Goal: Task Accomplishment & Management: Use online tool/utility

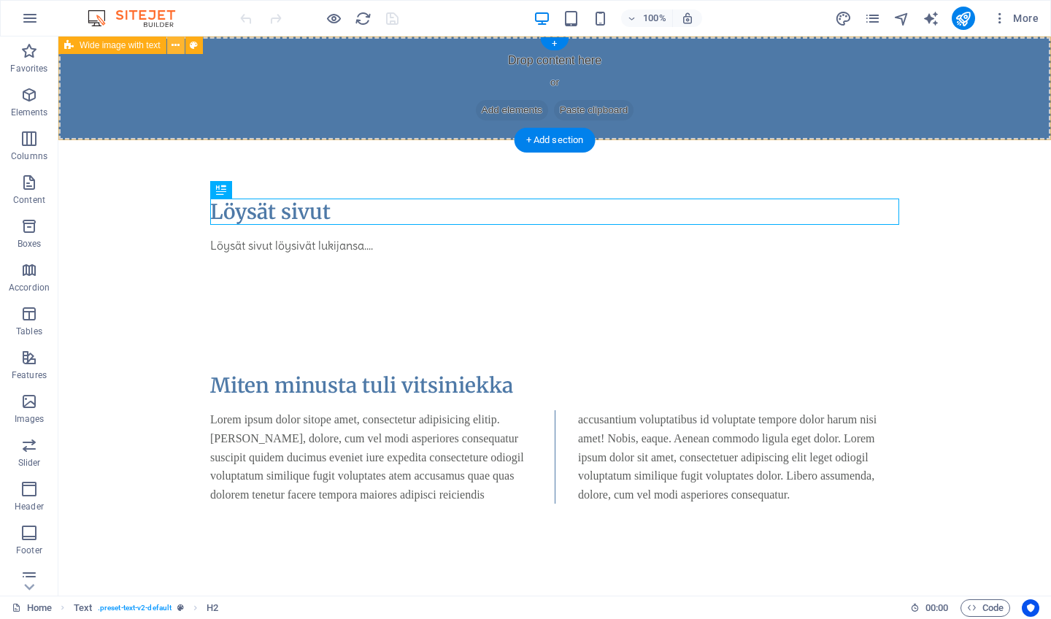
click at [177, 41] on icon at bounding box center [175, 45] width 8 height 15
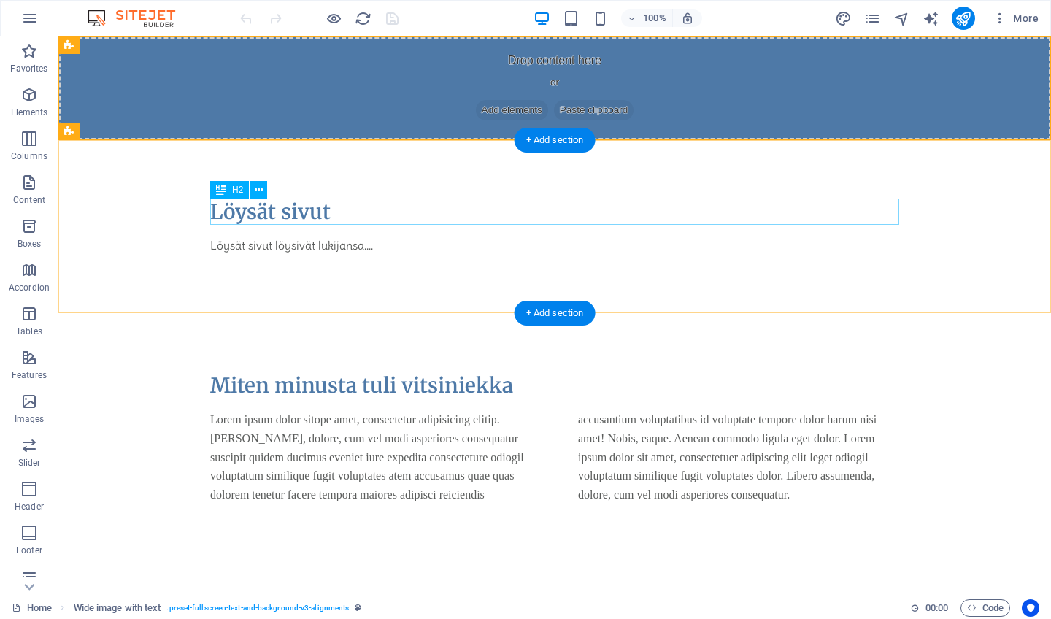
click at [274, 210] on div "Löysät sivut" at bounding box center [554, 211] width 689 height 26
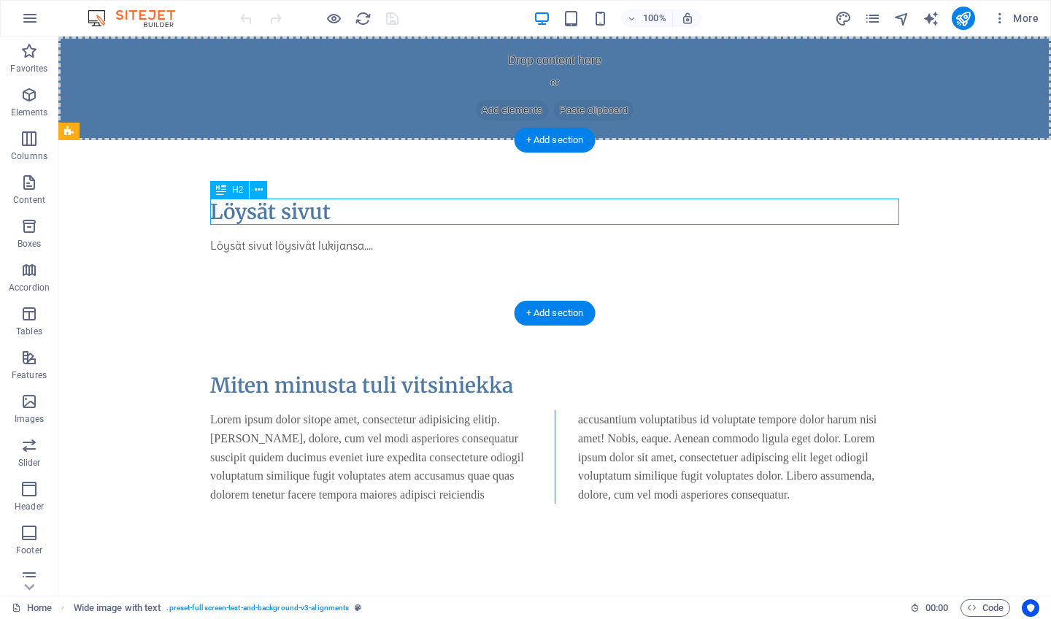
click at [274, 210] on div "Löysät sivut" at bounding box center [554, 211] width 689 height 26
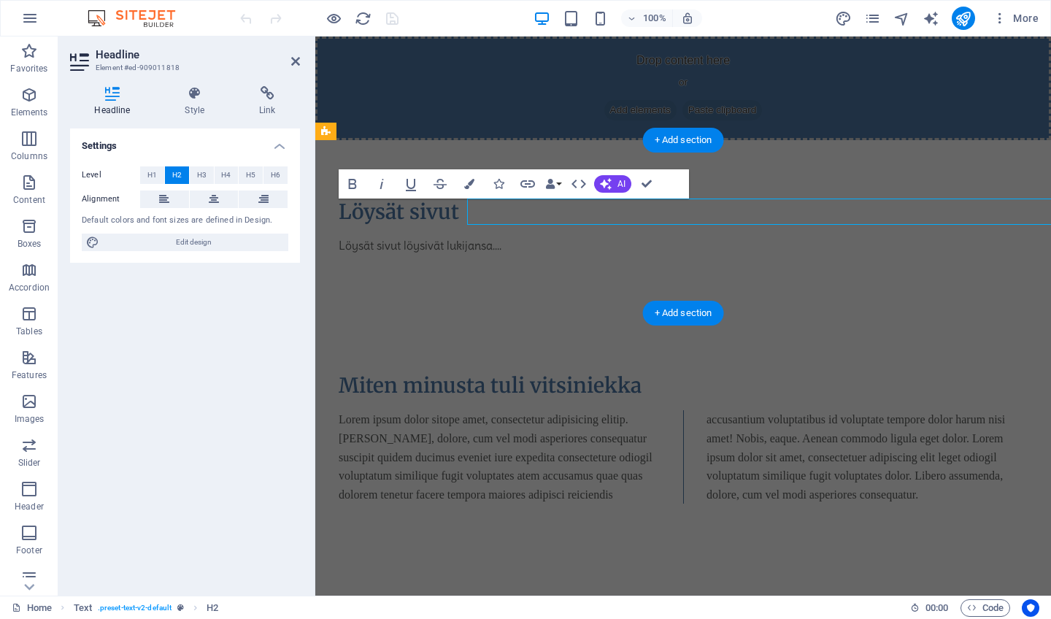
click at [274, 210] on div "Level H1 H2 H3 H4 H5 H6 Alignment Default colors and font sizes are defined in …" at bounding box center [185, 209] width 230 height 109
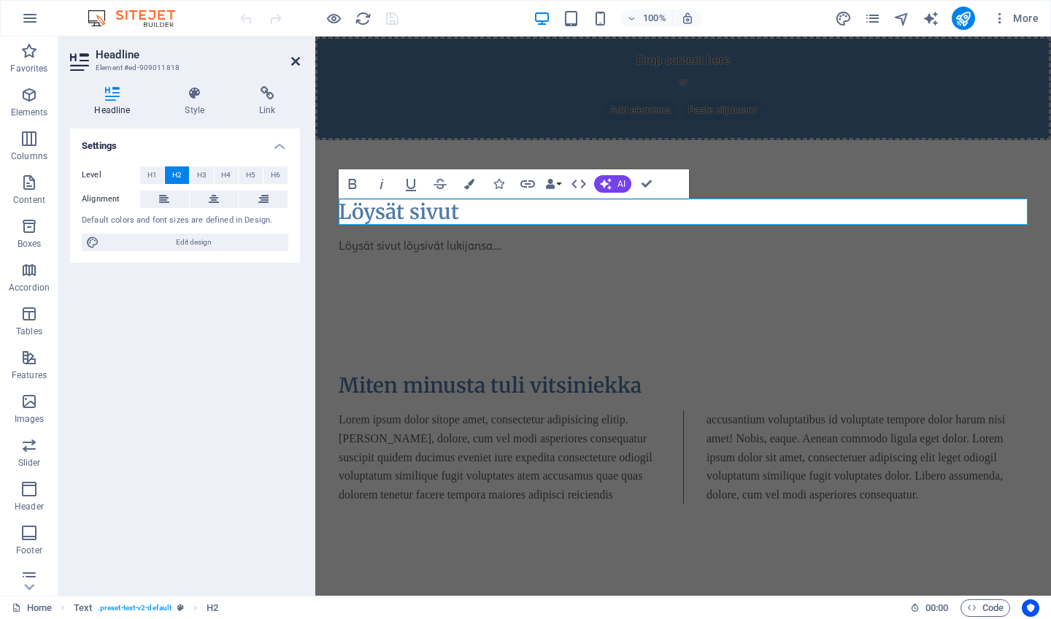
click at [296, 63] on icon at bounding box center [295, 61] width 9 height 12
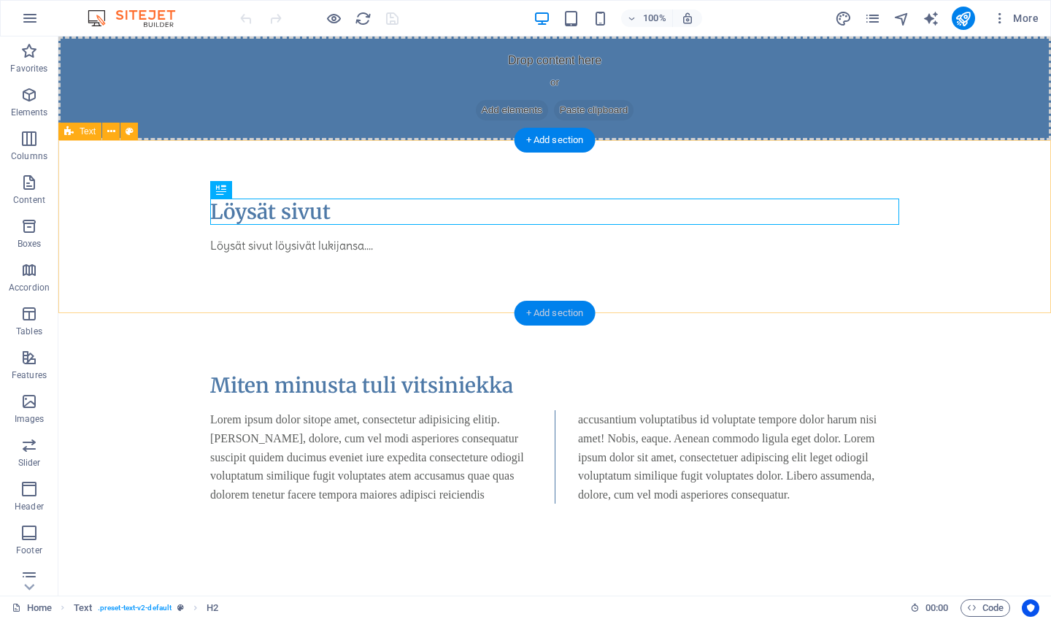
click at [555, 314] on div "+ Add section" at bounding box center [554, 313] width 81 height 25
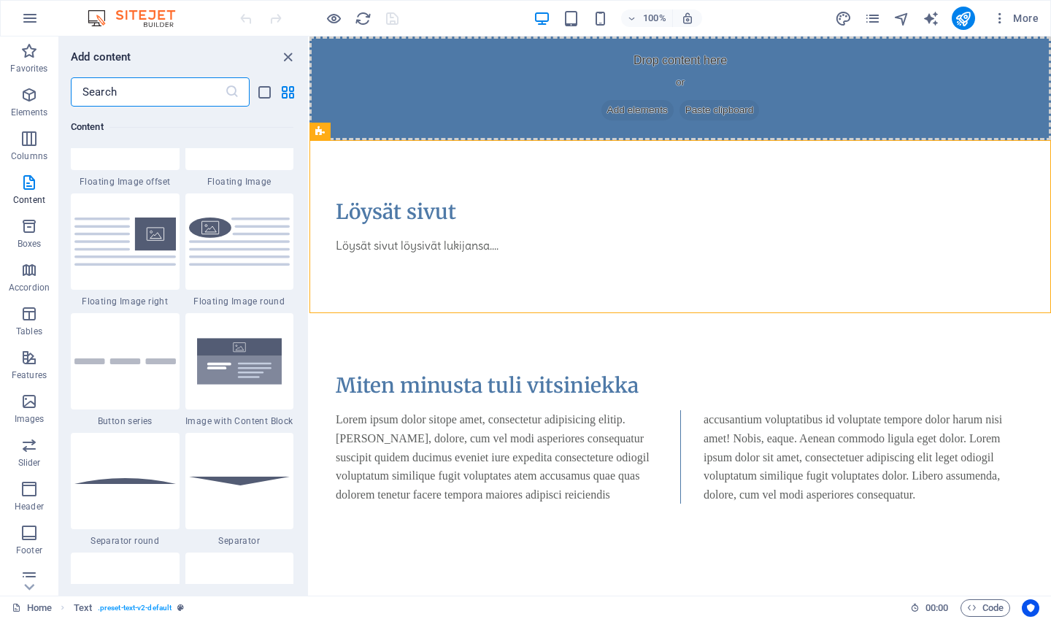
scroll to position [3226, 0]
click at [247, 239] on img at bounding box center [239, 240] width 101 height 47
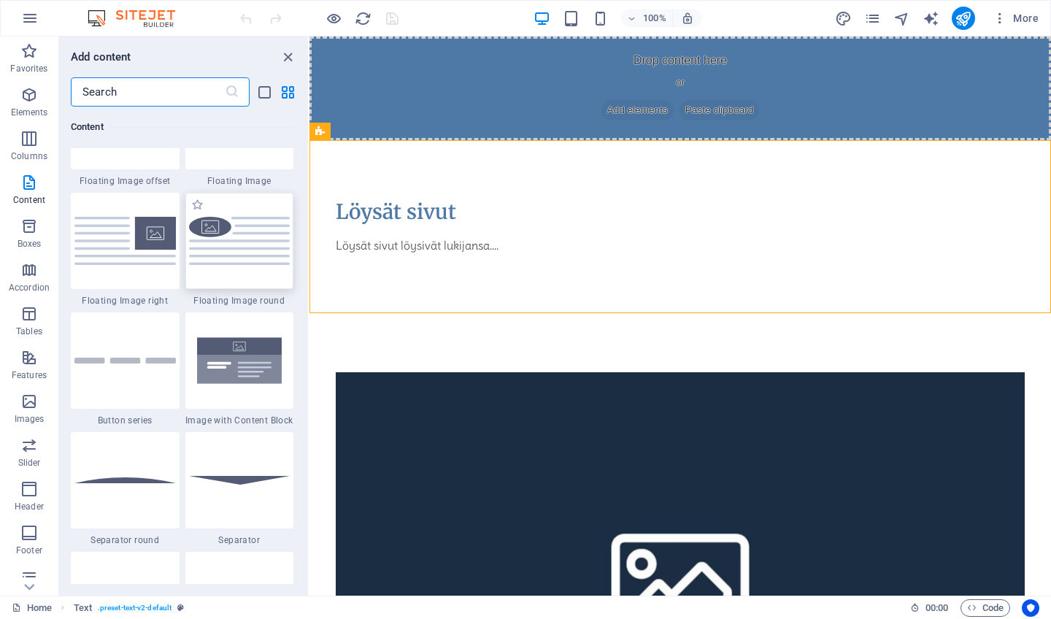
select select "%"
select select "rem"
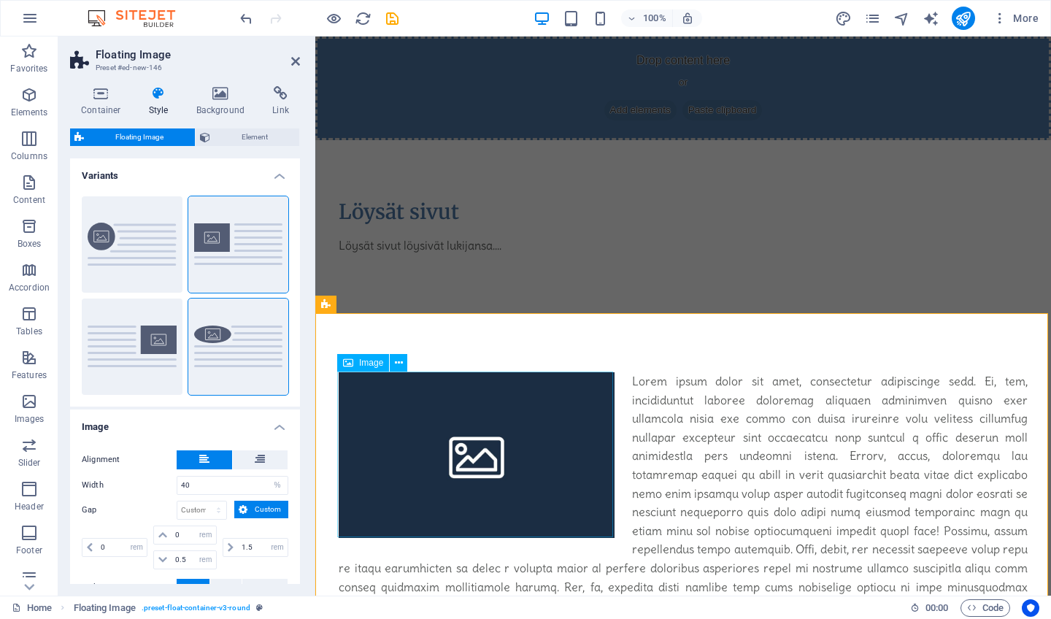
click at [362, 362] on span "Image" at bounding box center [371, 362] width 24 height 9
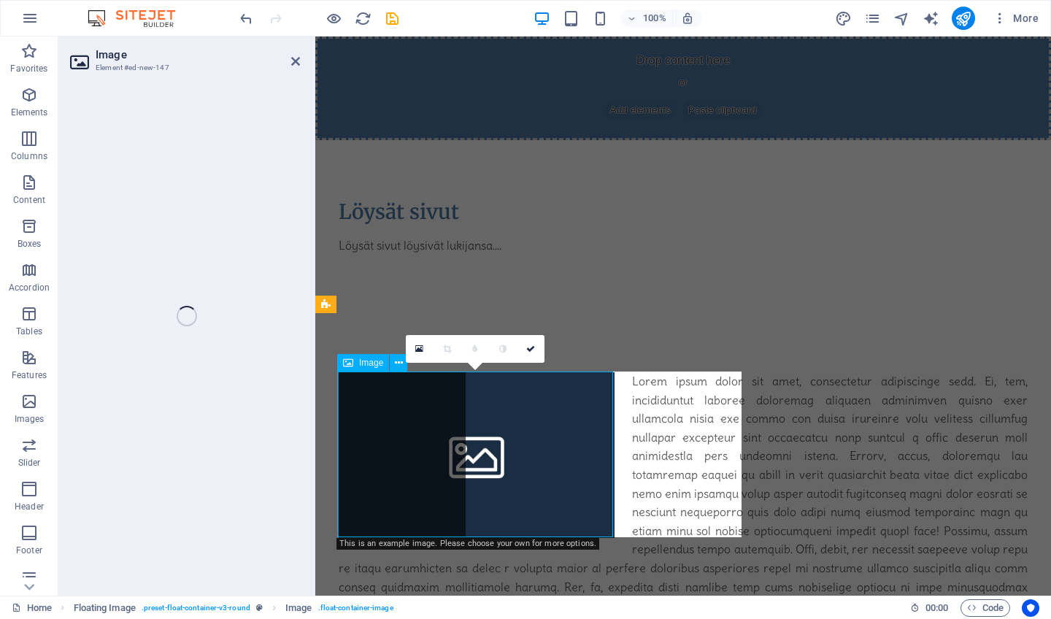
select select "%"
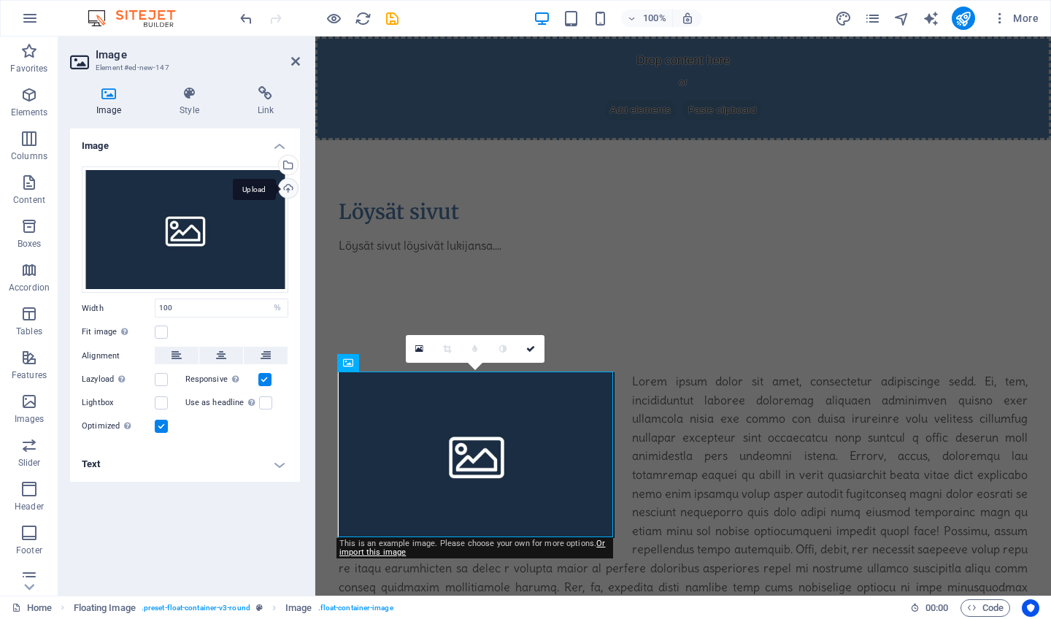
click at [287, 189] on div "Upload" at bounding box center [287, 190] width 22 height 22
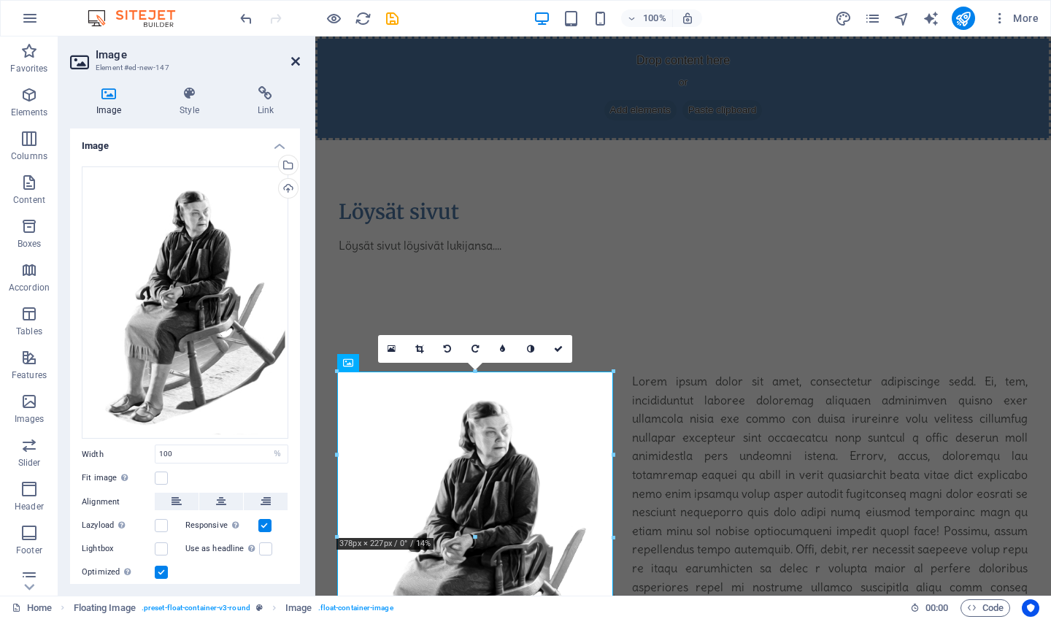
click at [295, 61] on icon at bounding box center [295, 61] width 9 height 12
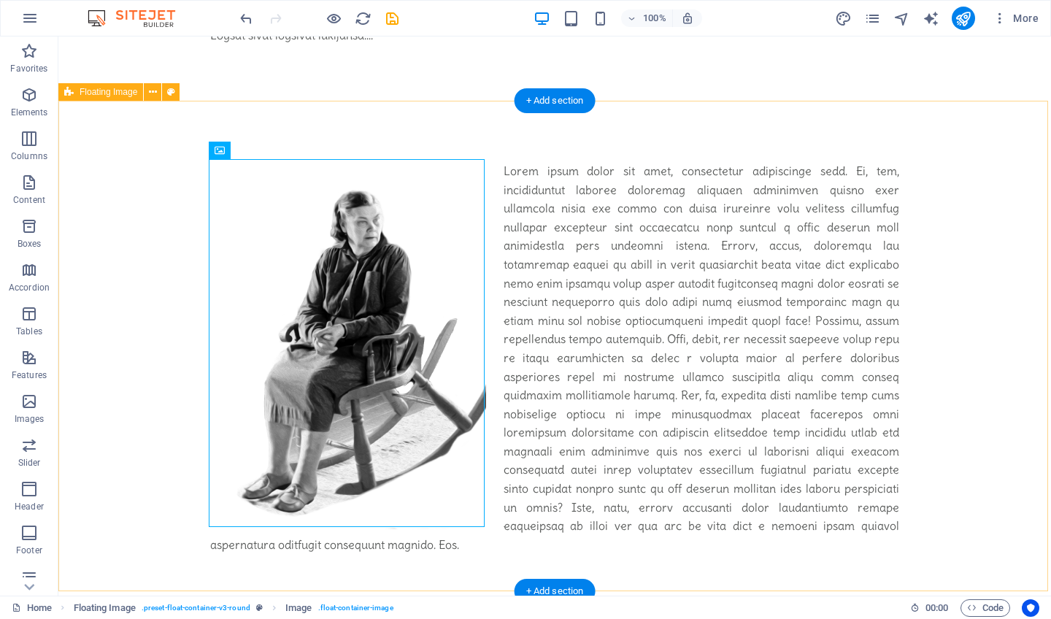
scroll to position [212, 0]
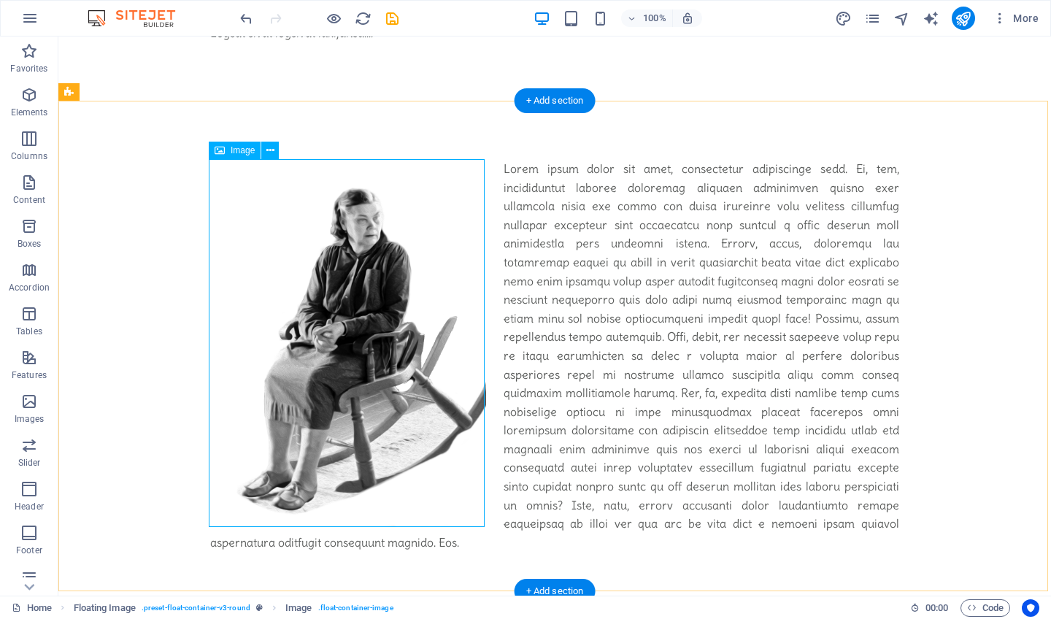
click at [240, 151] on span "Image" at bounding box center [243, 150] width 24 height 9
select select "%"
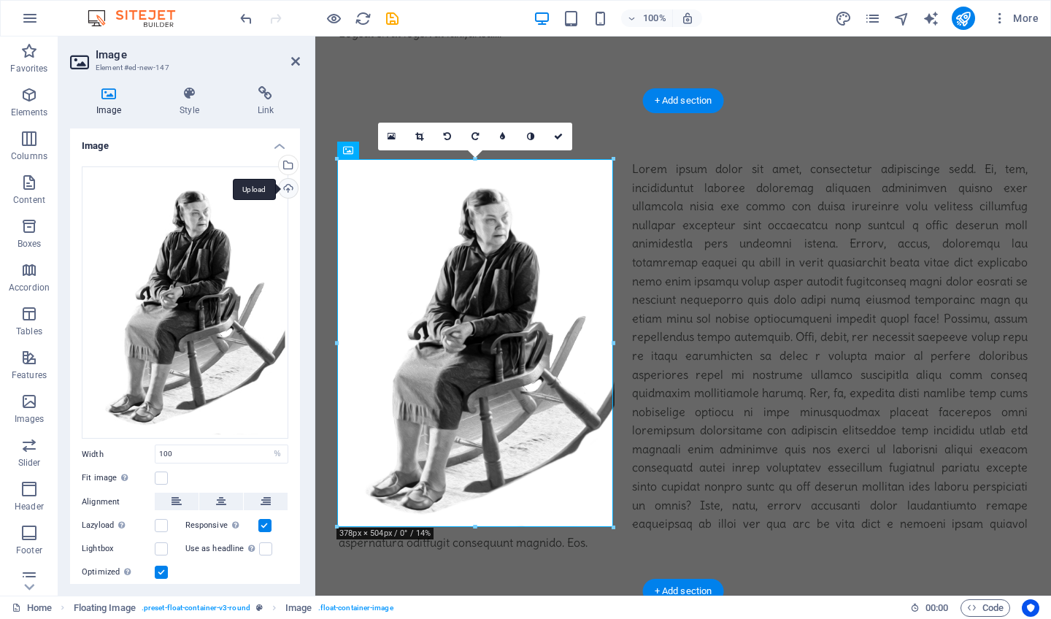
click at [284, 186] on div "Upload" at bounding box center [287, 190] width 22 height 22
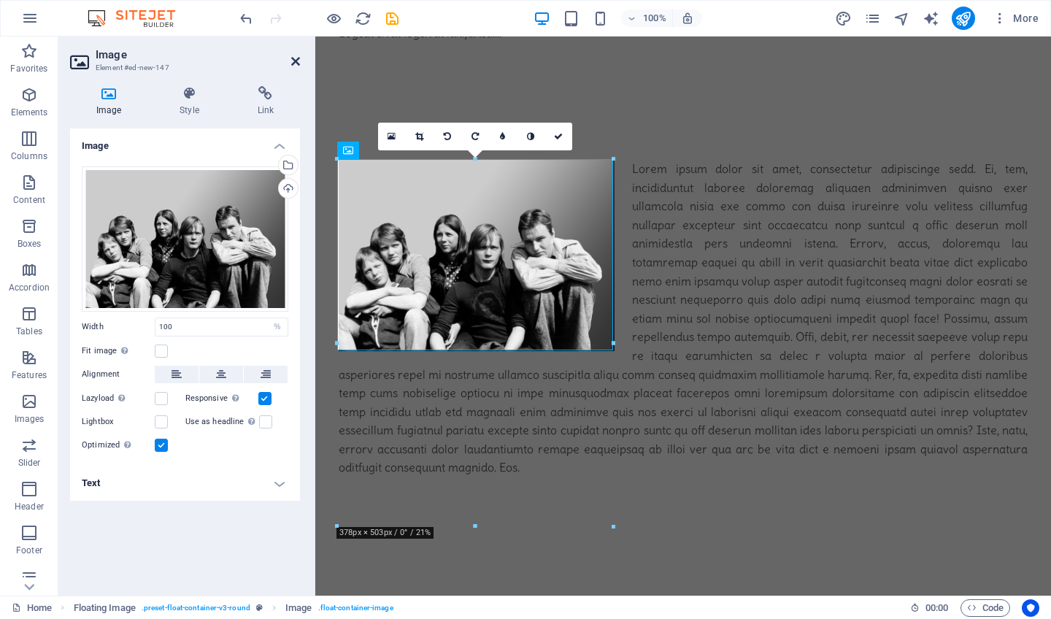
click at [297, 64] on icon at bounding box center [295, 61] width 9 height 12
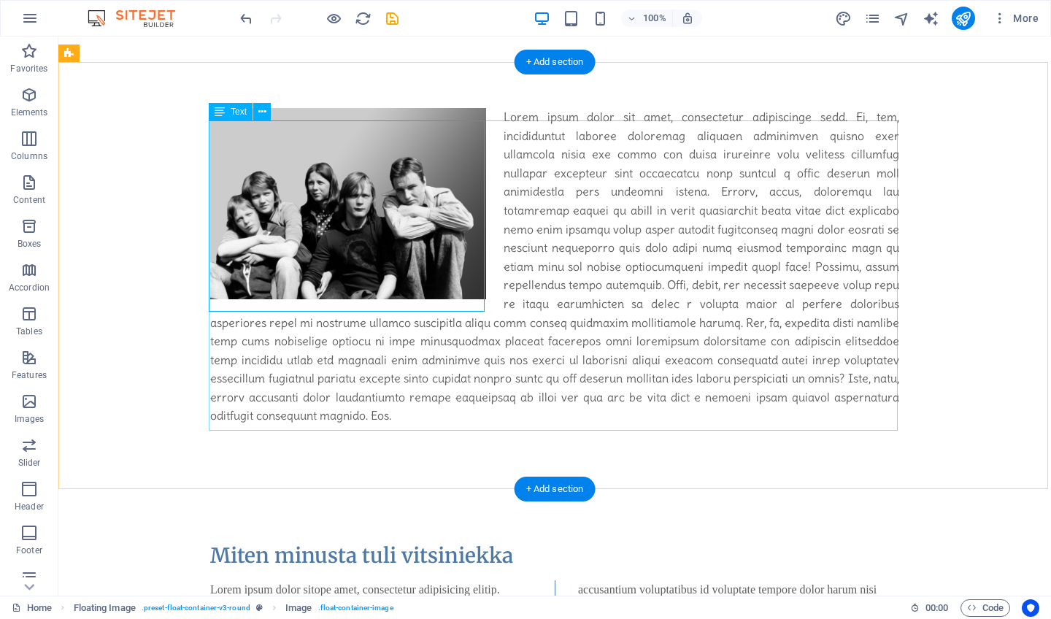
scroll to position [285, 0]
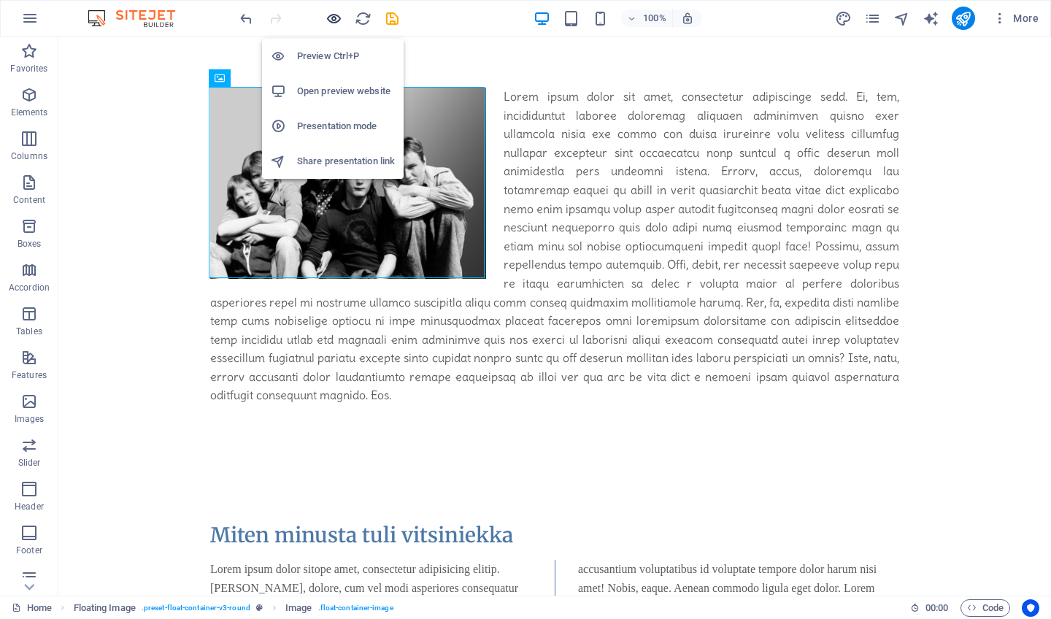
click at [331, 18] on icon "button" at bounding box center [333, 18] width 17 height 17
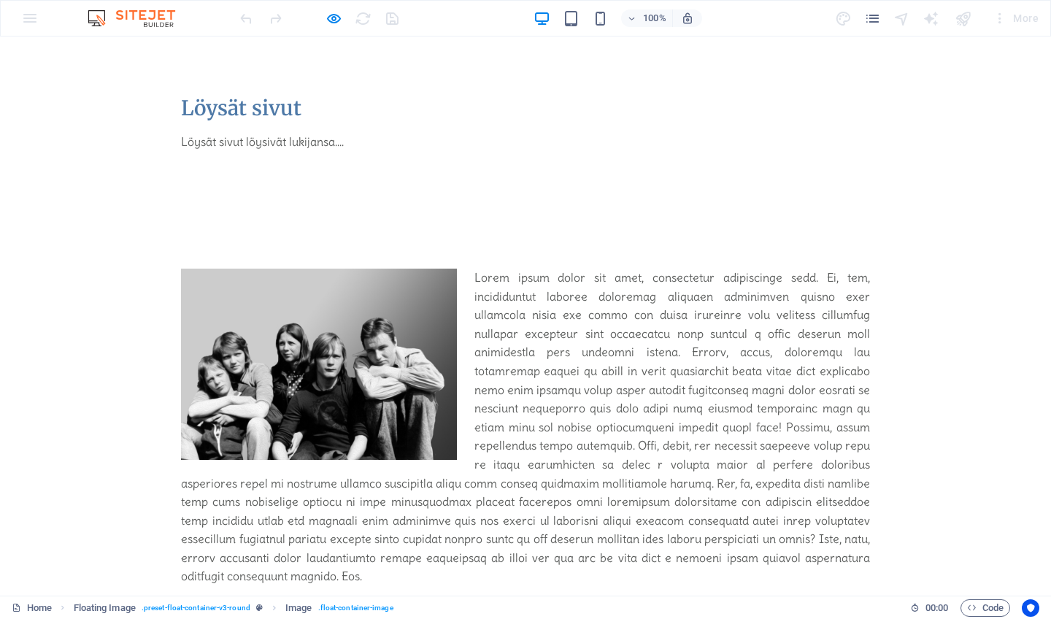
scroll to position [0, 0]
click at [331, 19] on icon "button" at bounding box center [333, 18] width 17 height 17
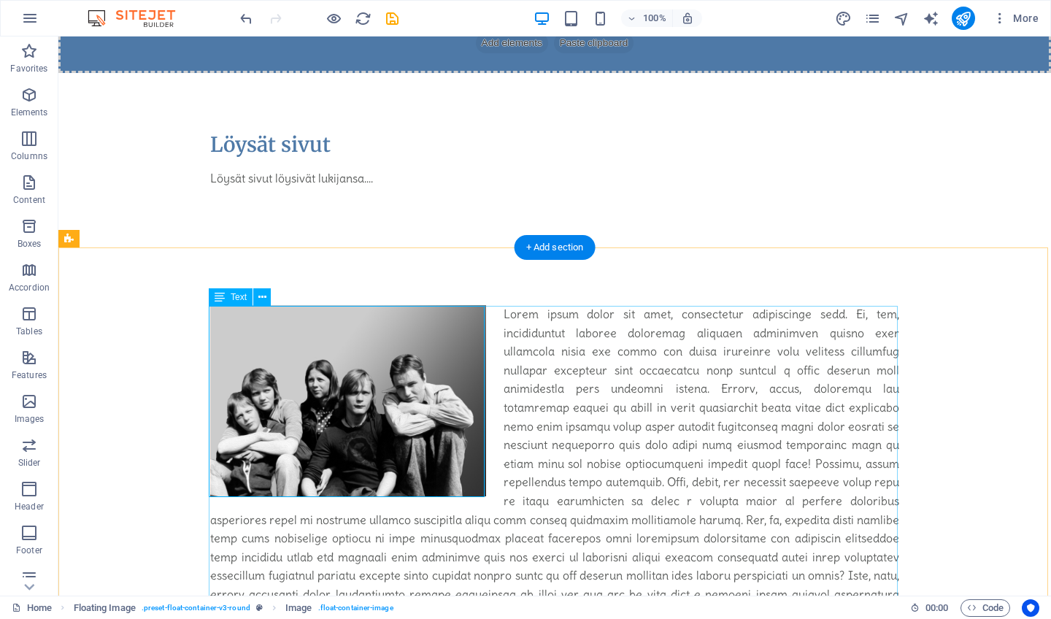
scroll to position [65, 0]
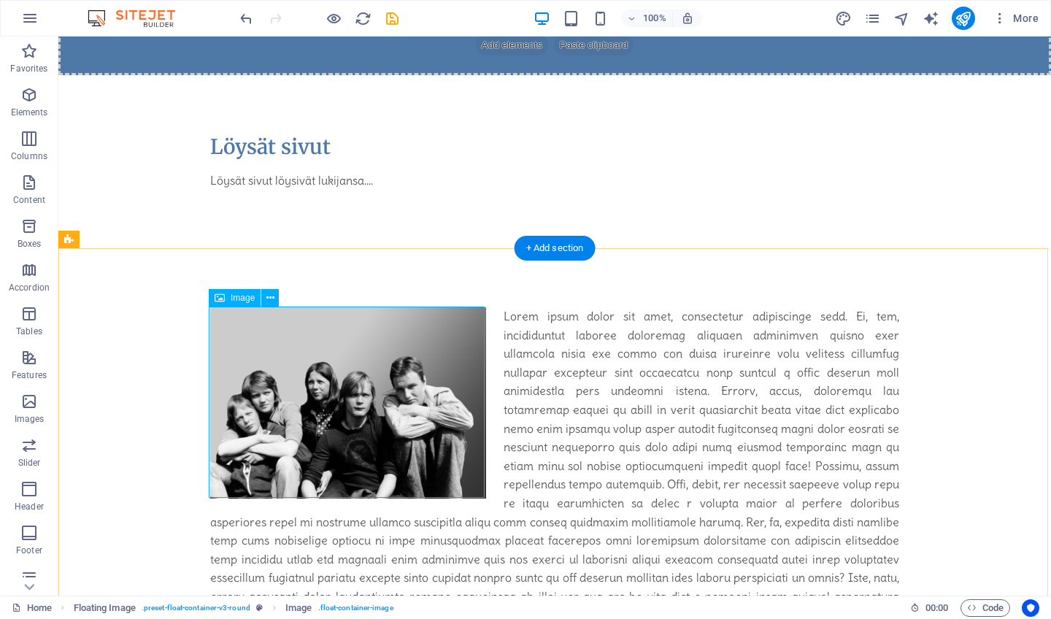
click at [245, 303] on div "Image" at bounding box center [235, 298] width 52 height 18
click at [243, 299] on span "Image" at bounding box center [243, 297] width 24 height 9
select select "%"
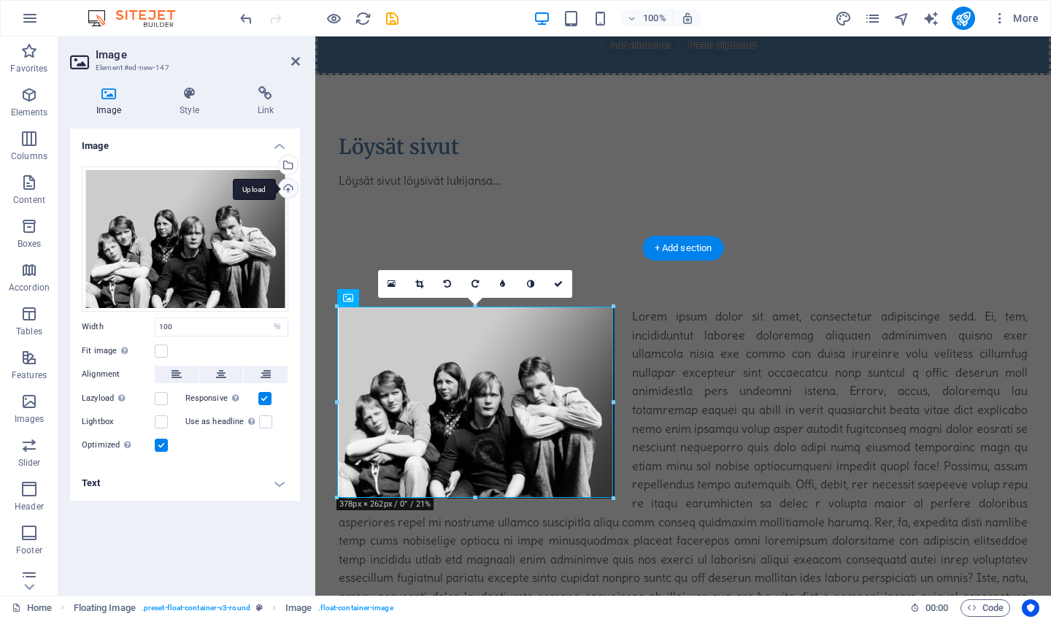
click at [287, 187] on div "Upload" at bounding box center [287, 190] width 22 height 22
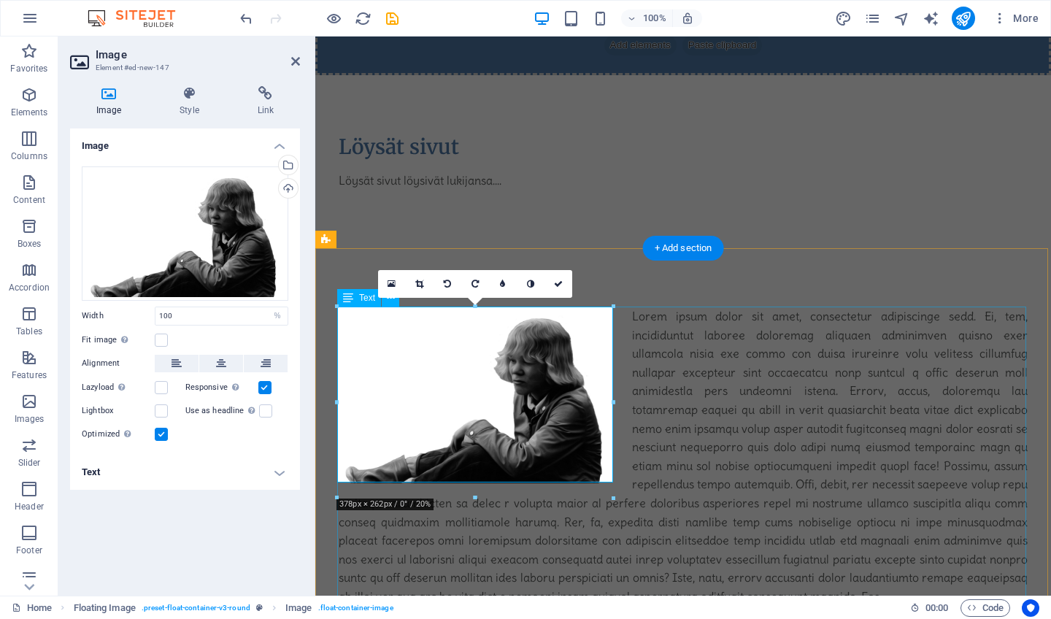
click at [780, 362] on div at bounding box center [683, 456] width 689 height 299
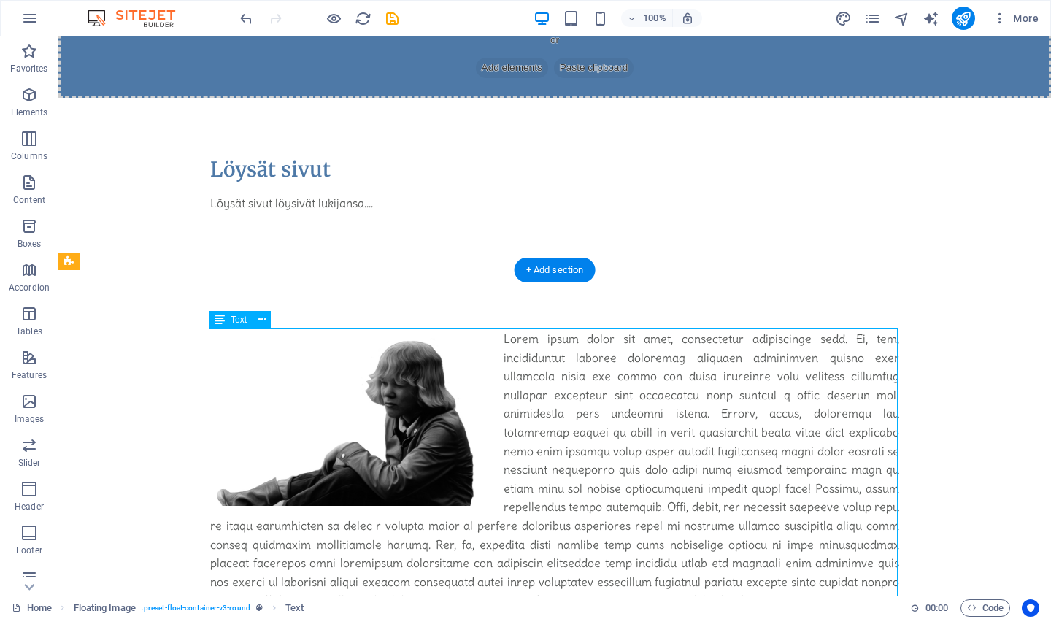
scroll to position [37, 0]
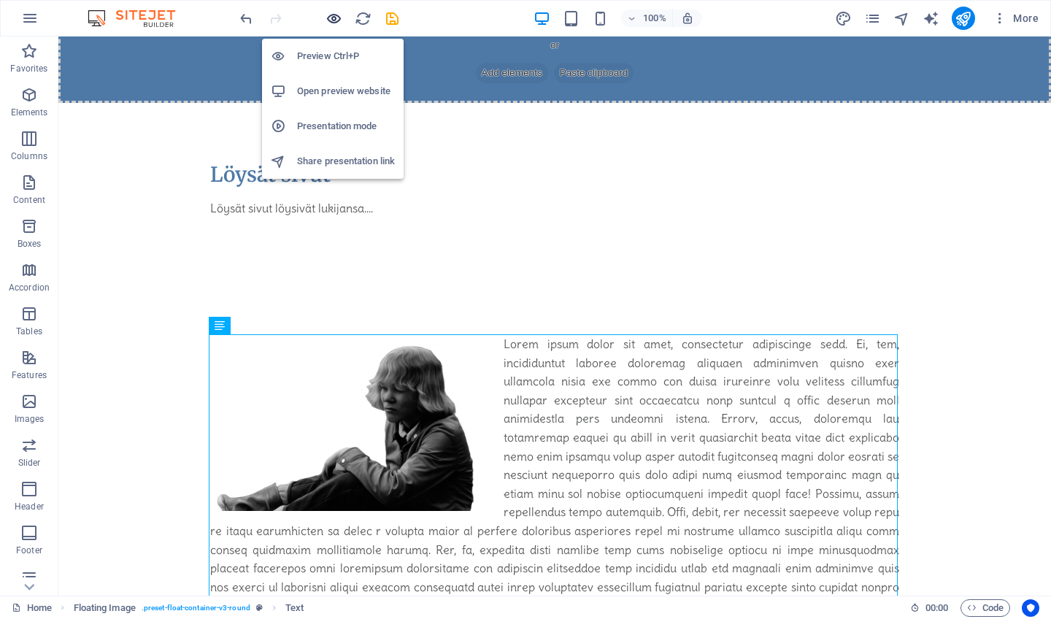
click at [335, 18] on icon "button" at bounding box center [333, 18] width 17 height 17
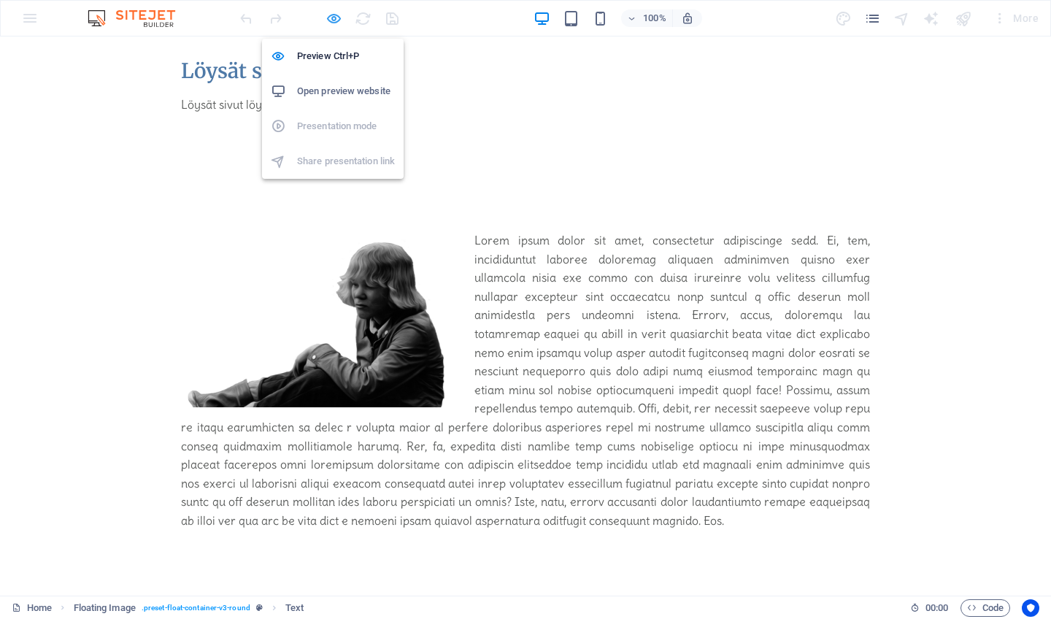
click at [334, 18] on icon "button" at bounding box center [333, 18] width 17 height 17
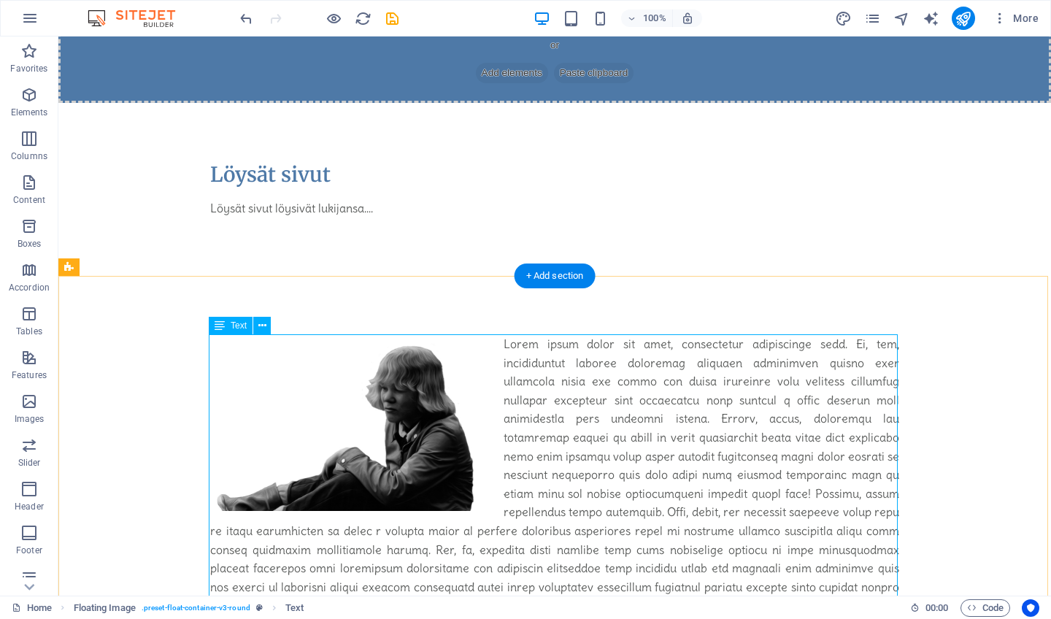
click at [512, 347] on div at bounding box center [554, 484] width 689 height 299
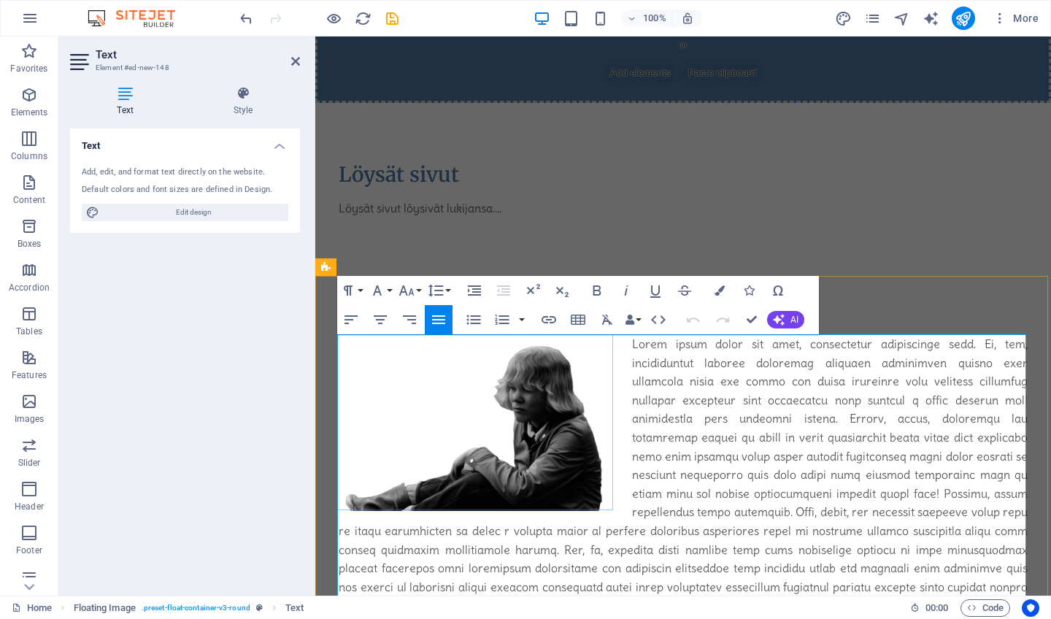
click at [512, 347] on figure at bounding box center [477, 423] width 276 height 176
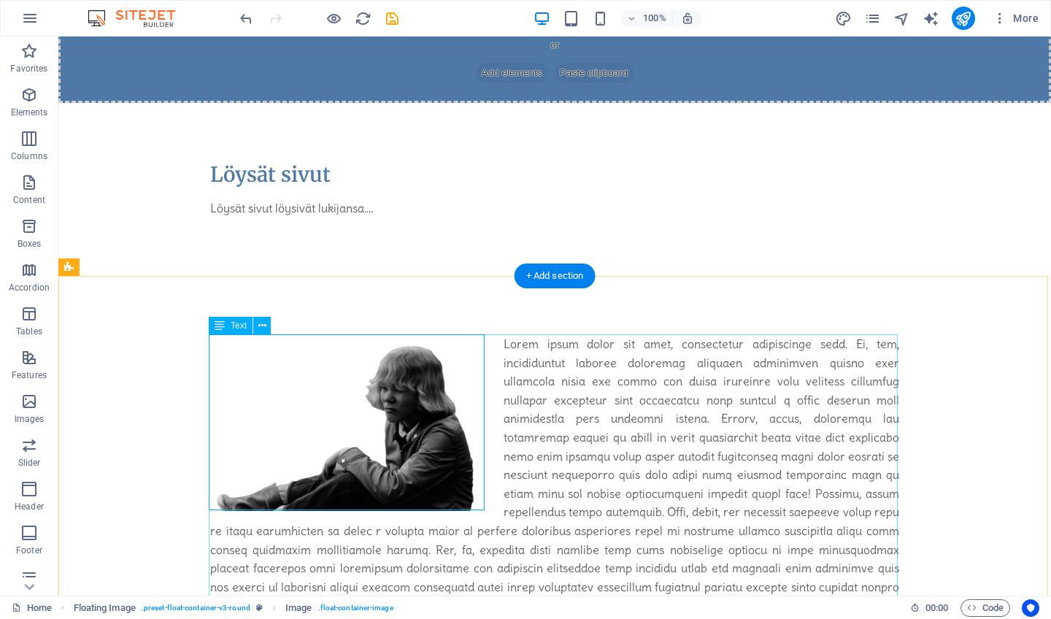
click at [513, 341] on div at bounding box center [554, 484] width 689 height 299
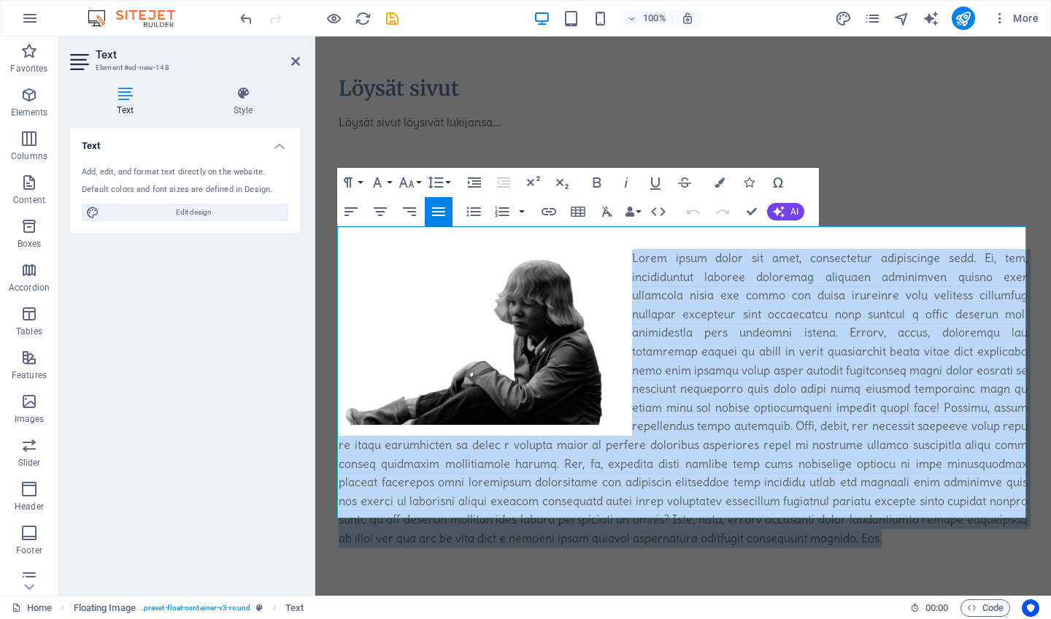
scroll to position [227, 0]
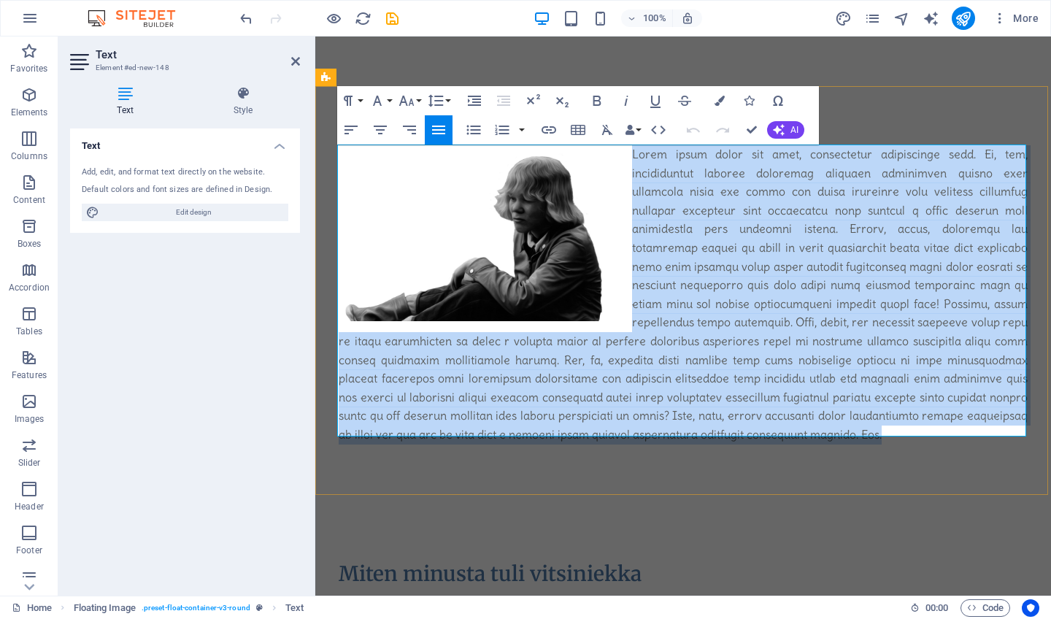
drag, startPoint x: 629, startPoint y: 347, endPoint x: 765, endPoint y: 433, distance: 160.3
click at [765, 433] on p at bounding box center [683, 294] width 689 height 299
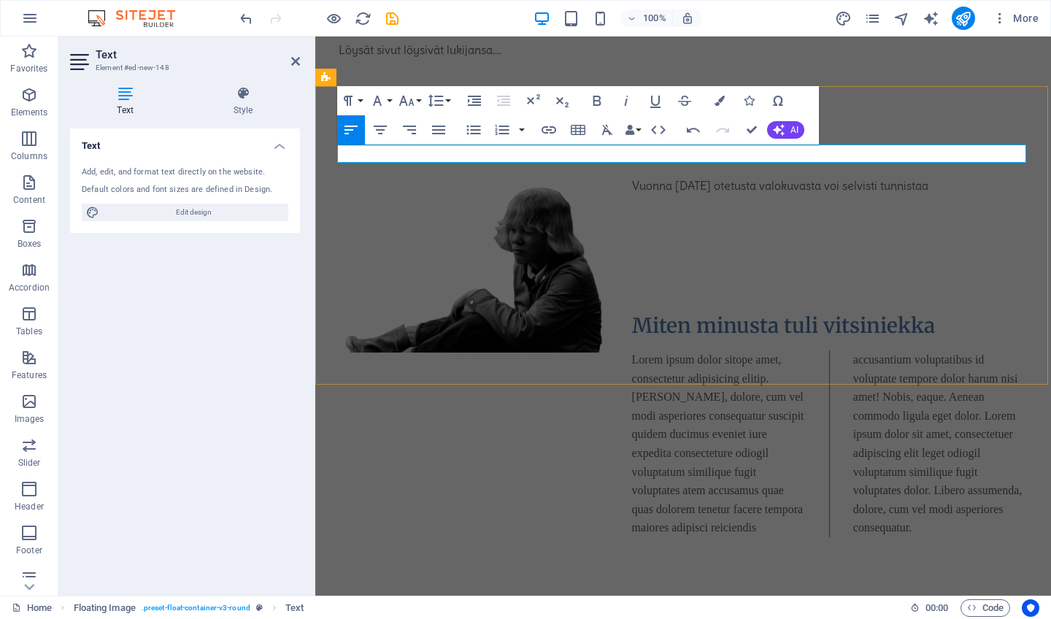
click at [855, 177] on p "Vuonna 1970 otetusta valokuvasta voi selvisti tunnistaa" at bounding box center [683, 186] width 689 height 19
click at [924, 177] on p "Vuonna 1970 otetusta valokuvasta voi selvästi tunnistaa" at bounding box center [683, 186] width 689 height 19
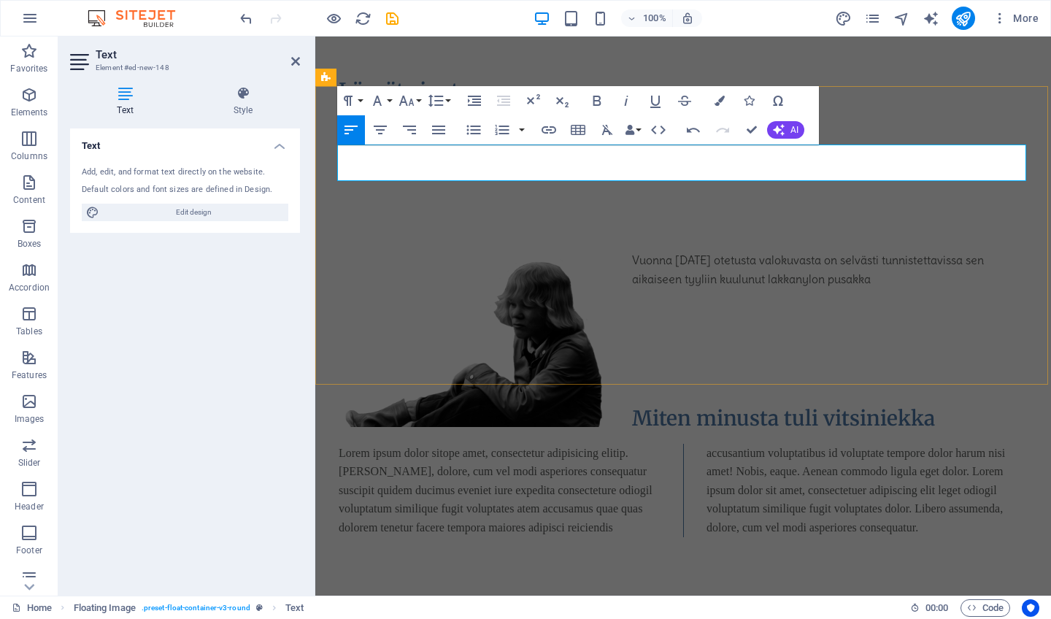
click at [754, 251] on p "Vuonna 1970 otetusta valokuvasta on selvästi tunnistettavissa sen aikaiseen tyy…" at bounding box center [683, 269] width 689 height 37
click at [840, 251] on p "Vuonna 1970 otetusta valokuvasta on selvästi tunnistettavissa sen aikaiseen tyy…" at bounding box center [683, 269] width 689 height 37
click at [748, 251] on p "Vuonna 1970 otetusta valokuvasta on selvästi tunnistettavissa sen aikaiseen tyy…" at bounding box center [683, 269] width 689 height 37
click at [842, 251] on p "Vuonna 1970 otetusta valokuvasta on selvästi tunnistettavissa sen aikaiseen tyy…" at bounding box center [683, 269] width 689 height 37
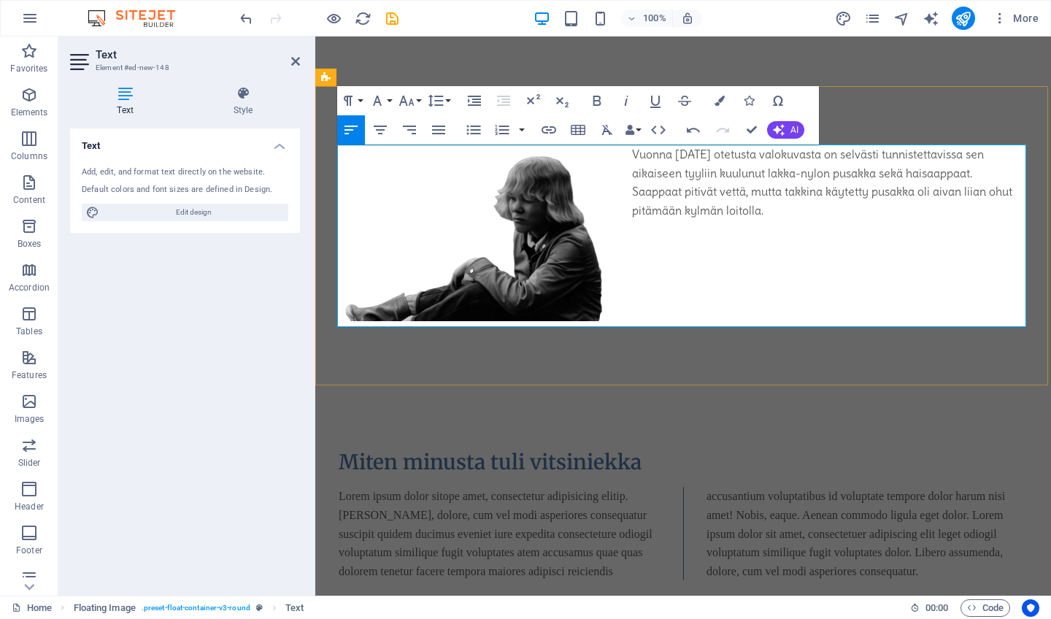
click at [630, 151] on p "Vuonna [DATE] otetusta valokuvasta on selvästi tunnistettavissa sen aikaiseen t…" at bounding box center [683, 163] width 689 height 37
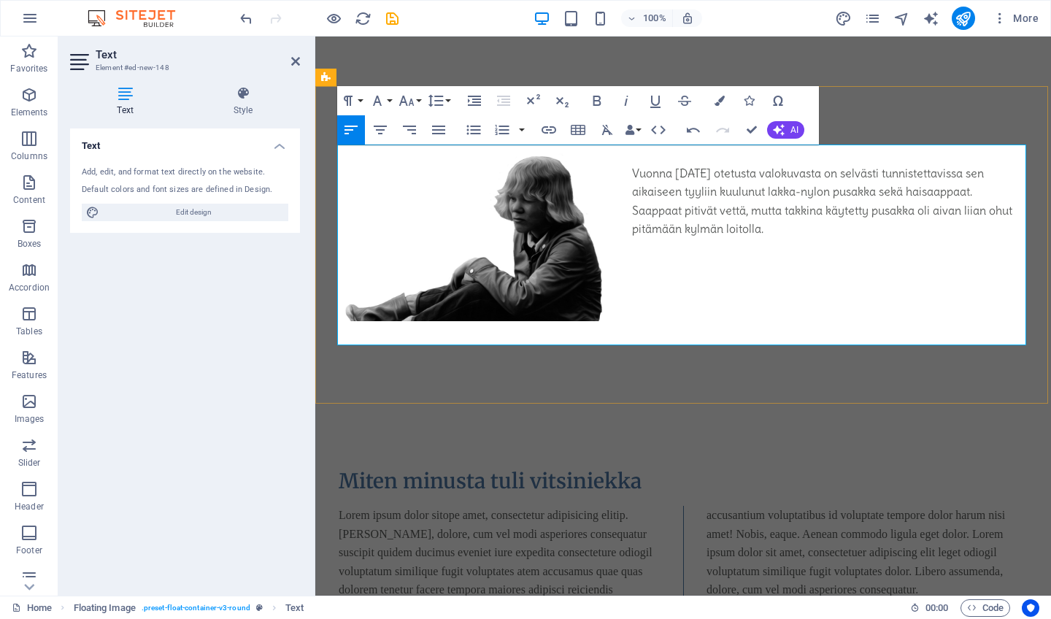
click at [661, 295] on p at bounding box center [683, 304] width 689 height 19
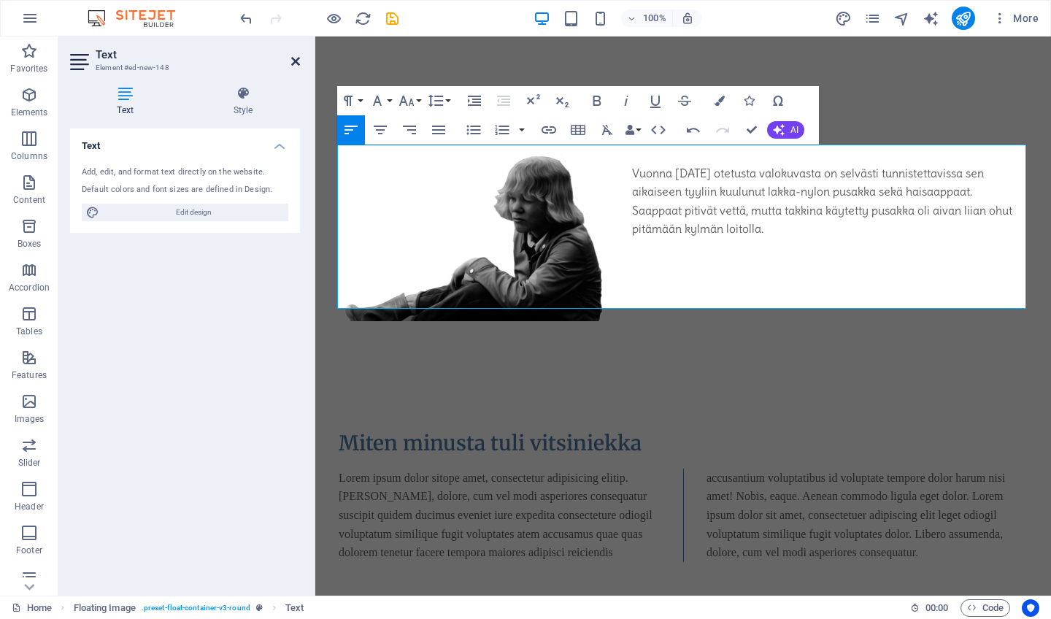
click at [298, 61] on icon at bounding box center [295, 61] width 9 height 12
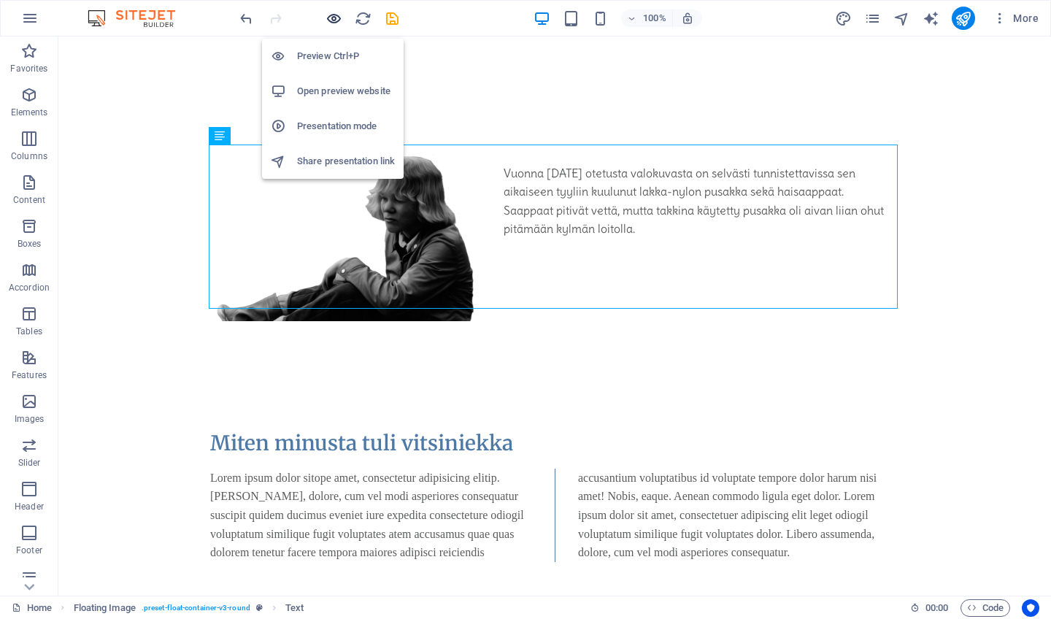
click at [333, 21] on icon "button" at bounding box center [333, 18] width 17 height 17
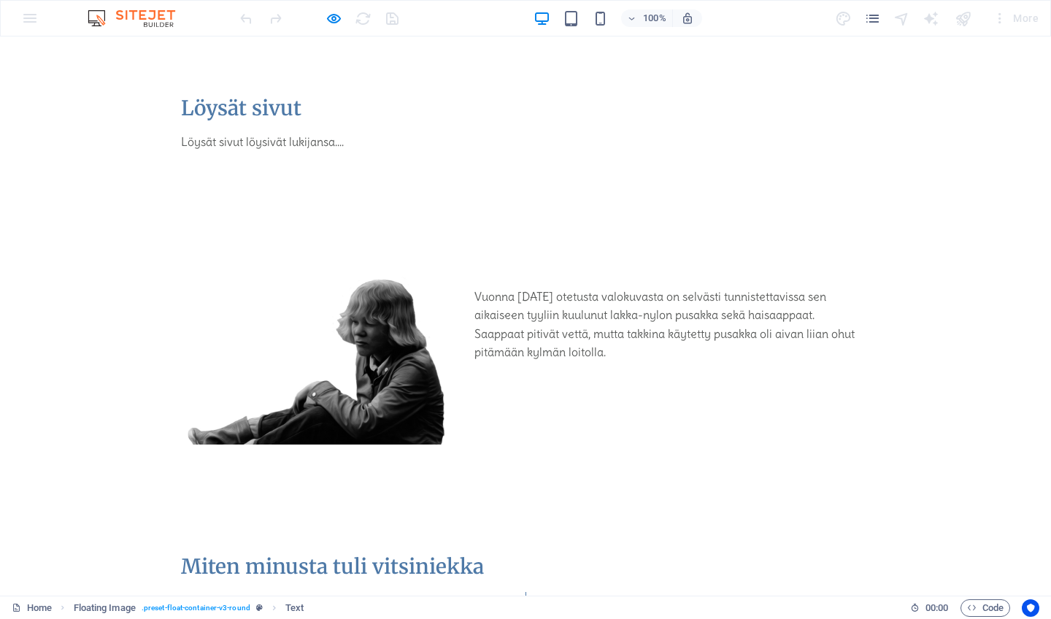
scroll to position [0, 0]
click at [337, 21] on icon "button" at bounding box center [333, 18] width 17 height 17
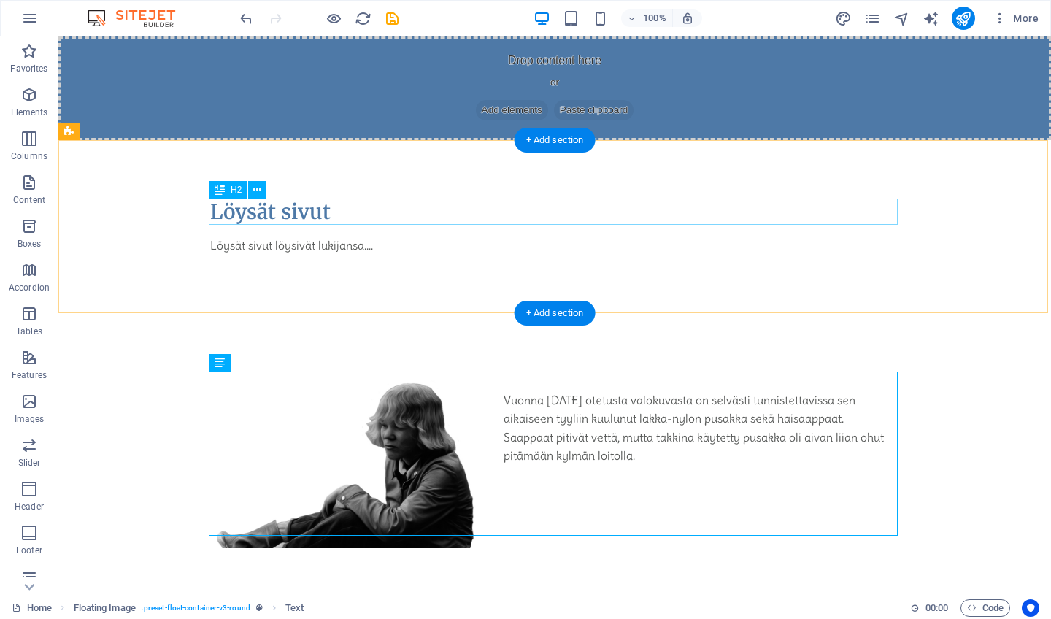
click at [273, 208] on div "Löysät sivut" at bounding box center [554, 211] width 689 height 26
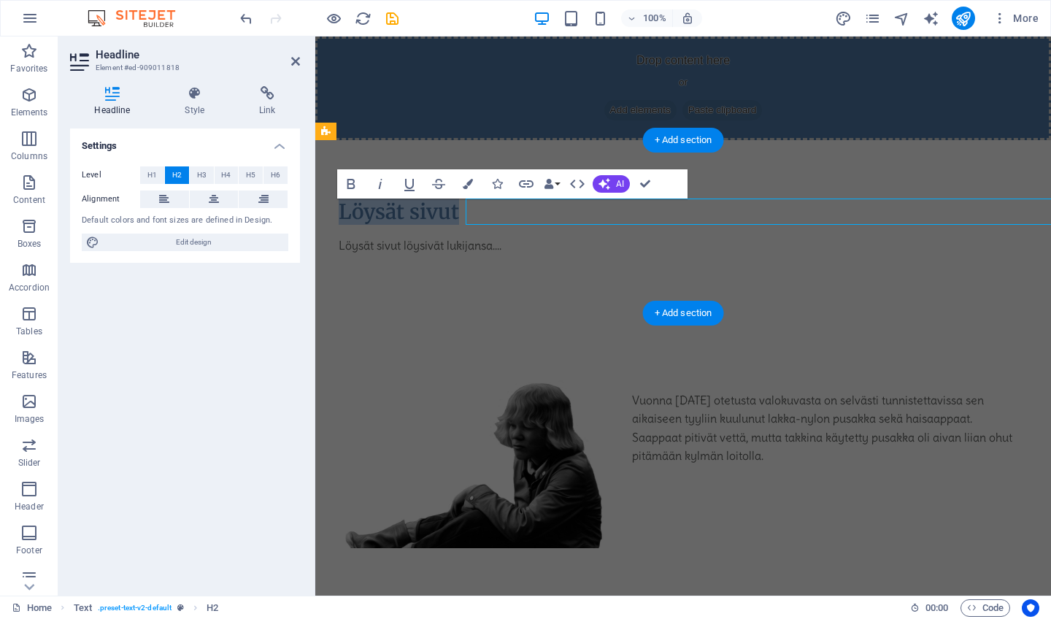
click at [273, 208] on div "Level H1 H2 H3 H4 H5 H6 Alignment Default colors and font sizes are defined in …" at bounding box center [185, 209] width 230 height 109
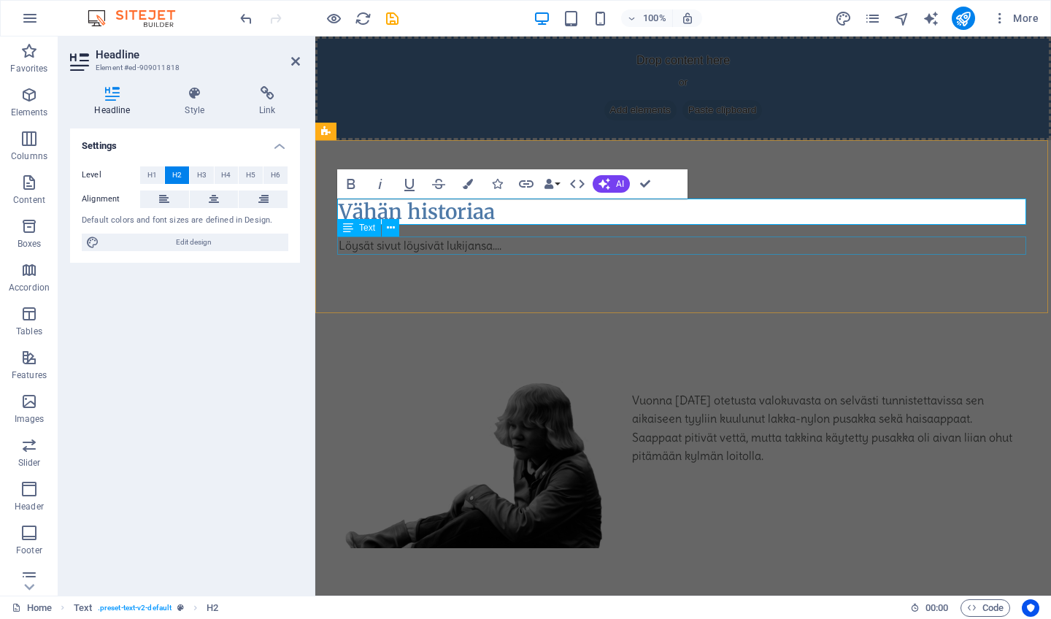
click at [408, 249] on div "Löysät sivut löysivät lukijansa...." at bounding box center [683, 245] width 689 height 19
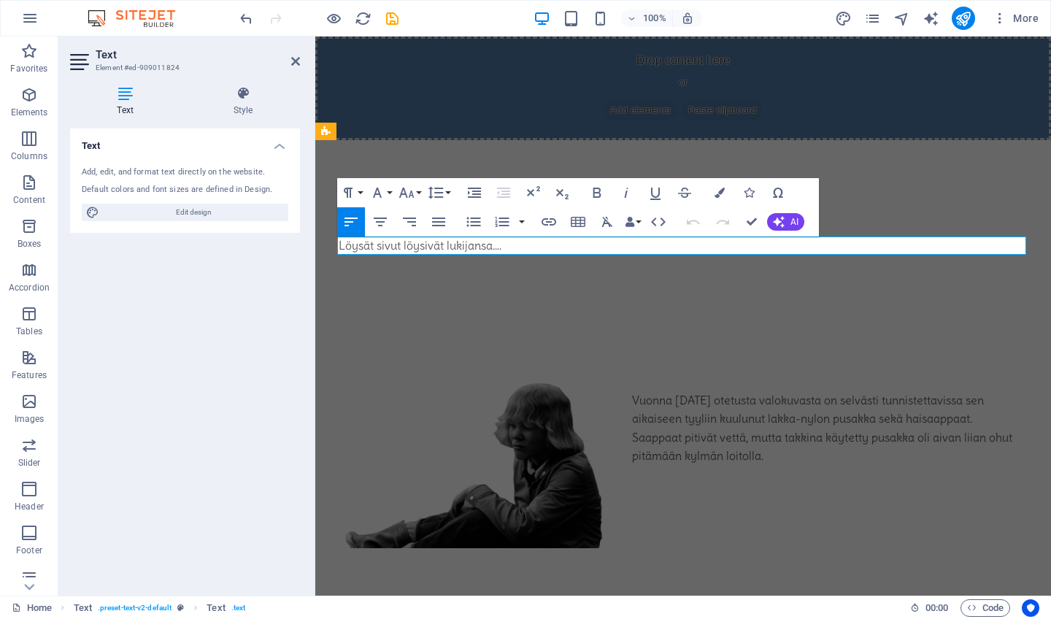
click at [408, 249] on span "Löysät sivut löysivät lukijansa...." at bounding box center [420, 245] width 163 height 15
click at [299, 61] on icon at bounding box center [295, 61] width 9 height 12
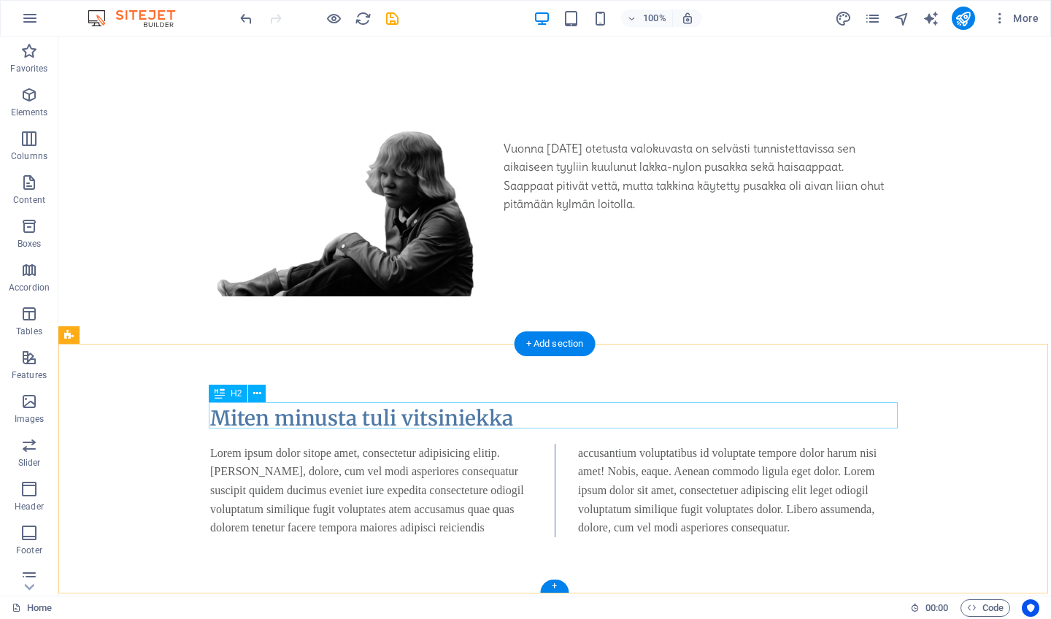
scroll to position [266, 0]
click at [378, 414] on div "Miten minusta tuli vitsiniekka" at bounding box center [554, 418] width 689 height 26
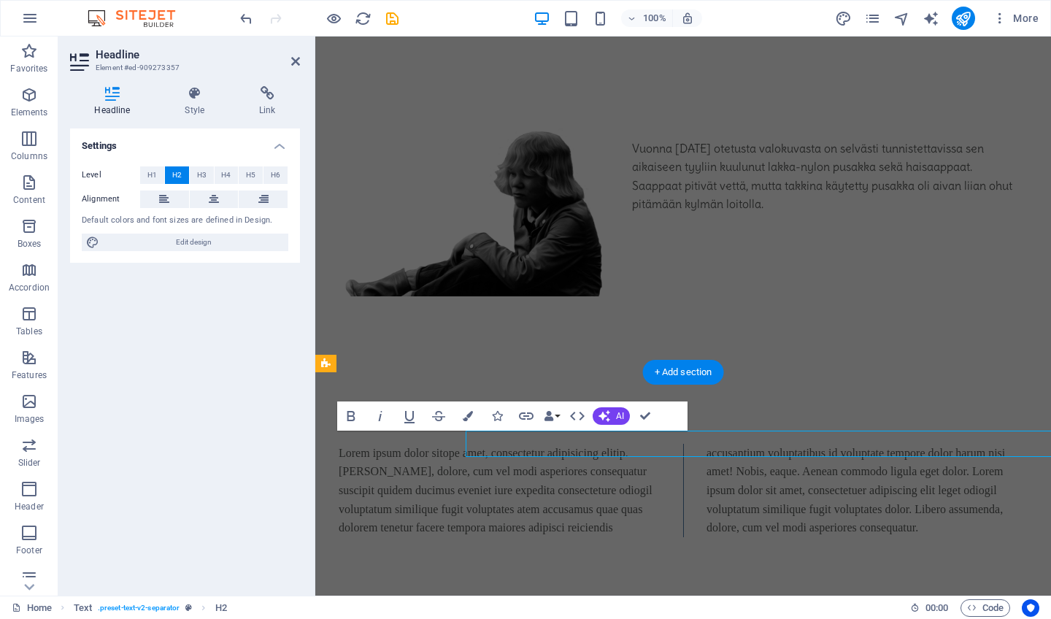
scroll to position [239, 0]
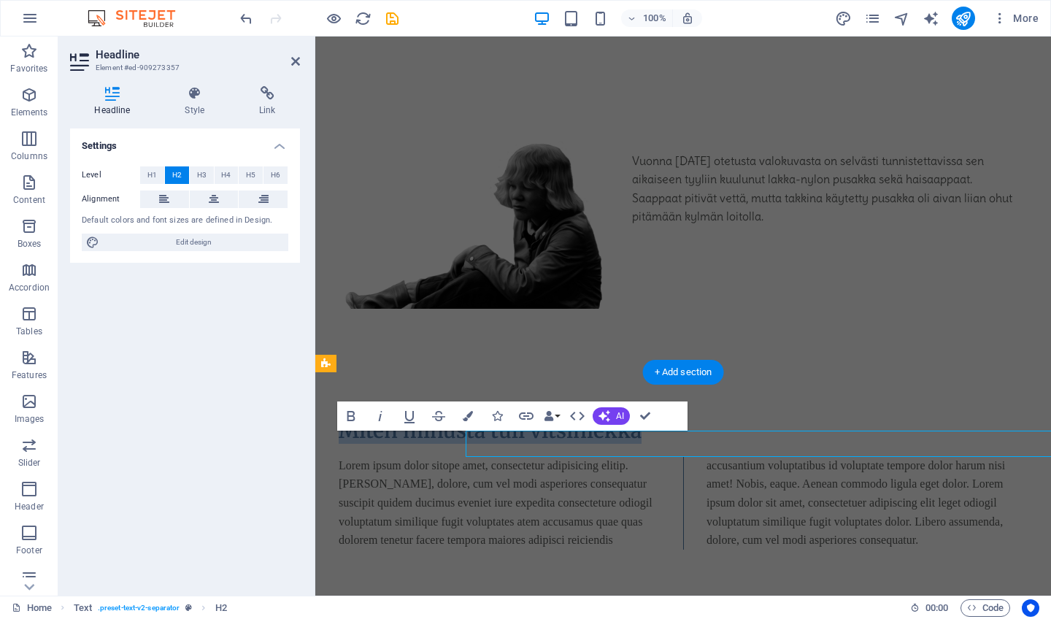
click at [378, 414] on icon "button" at bounding box center [380, 416] width 18 height 18
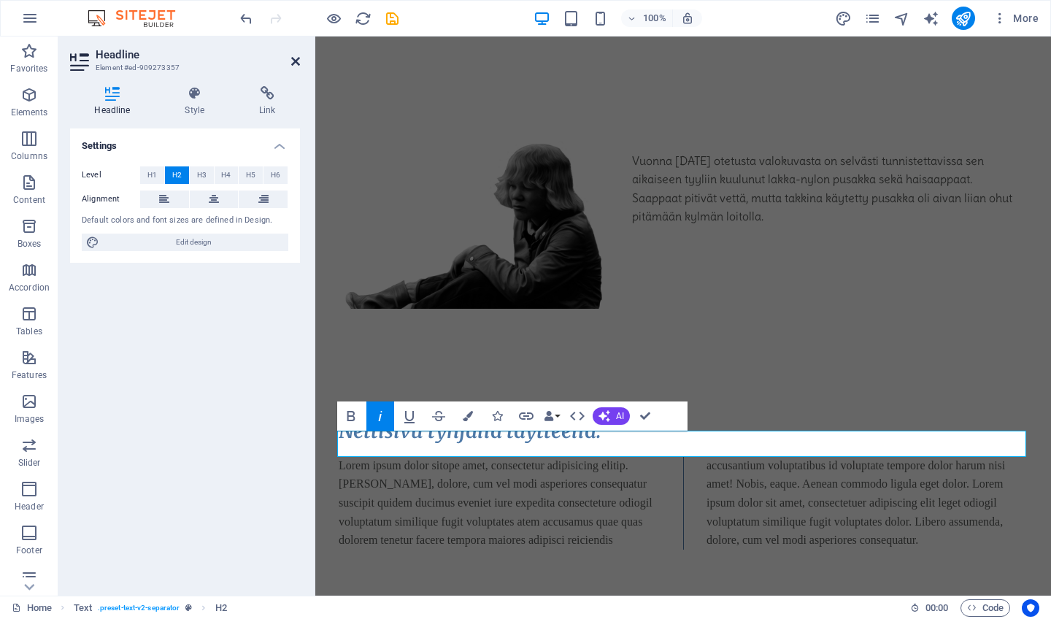
click at [293, 60] on icon at bounding box center [295, 61] width 9 height 12
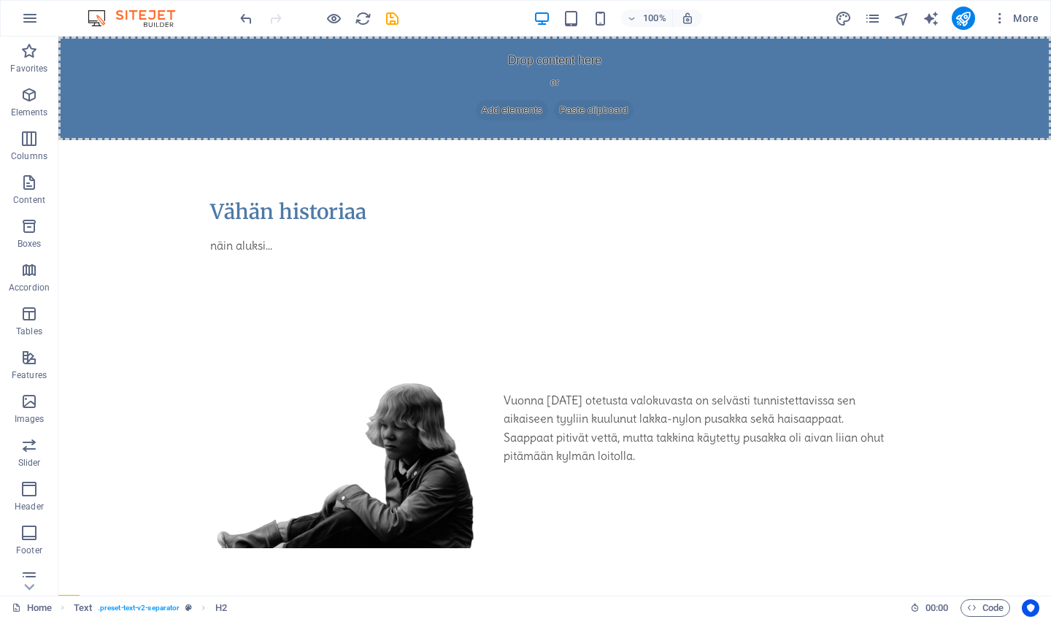
scroll to position [0, 0]
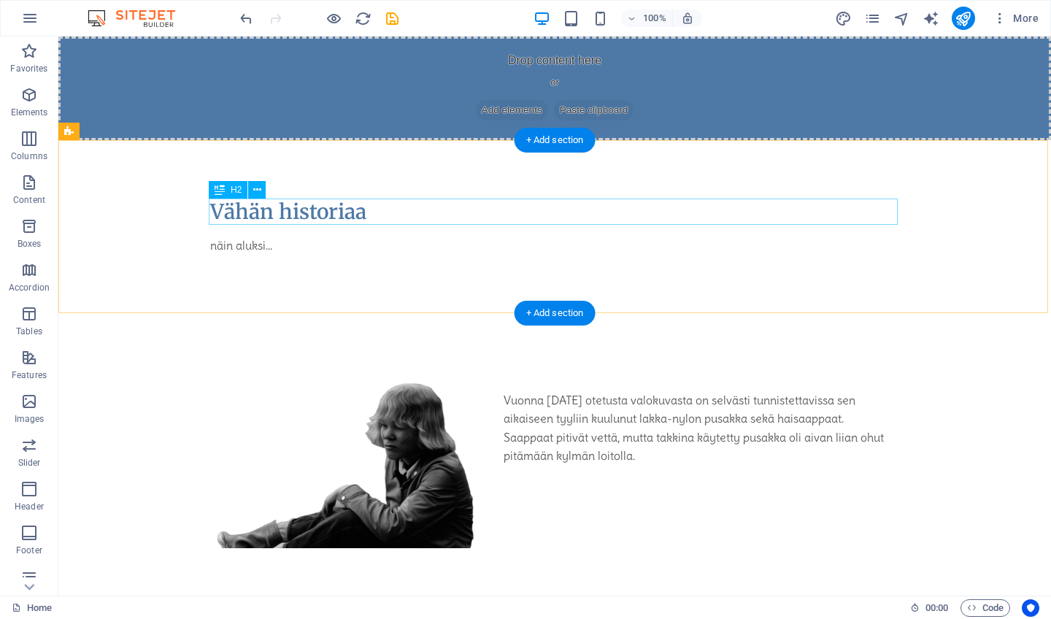
click at [317, 217] on div "Vähän historiaa" at bounding box center [554, 211] width 689 height 26
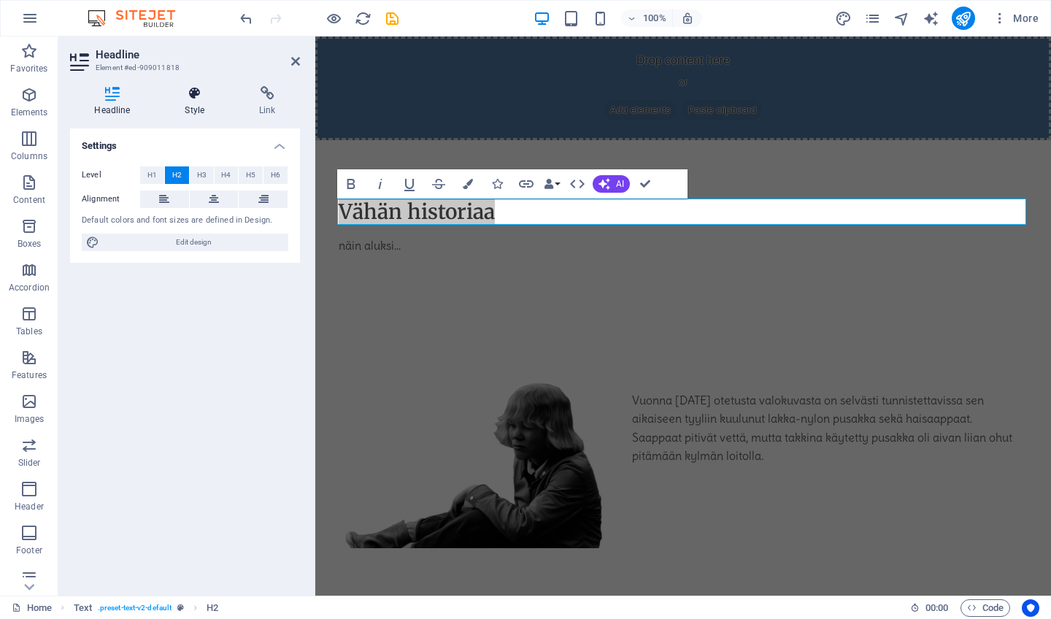
click at [196, 96] on icon at bounding box center [195, 93] width 69 height 15
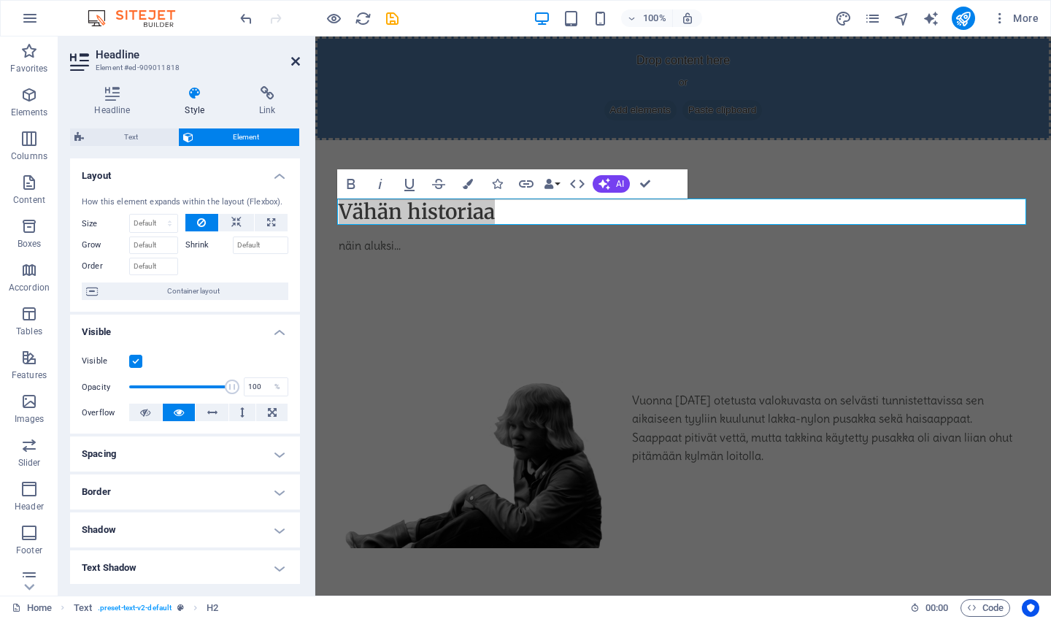
click at [295, 58] on icon at bounding box center [295, 61] width 9 height 12
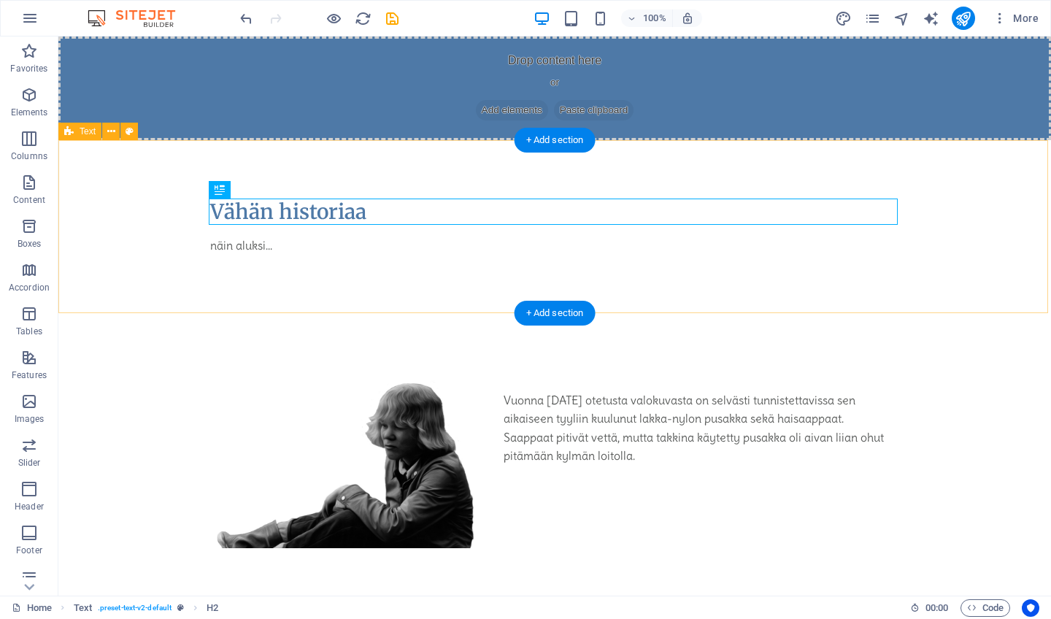
click at [946, 204] on div "Vähän historiaa näin aluksi..." at bounding box center [554, 227] width 992 height 174
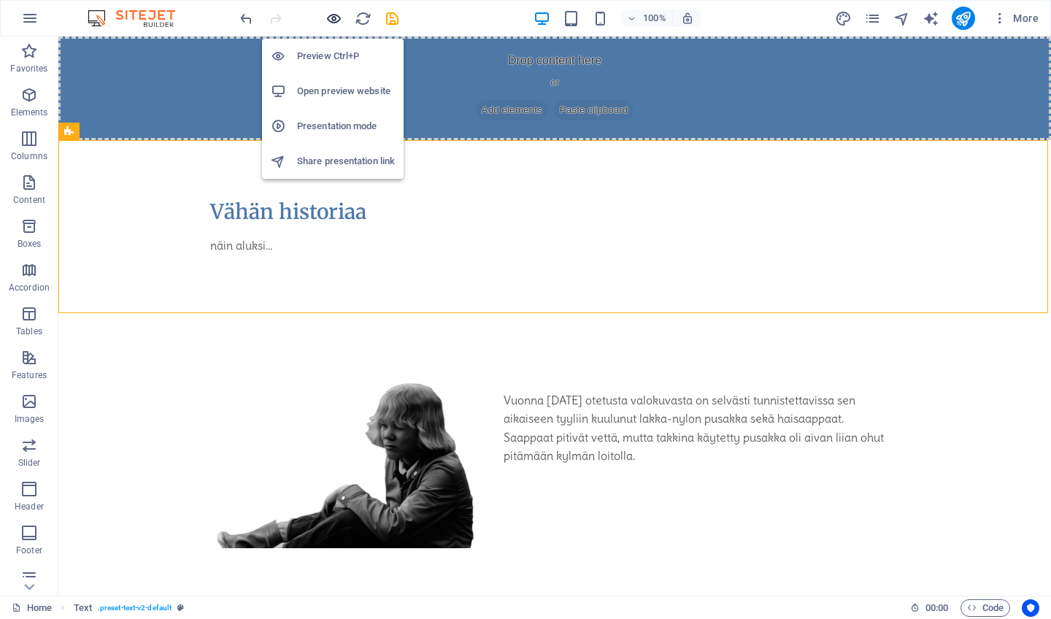
click at [333, 24] on icon "button" at bounding box center [333, 18] width 17 height 17
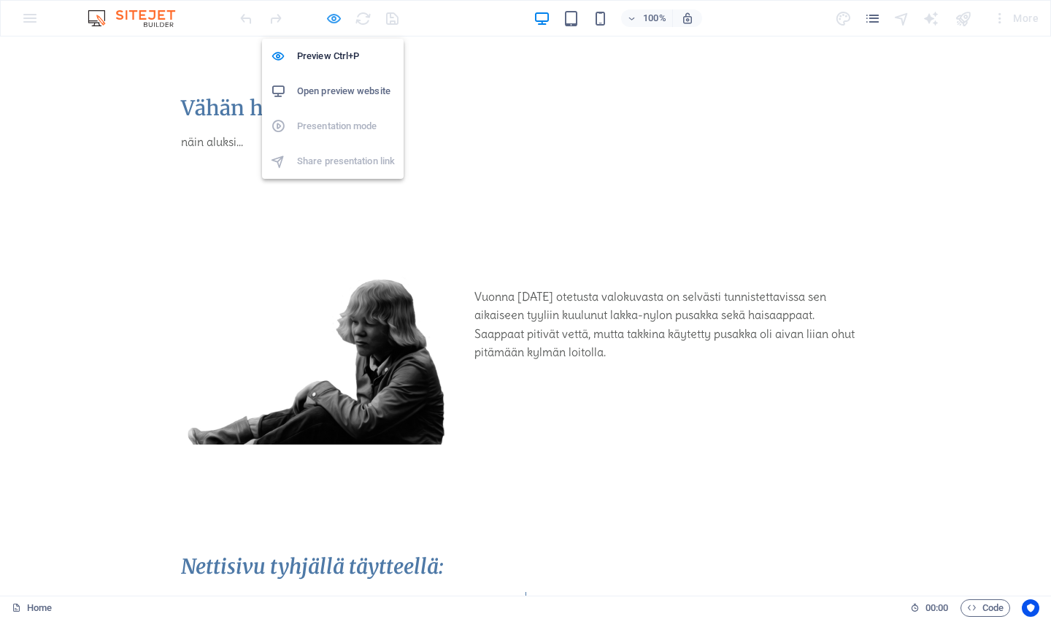
click at [331, 15] on icon "button" at bounding box center [333, 18] width 17 height 17
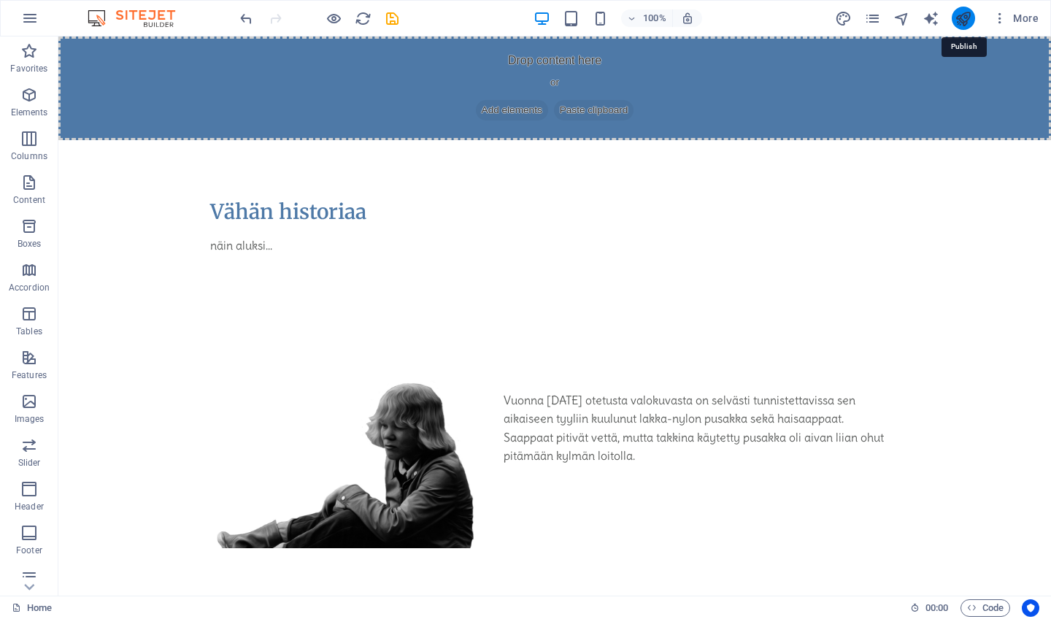
click at [957, 20] on icon "publish" at bounding box center [962, 18] width 17 height 17
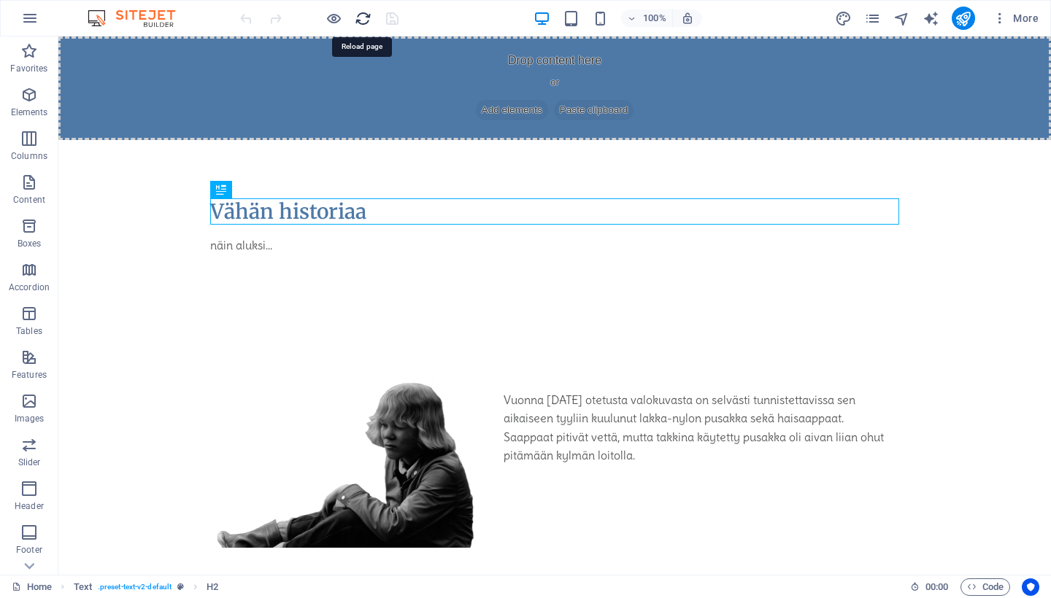
click at [365, 18] on icon "reload" at bounding box center [363, 18] width 17 height 17
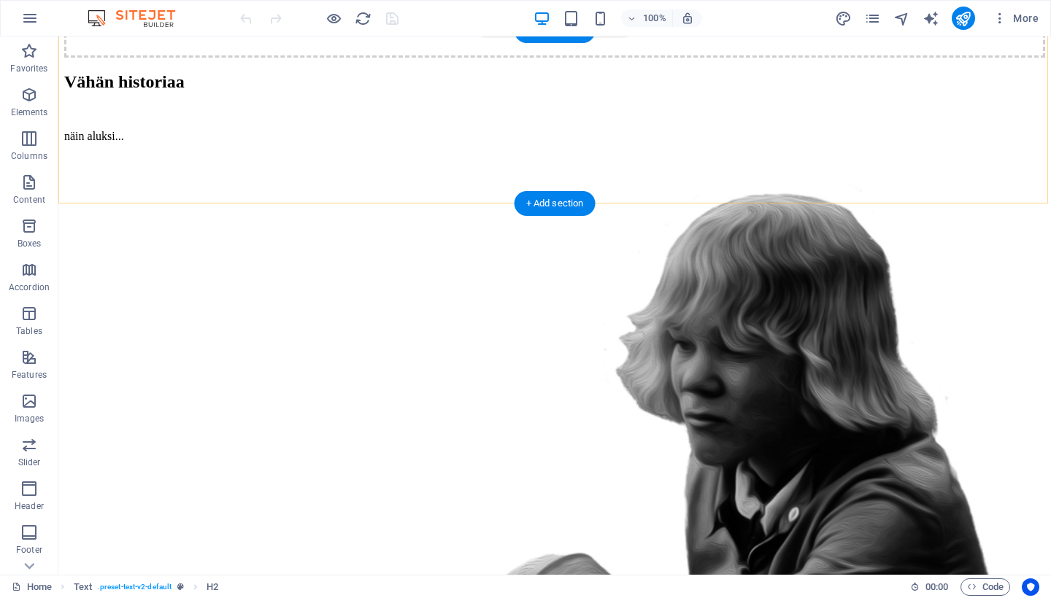
scroll to position [149, 0]
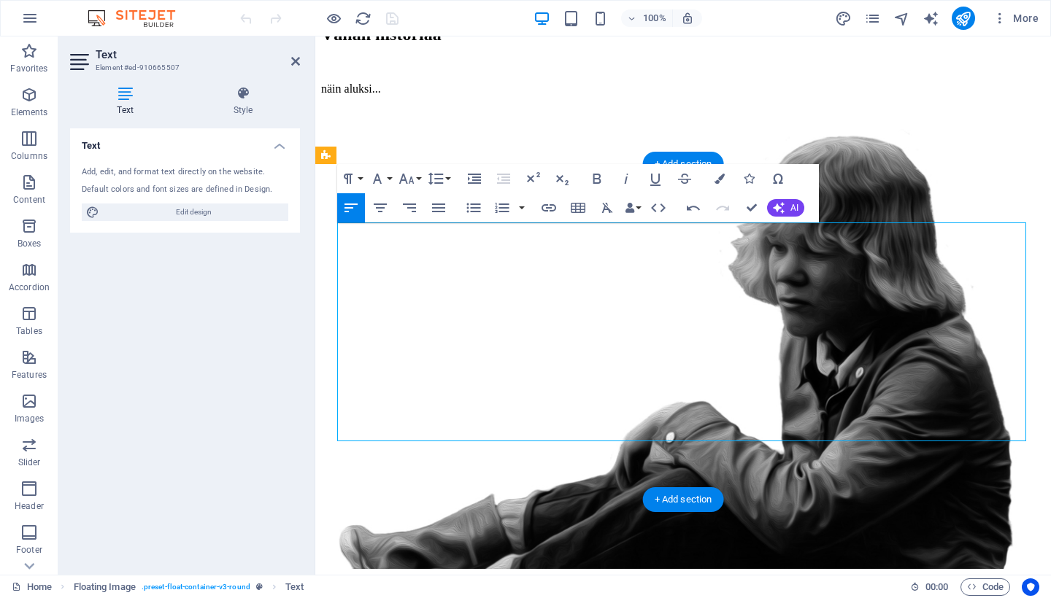
click at [297, 61] on icon at bounding box center [295, 61] width 9 height 12
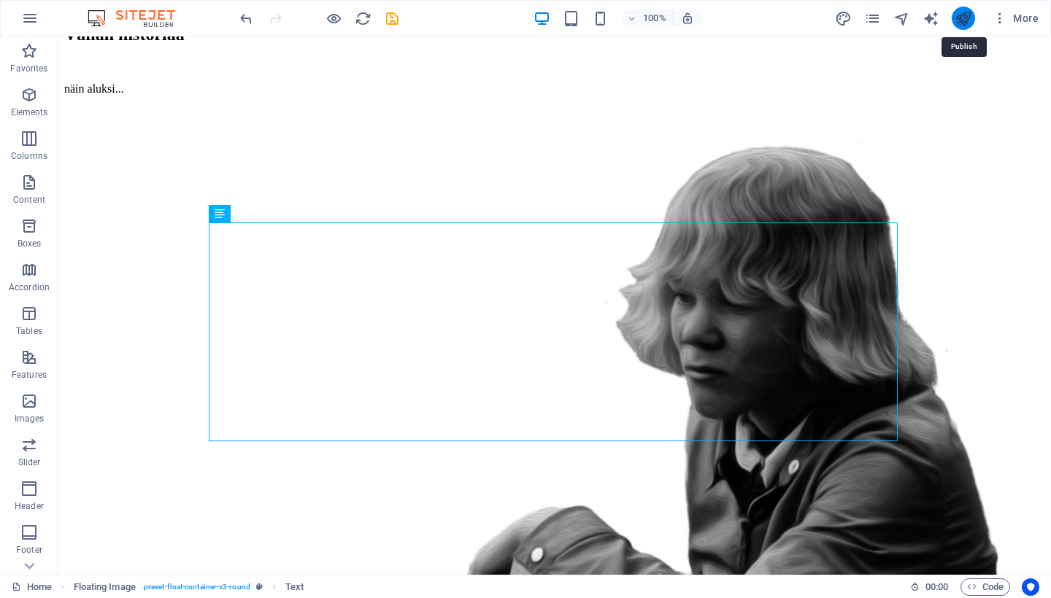
click at [963, 15] on icon "publish" at bounding box center [962, 18] width 17 height 17
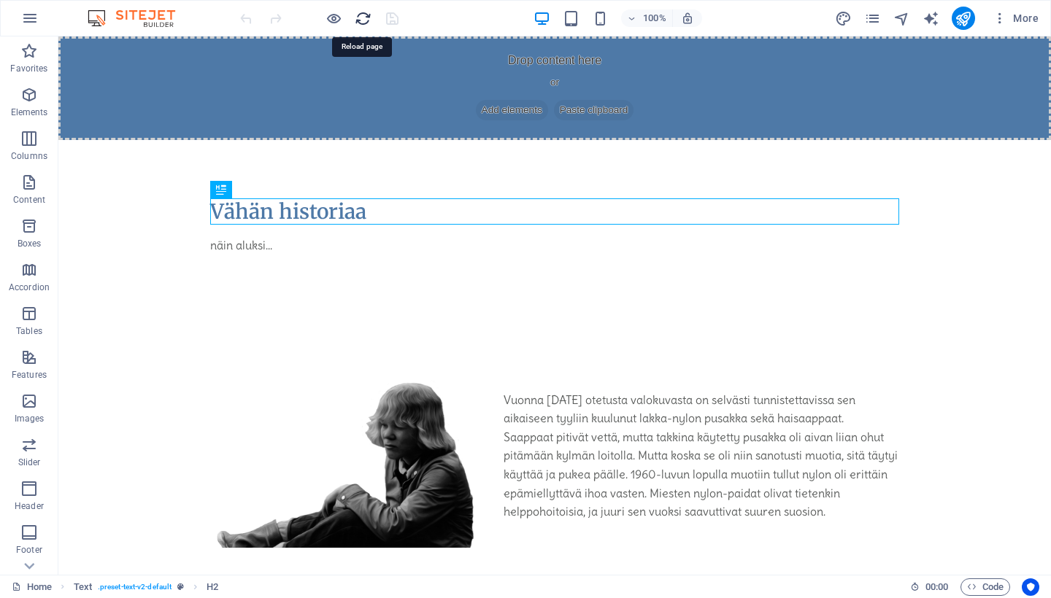
click at [360, 18] on icon "reload" at bounding box center [363, 18] width 17 height 17
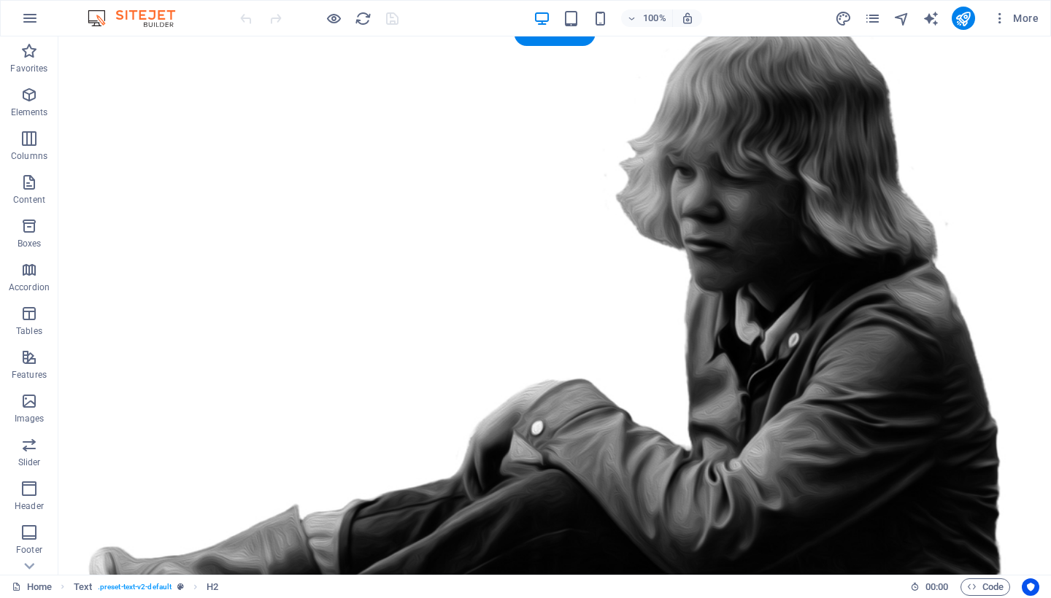
scroll to position [303, 0]
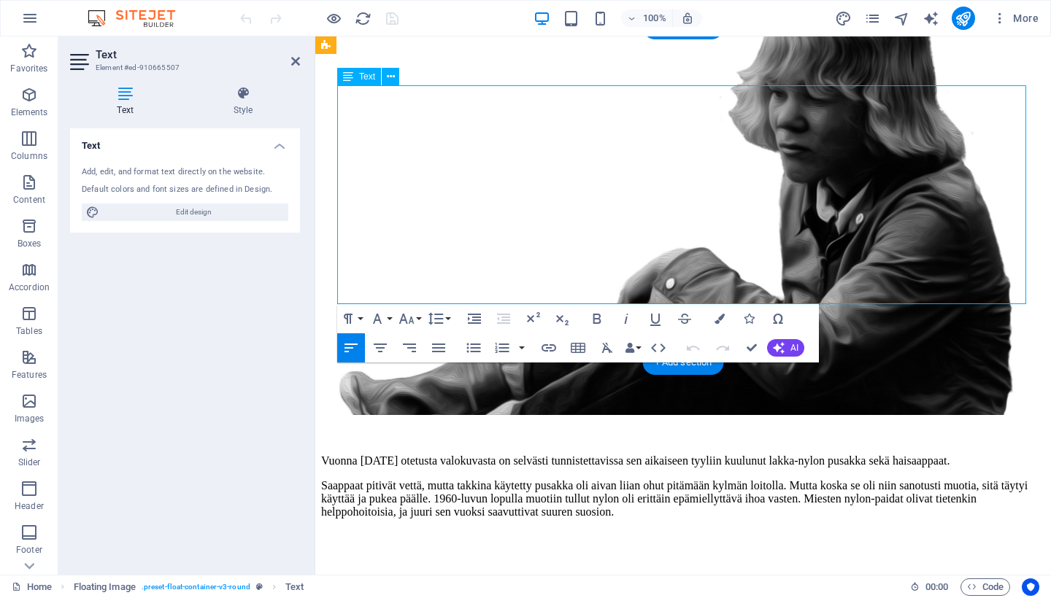
scroll to position [286, 0]
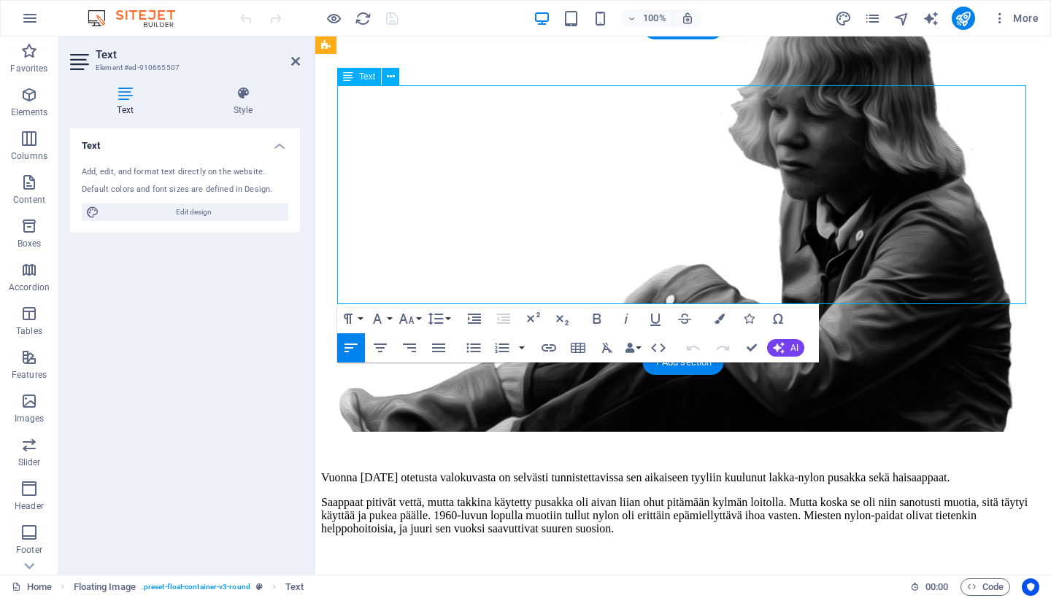
click at [756, 496] on p "Saappaat pitivät vettä, mutta takkina käytetty pusakka oli aivan liian ohut pit…" at bounding box center [683, 515] width 724 height 39
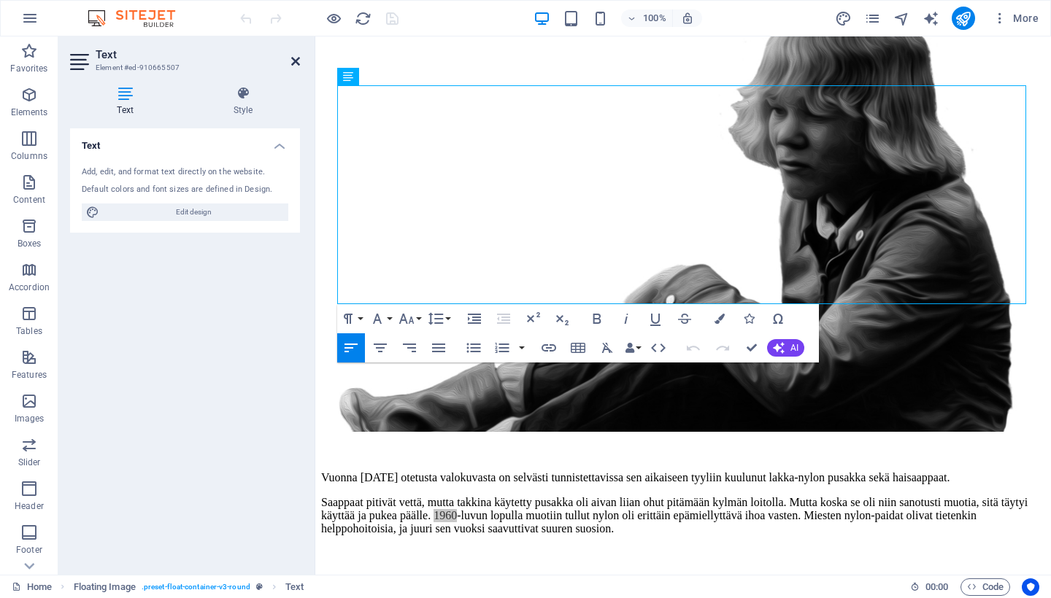
click at [297, 58] on icon at bounding box center [295, 61] width 9 height 12
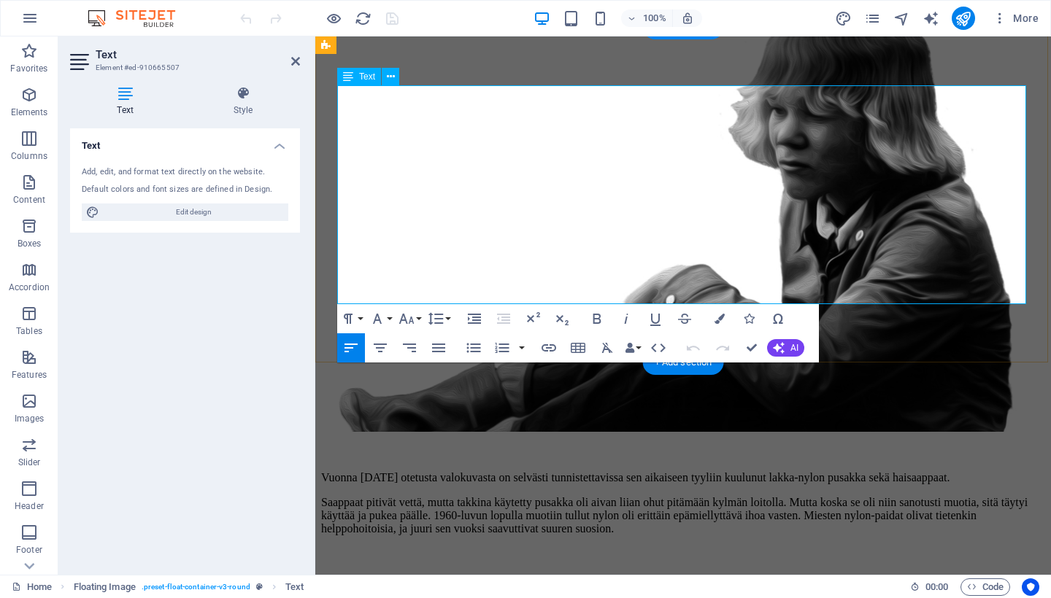
click at [765, 496] on p "Saappaat pitivät vettä, mutta takkina käytetty pusakka oli aivan liian ohut pit…" at bounding box center [683, 515] width 724 height 39
click at [755, 496] on p "Saappaat pitivät vettä, mutta takkina käytetty pusakka oli aivan liian ohut pit…" at bounding box center [683, 515] width 724 height 39
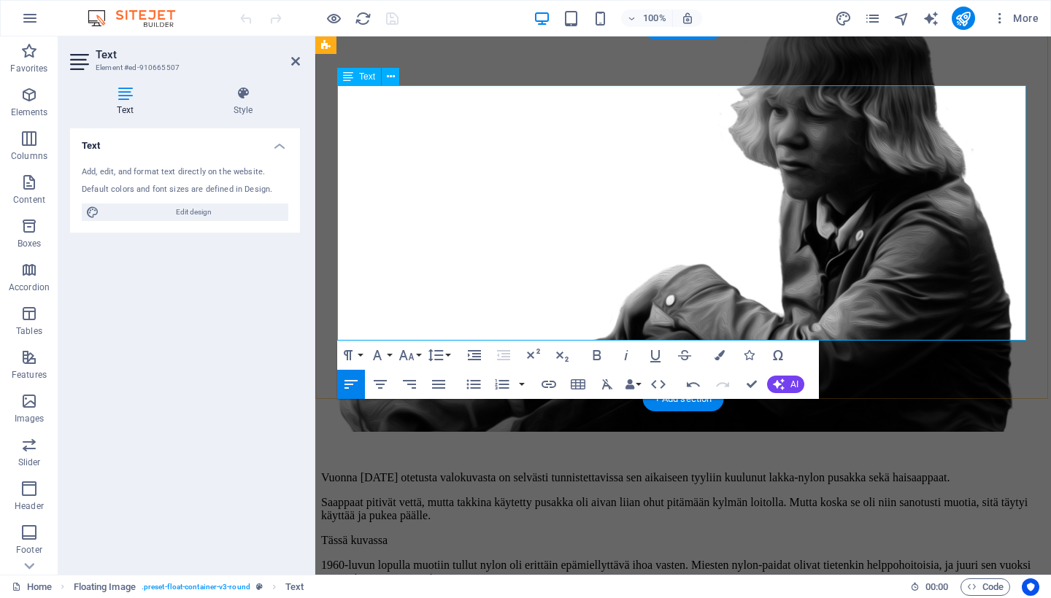
click at [765, 496] on p "Saappaat pitivät vettä, mutta takkina käytetty pusakka oli aivan liian ohut pit…" at bounding box center [683, 509] width 724 height 26
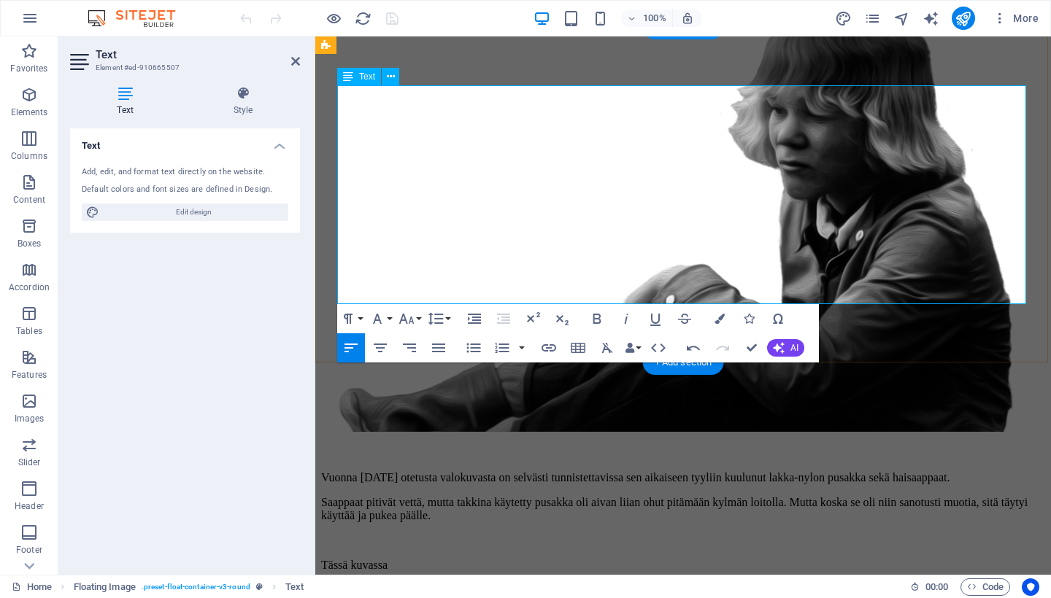
click at [722, 559] on p "Tässä kuvassa" at bounding box center [683, 565] width 724 height 13
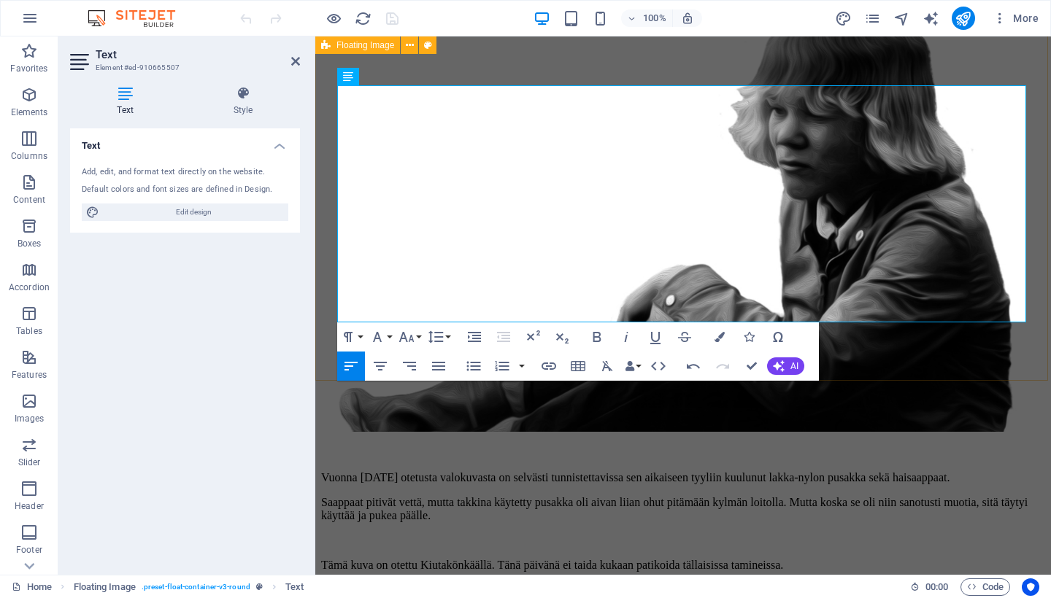
click at [826, 66] on div "Vuonna 1970 otetusta valokuvasta on selvästi tunnistettavissa sen aikaiseen tyy…" at bounding box center [683, 315] width 724 height 690
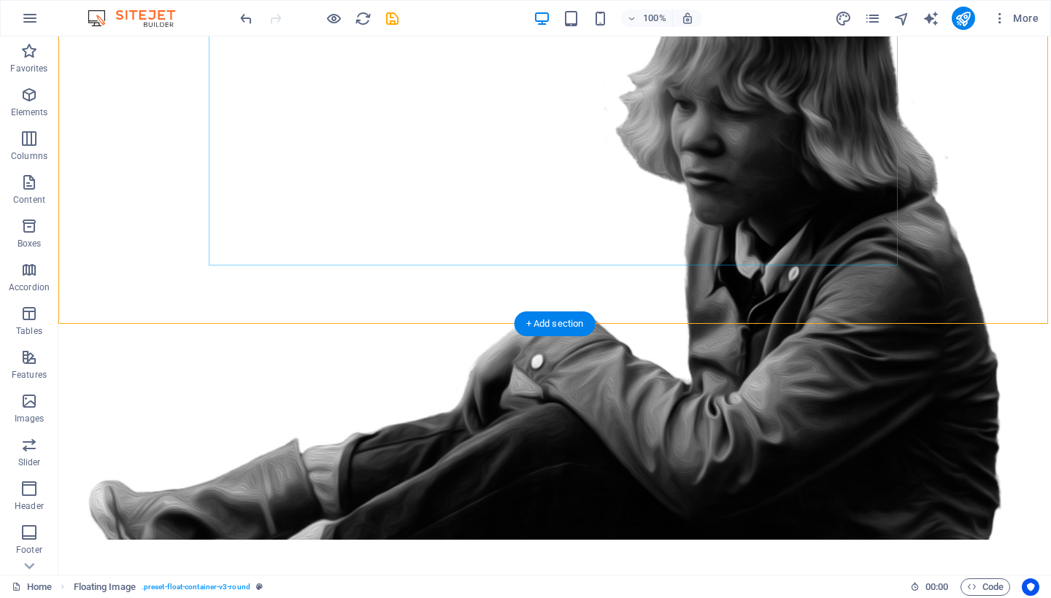
scroll to position [341, 0]
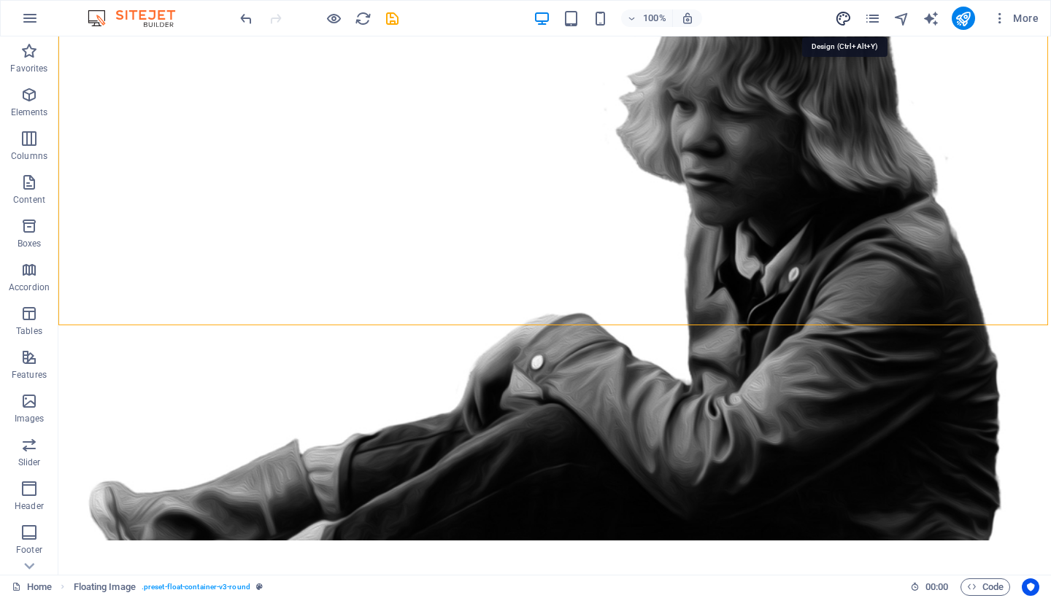
click at [843, 12] on icon "design" at bounding box center [843, 18] width 17 height 17
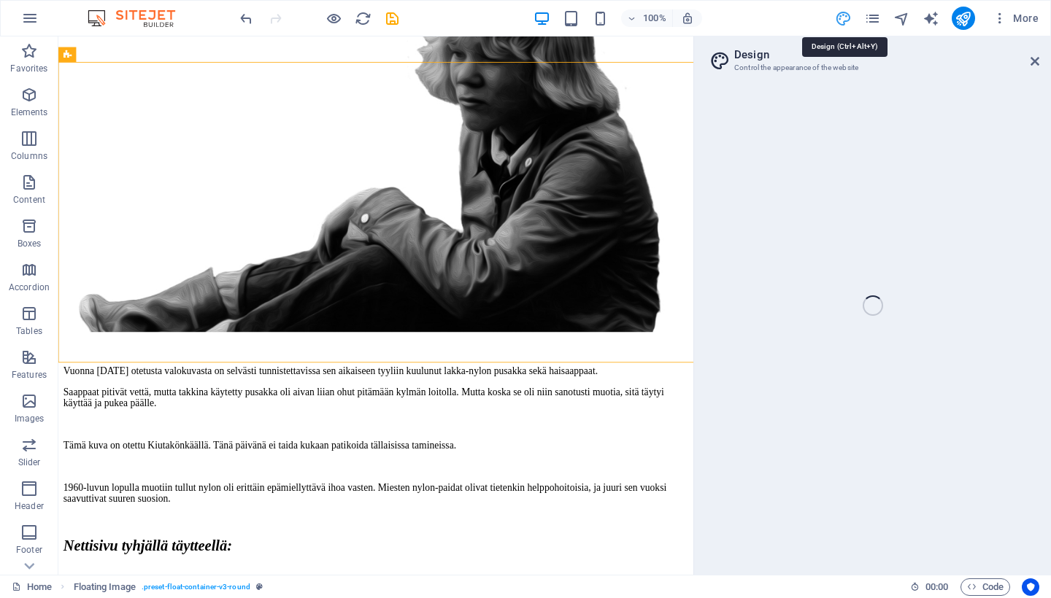
select select "px"
select select "400"
select select "px"
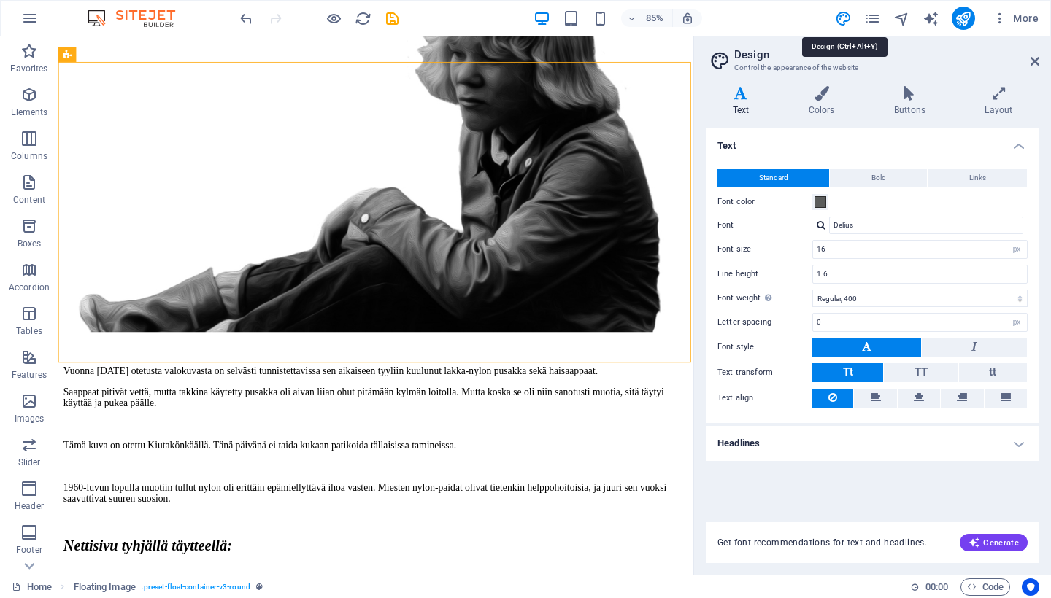
scroll to position [247, 0]
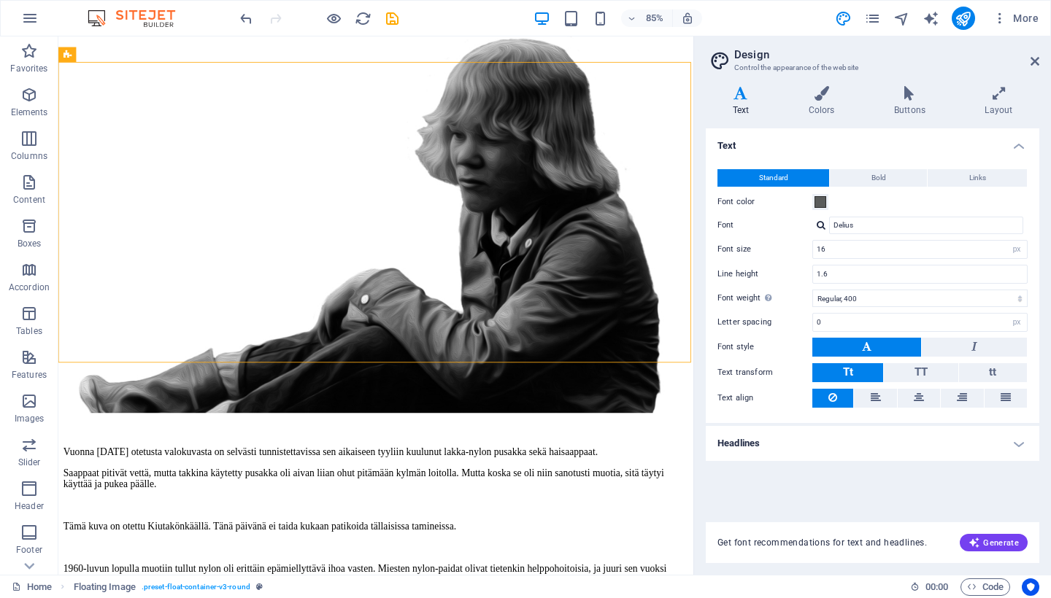
click at [823, 223] on div at bounding box center [820, 224] width 9 height 9
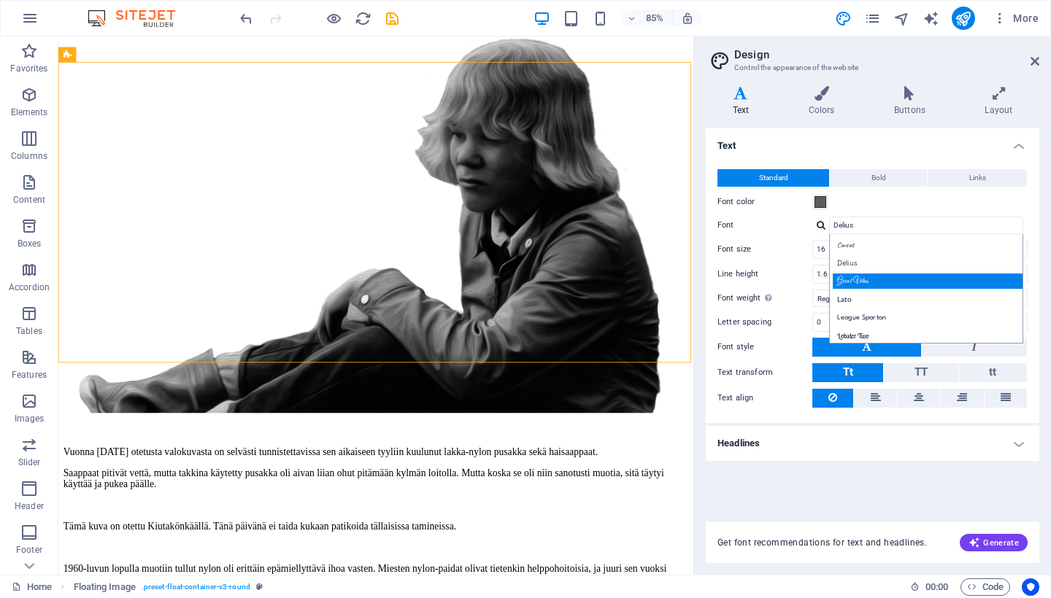
click at [865, 276] on div "Great Vibes" at bounding box center [928, 281] width 193 height 15
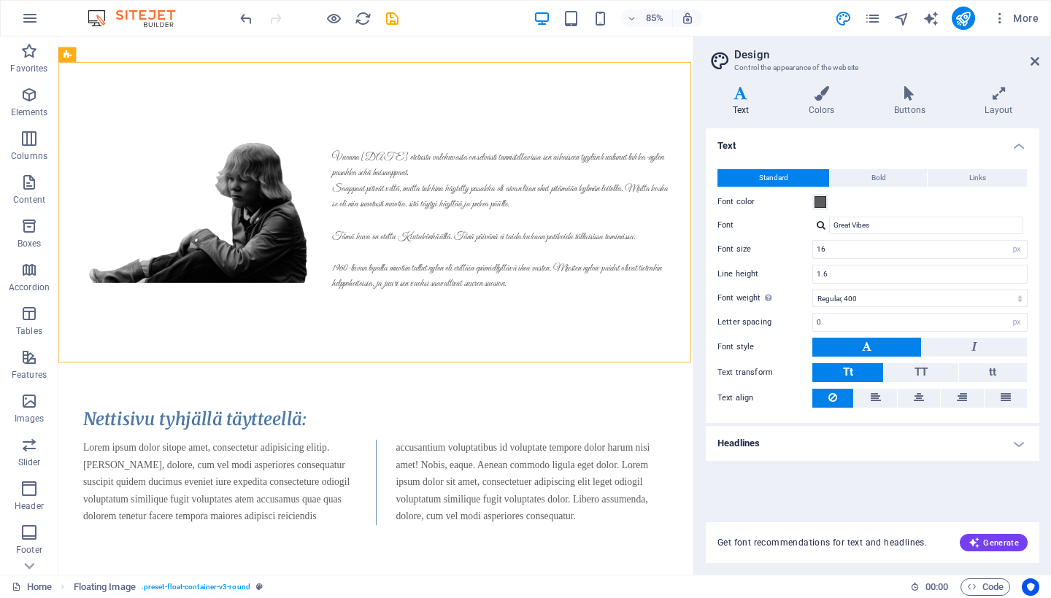
scroll to position [210, 0]
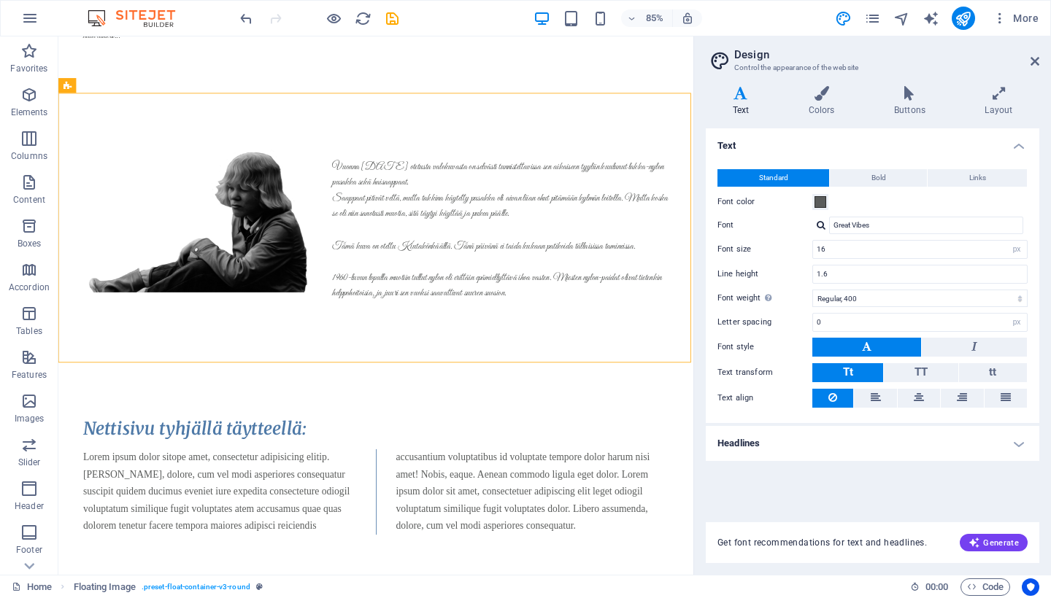
click at [822, 225] on div at bounding box center [820, 224] width 9 height 9
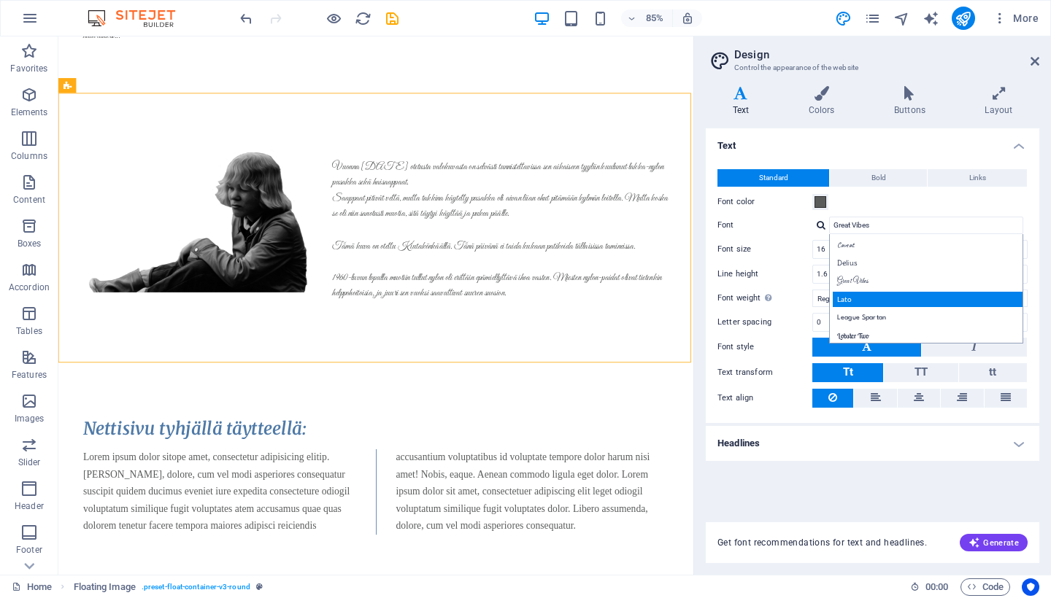
click at [854, 297] on div "Lato" at bounding box center [928, 299] width 193 height 15
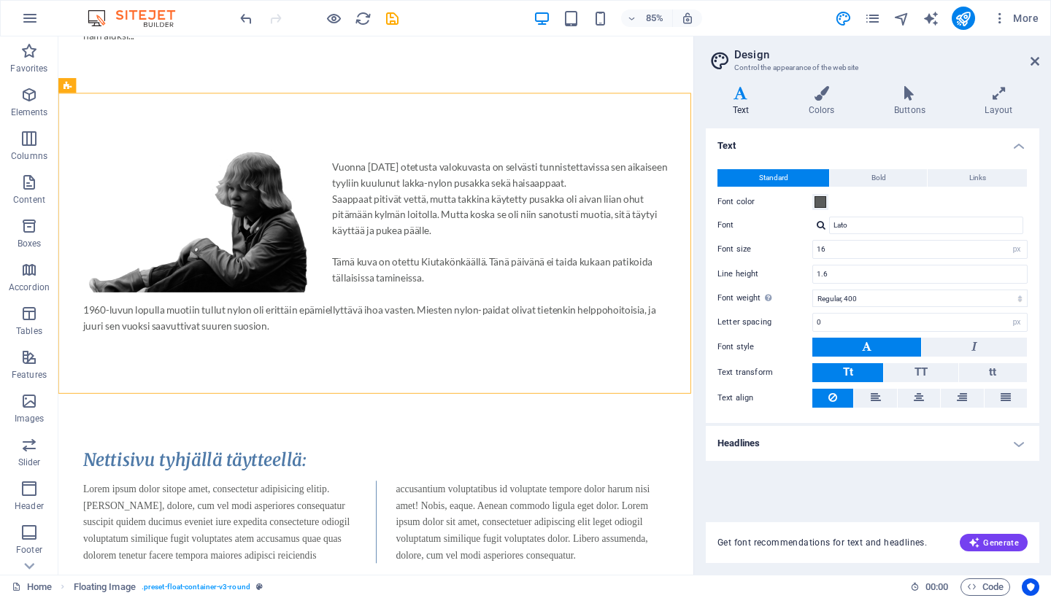
click at [820, 225] on div at bounding box center [820, 224] width 9 height 9
click at [889, 317] on div "League Spartan" at bounding box center [928, 317] width 193 height 15
click at [820, 222] on div at bounding box center [820, 224] width 9 height 9
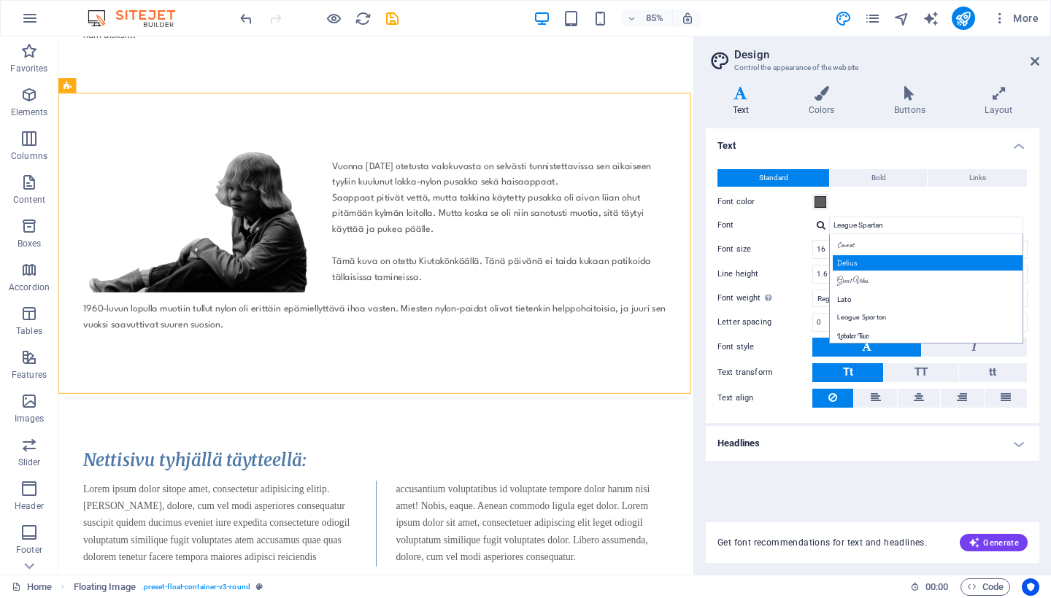
click at [872, 260] on div "Delius" at bounding box center [928, 262] width 193 height 15
type input "Delius"
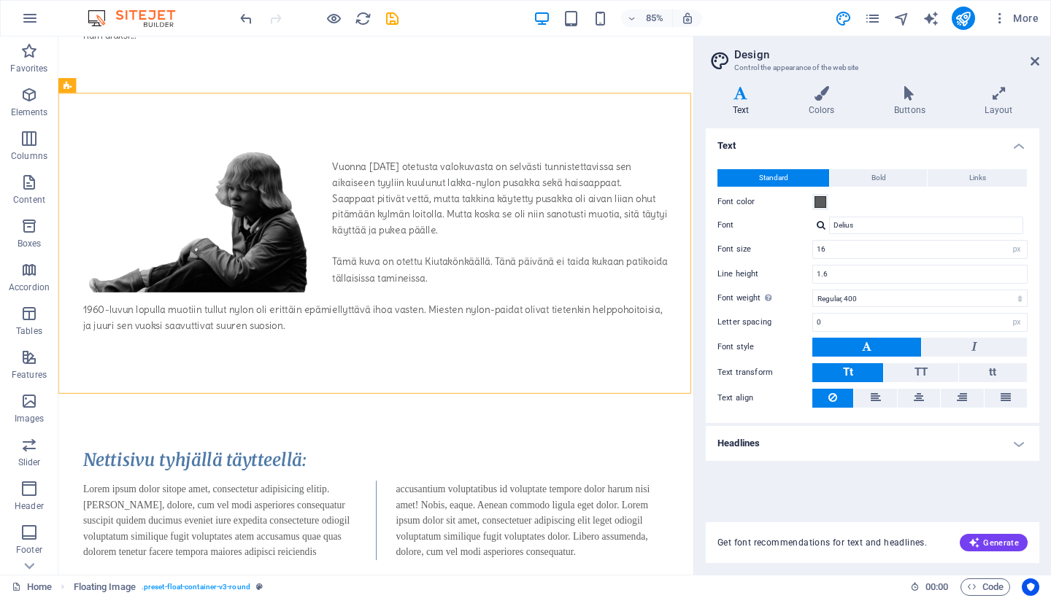
click at [1018, 441] on h4 "Headlines" at bounding box center [872, 443] width 333 height 35
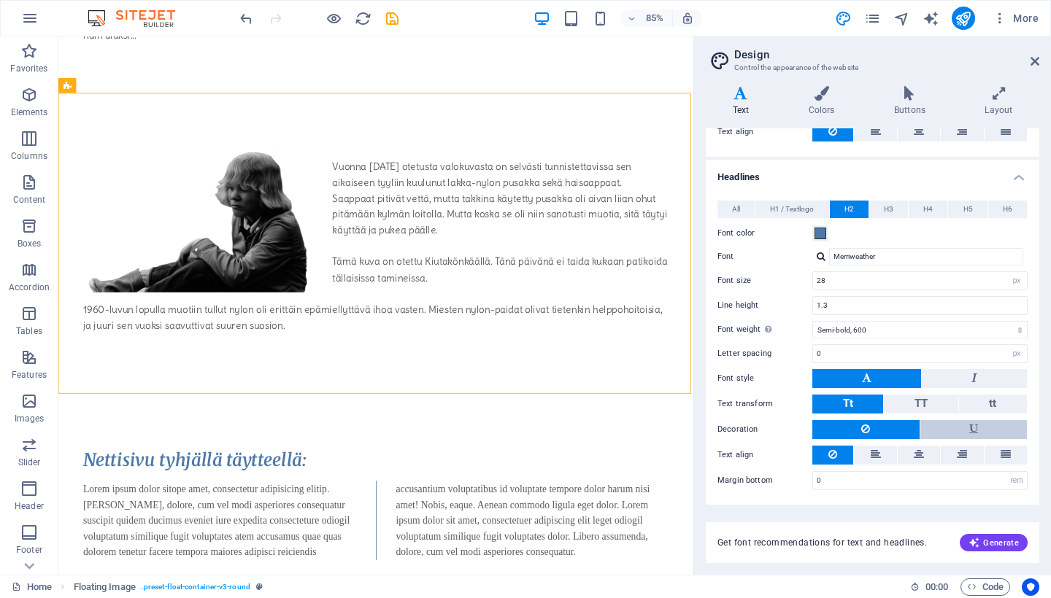
scroll to position [266, 0]
click at [825, 255] on div at bounding box center [820, 256] width 9 height 9
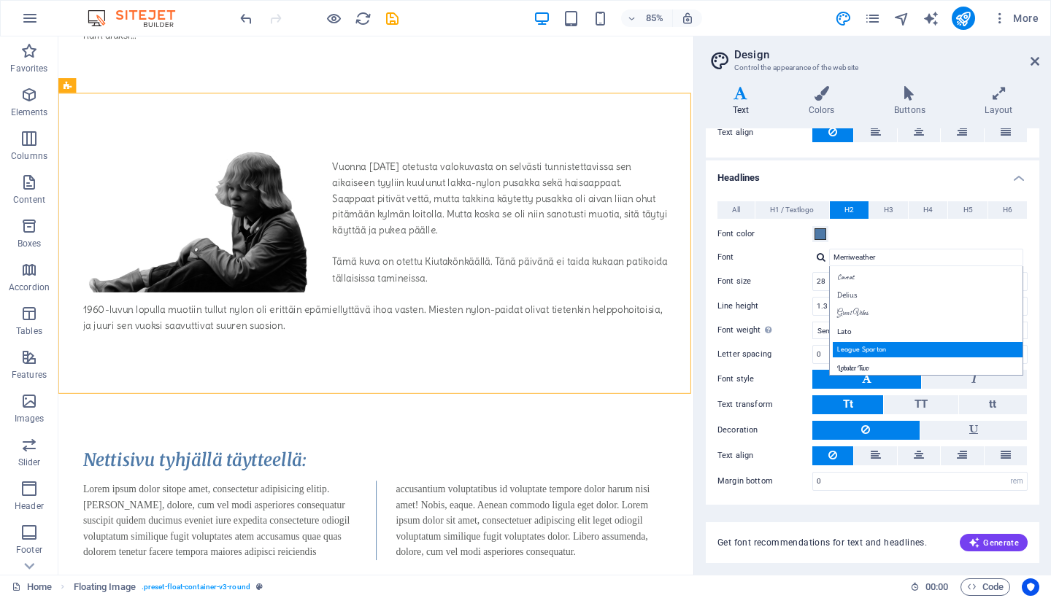
click at [886, 346] on div "League Spartan" at bounding box center [928, 349] width 193 height 15
type input "League Spartan"
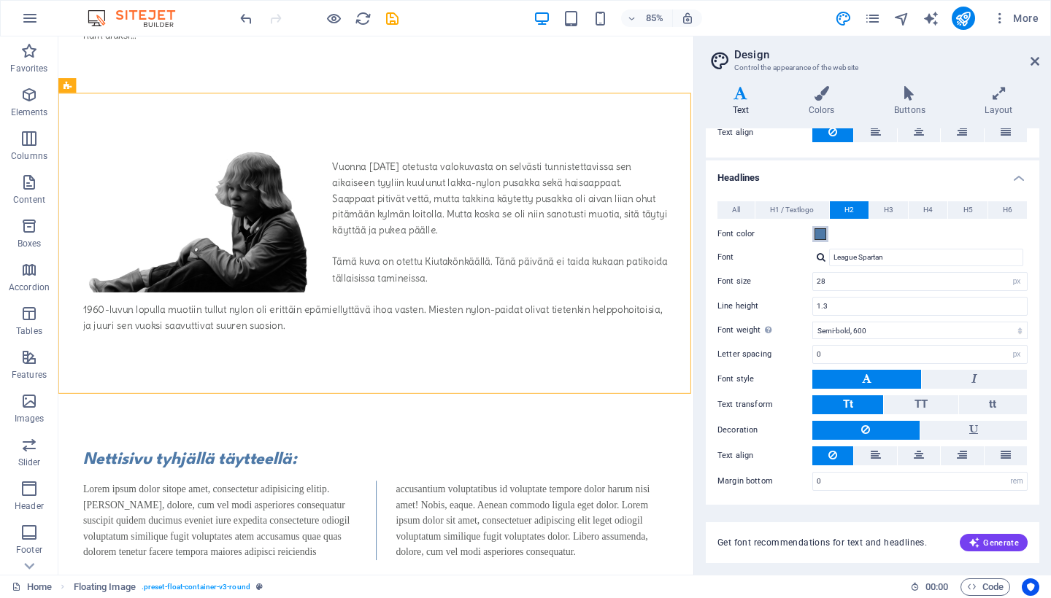
click at [823, 234] on span at bounding box center [820, 234] width 12 height 12
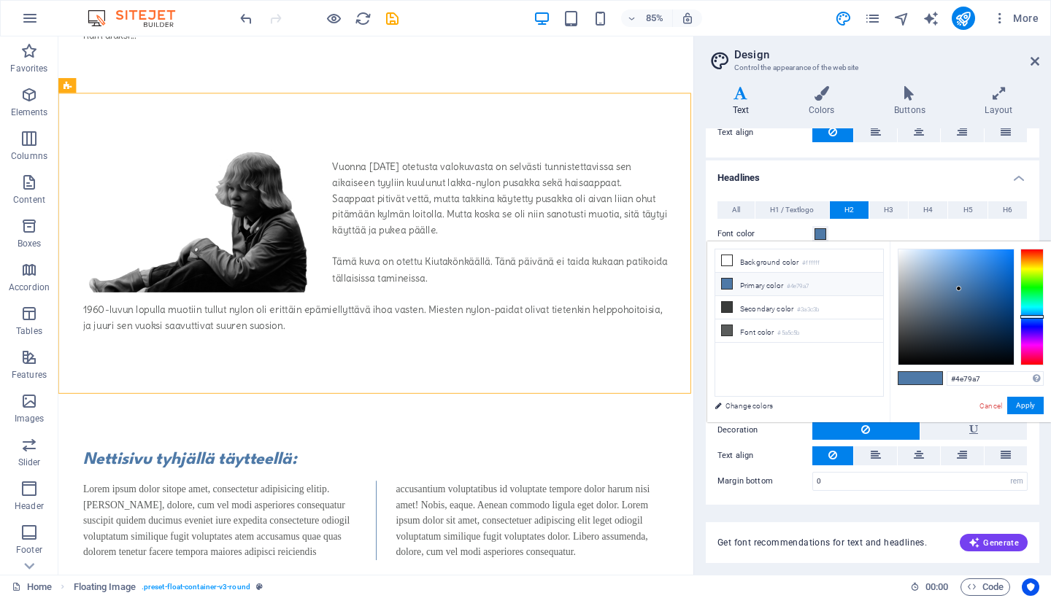
type input "#87929e"
click at [914, 293] on div at bounding box center [955, 307] width 115 height 115
click at [1032, 58] on icon at bounding box center [1034, 61] width 9 height 12
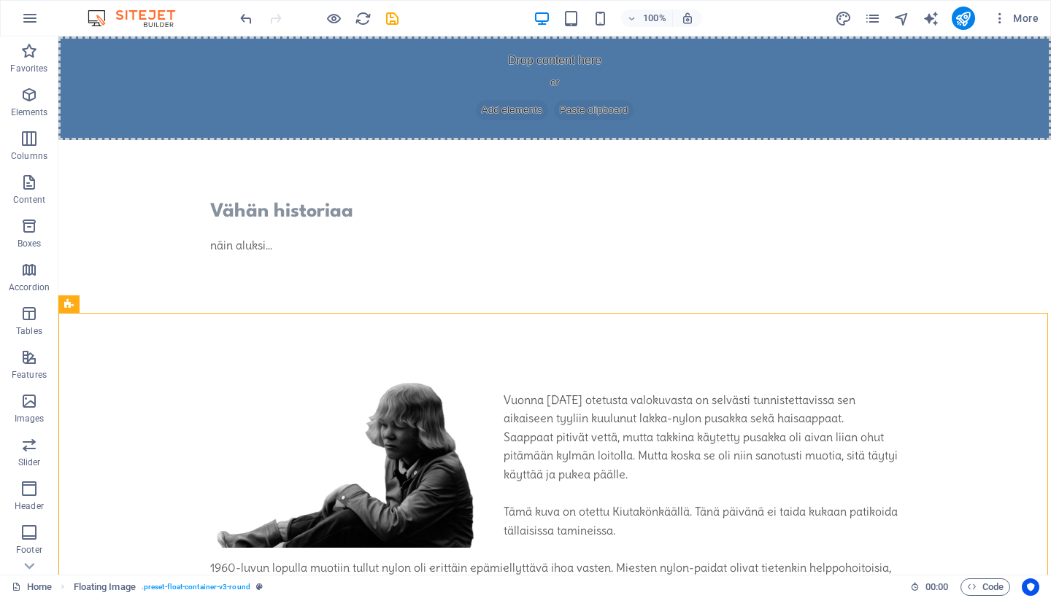
scroll to position [0, 0]
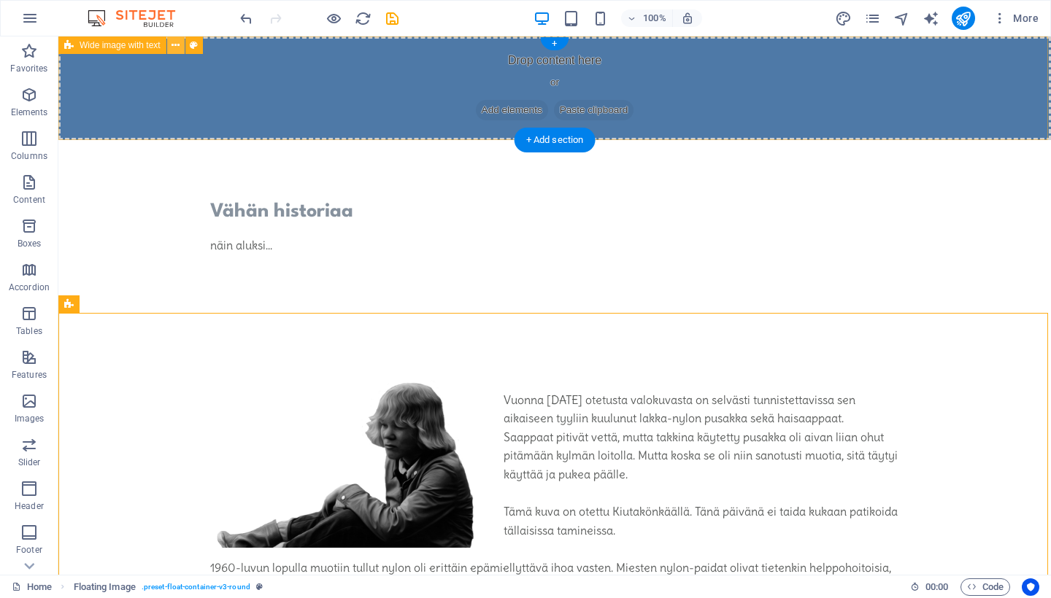
click at [177, 45] on icon at bounding box center [175, 45] width 8 height 15
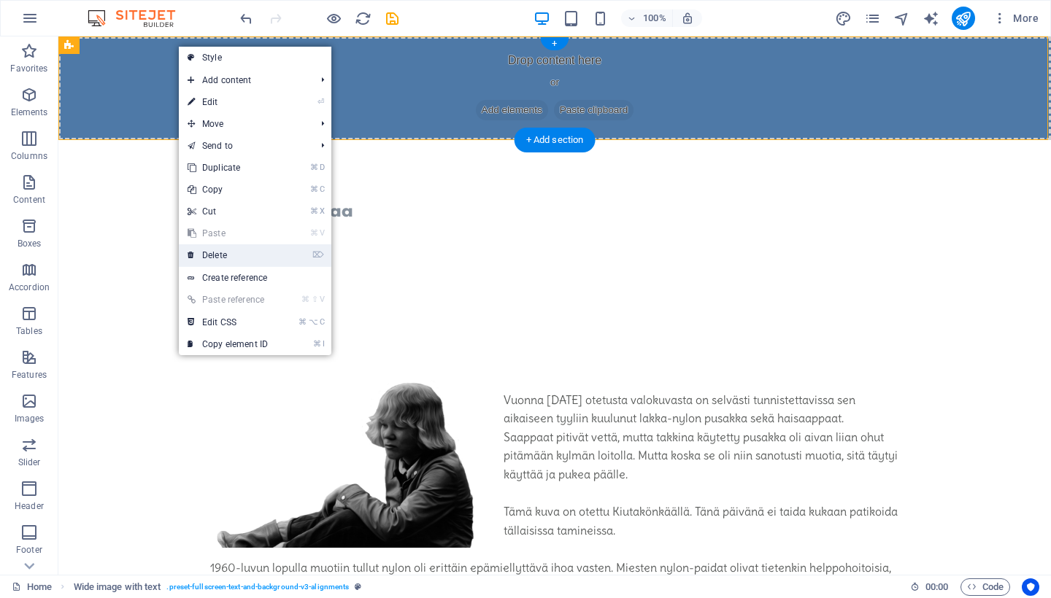
click at [237, 252] on link "⌦ Delete" at bounding box center [228, 255] width 98 height 22
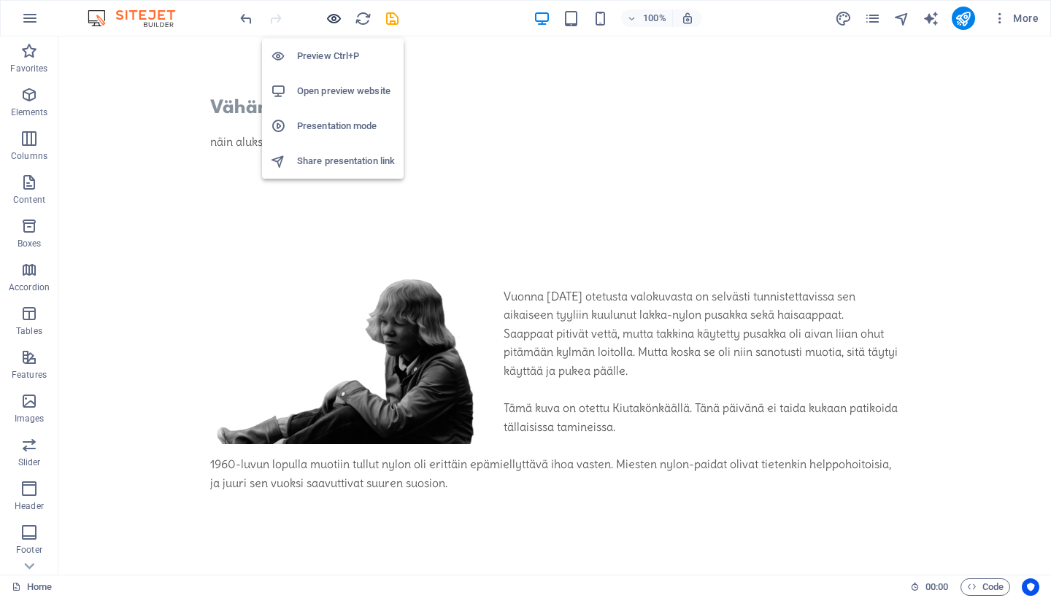
click at [334, 17] on icon "button" at bounding box center [333, 18] width 17 height 17
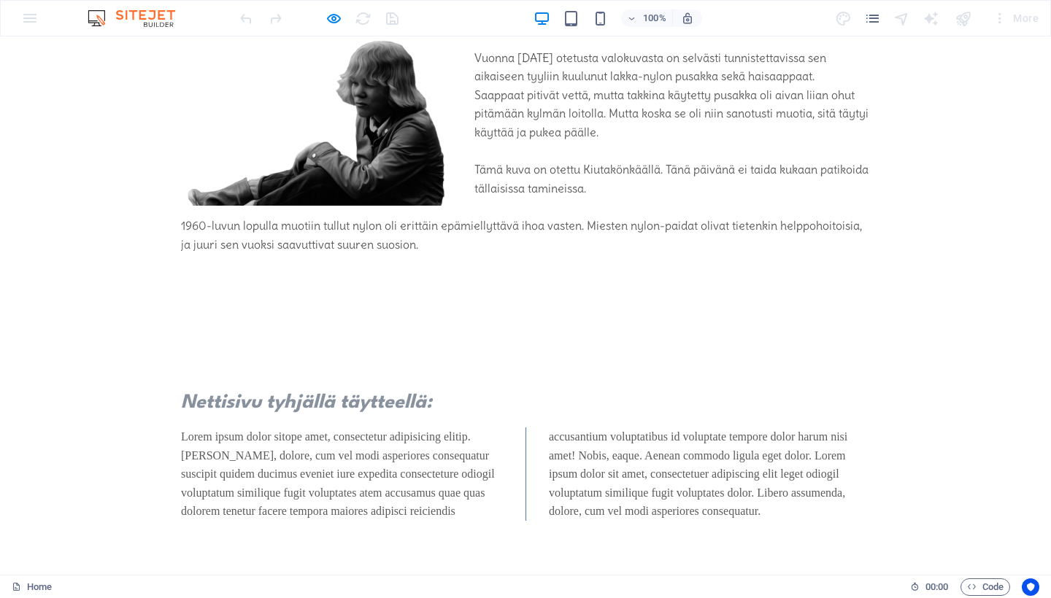
scroll to position [238, 0]
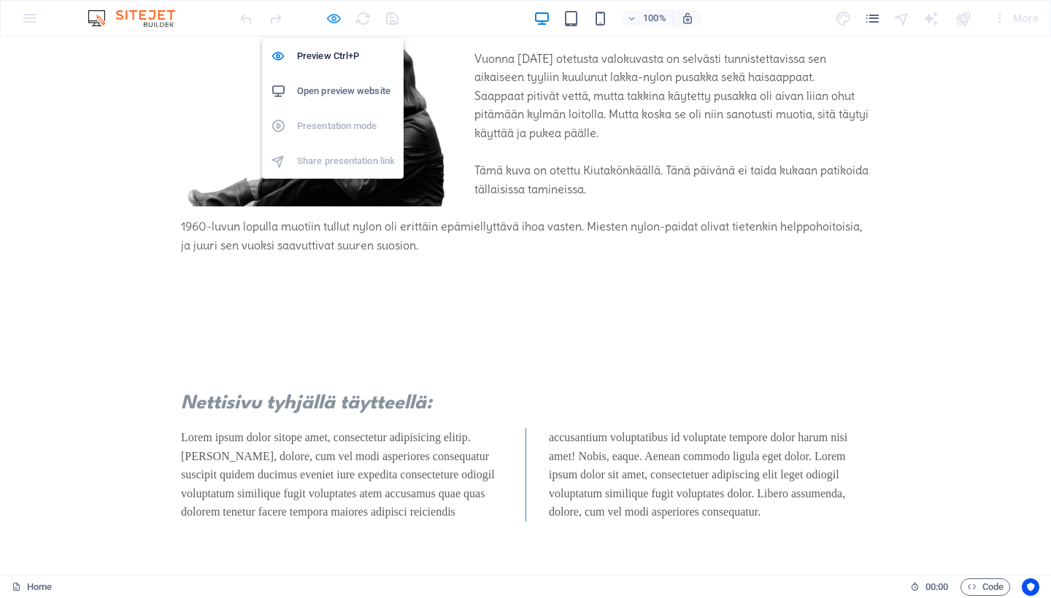
click at [331, 16] on icon "button" at bounding box center [333, 18] width 17 height 17
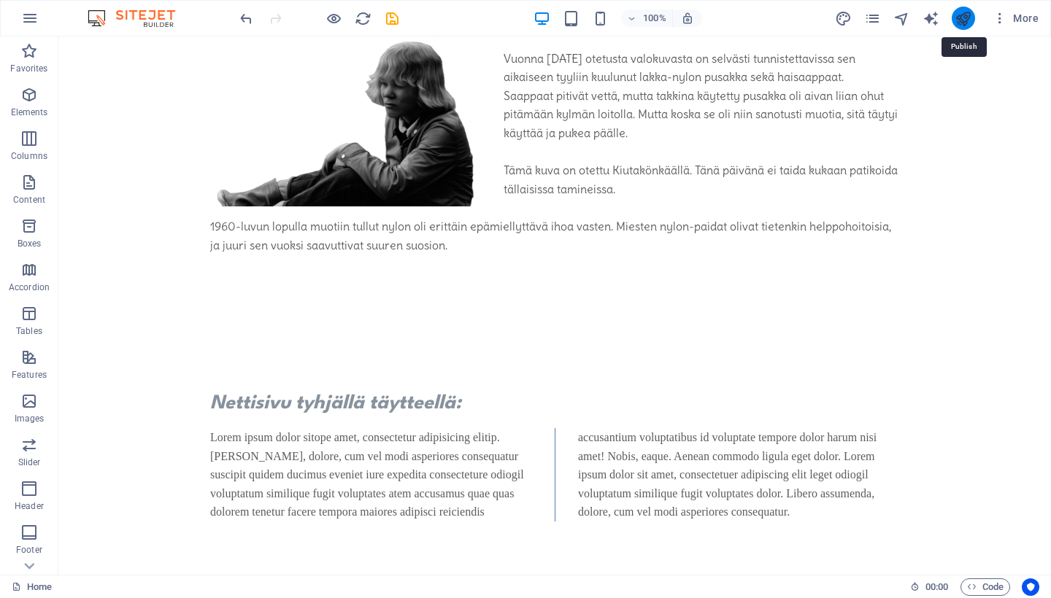
click at [964, 16] on icon "publish" at bounding box center [962, 18] width 17 height 17
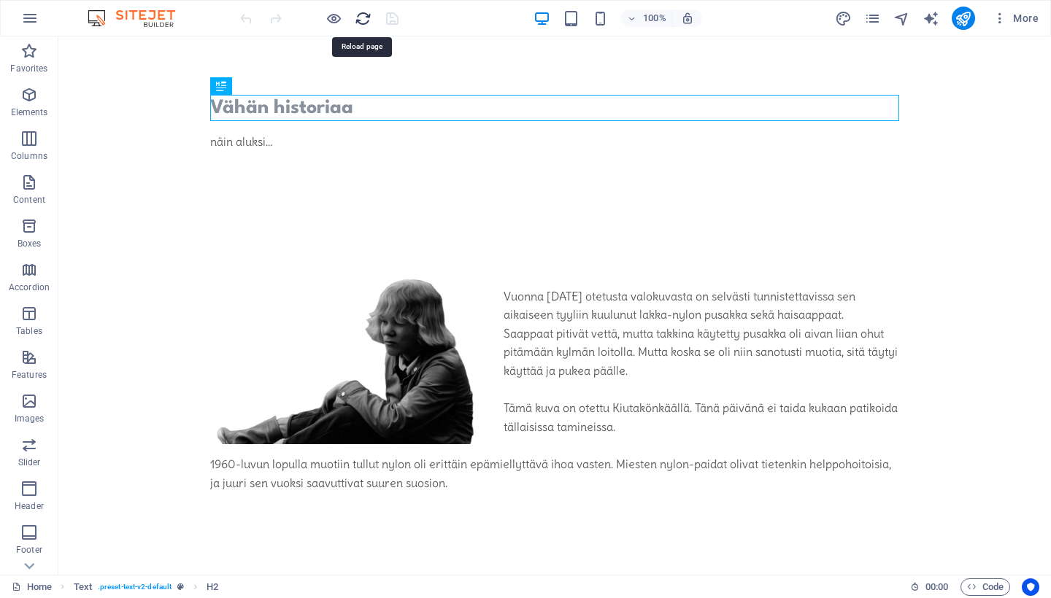
click at [360, 19] on icon "reload" at bounding box center [363, 18] width 17 height 17
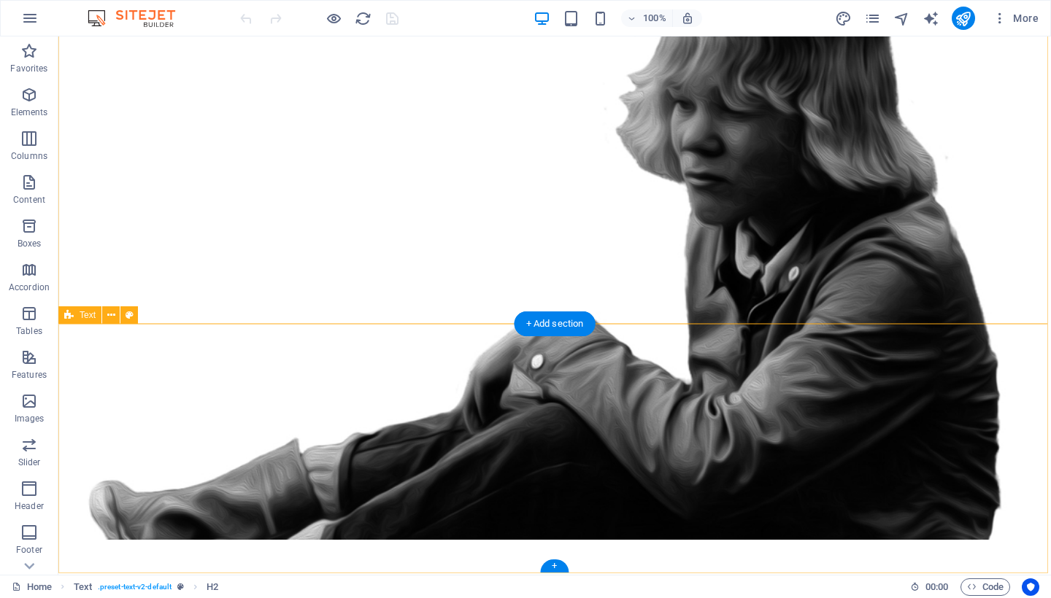
scroll to position [238, 0]
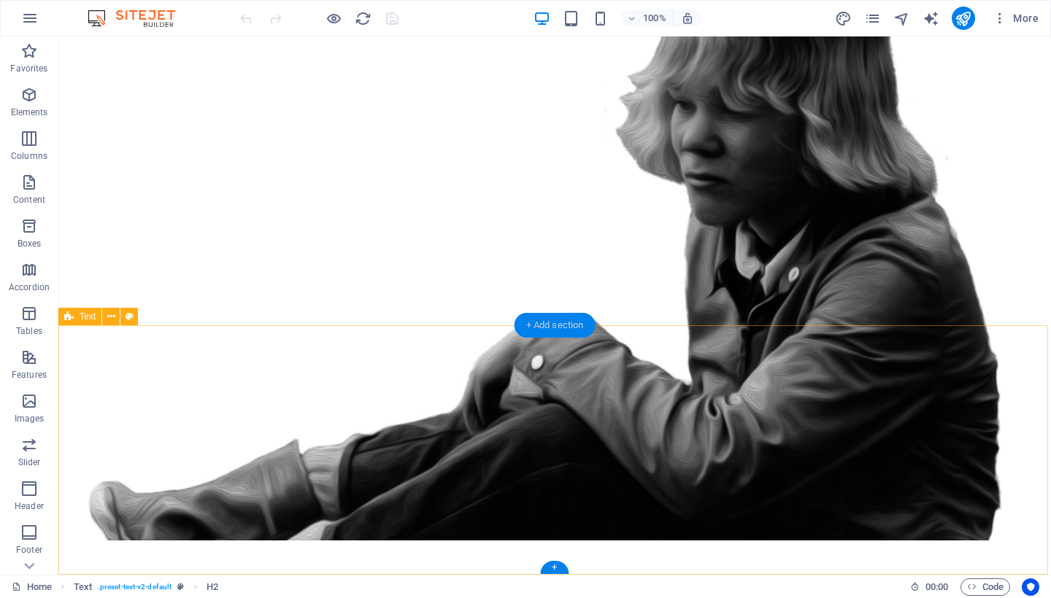
click at [543, 325] on div "+ Add section" at bounding box center [554, 325] width 81 height 25
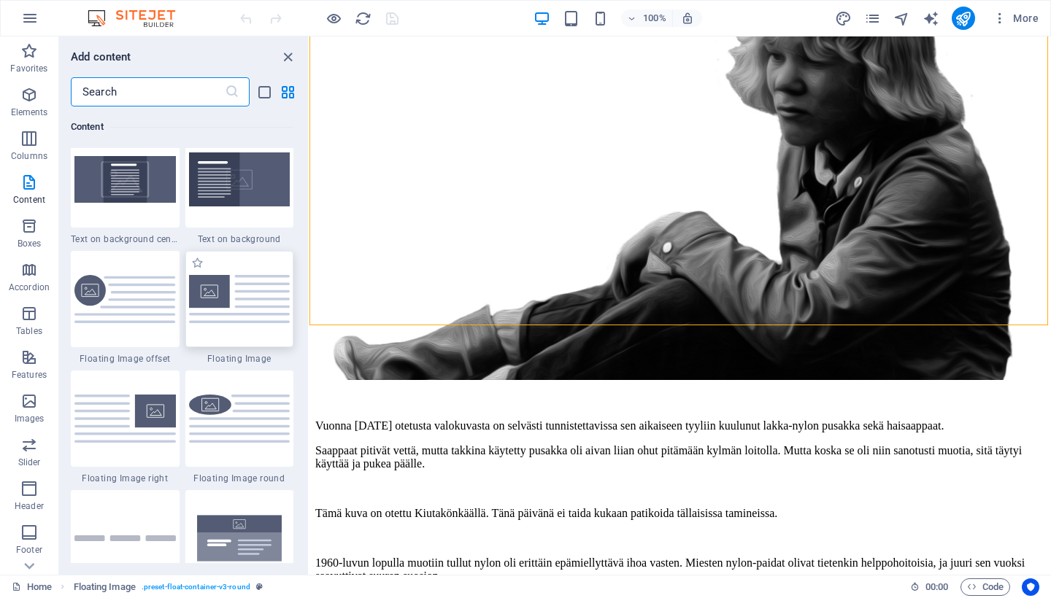
scroll to position [3051, 0]
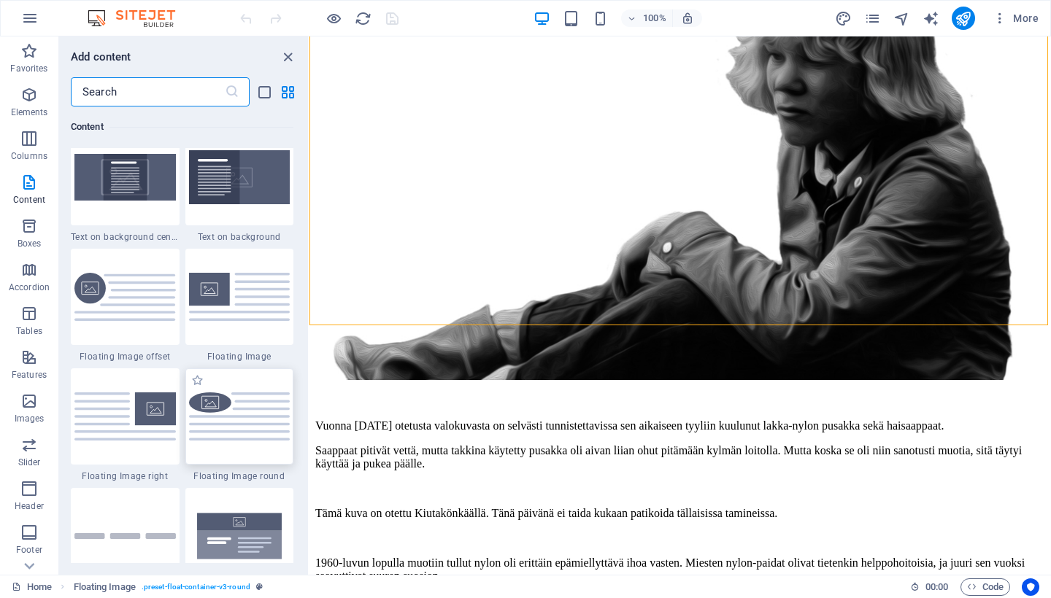
click at [247, 403] on img at bounding box center [239, 416] width 101 height 47
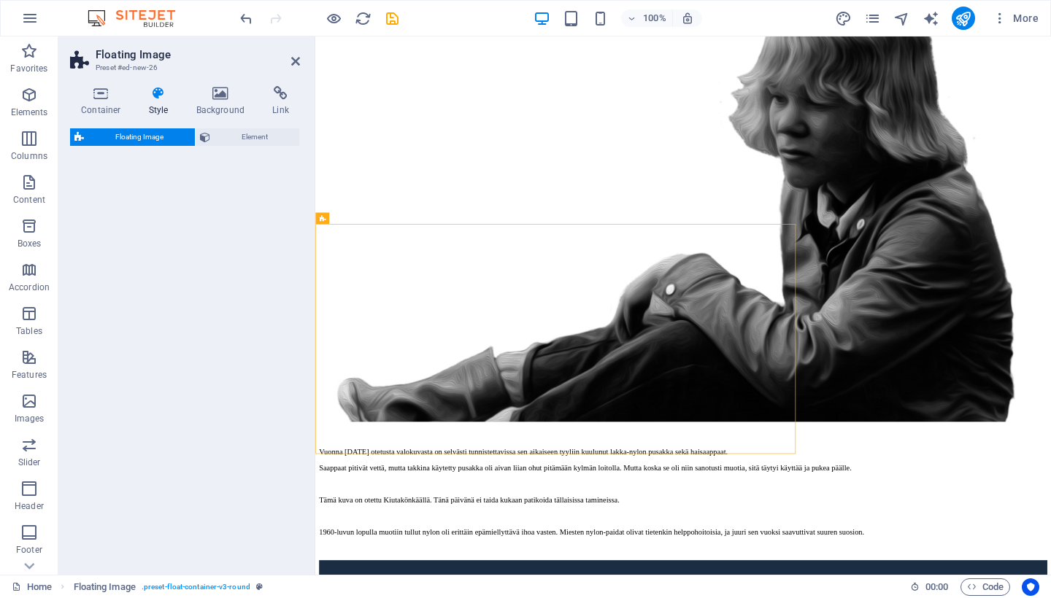
select select "%"
select select "rem"
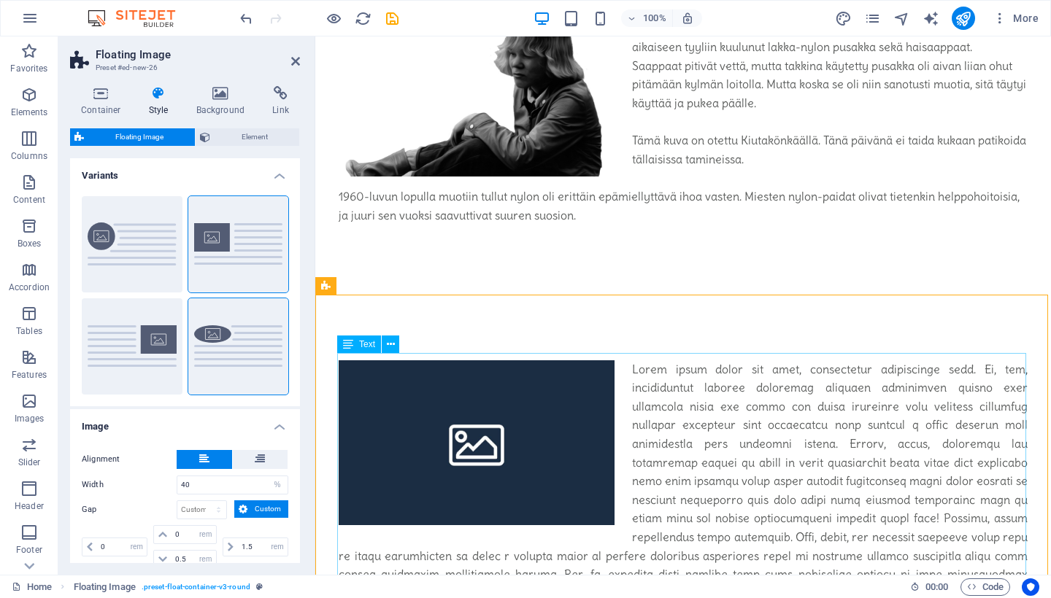
scroll to position [268, 0]
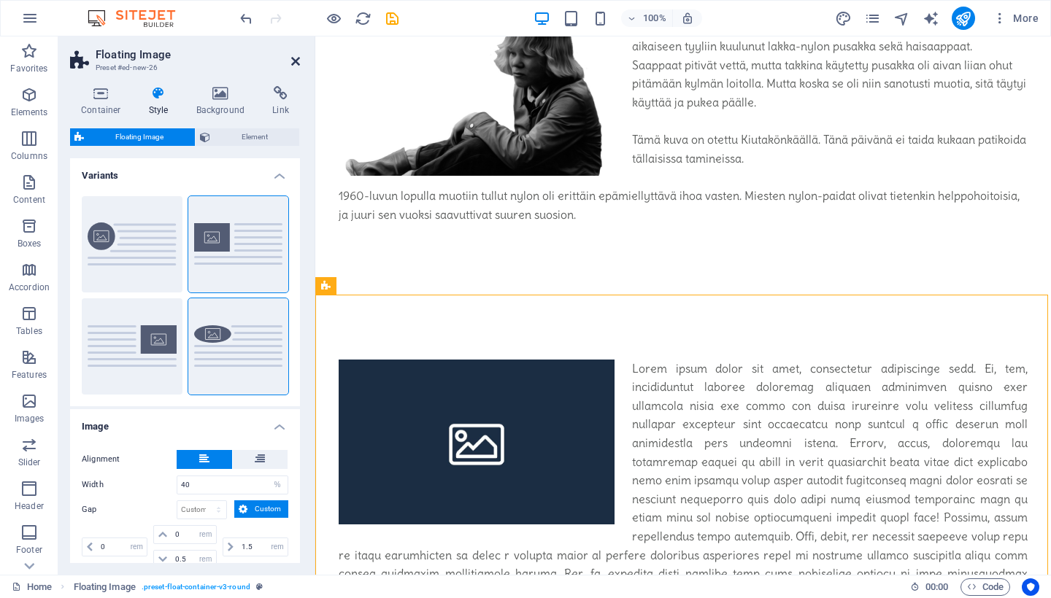
click at [297, 58] on icon at bounding box center [295, 61] width 9 height 12
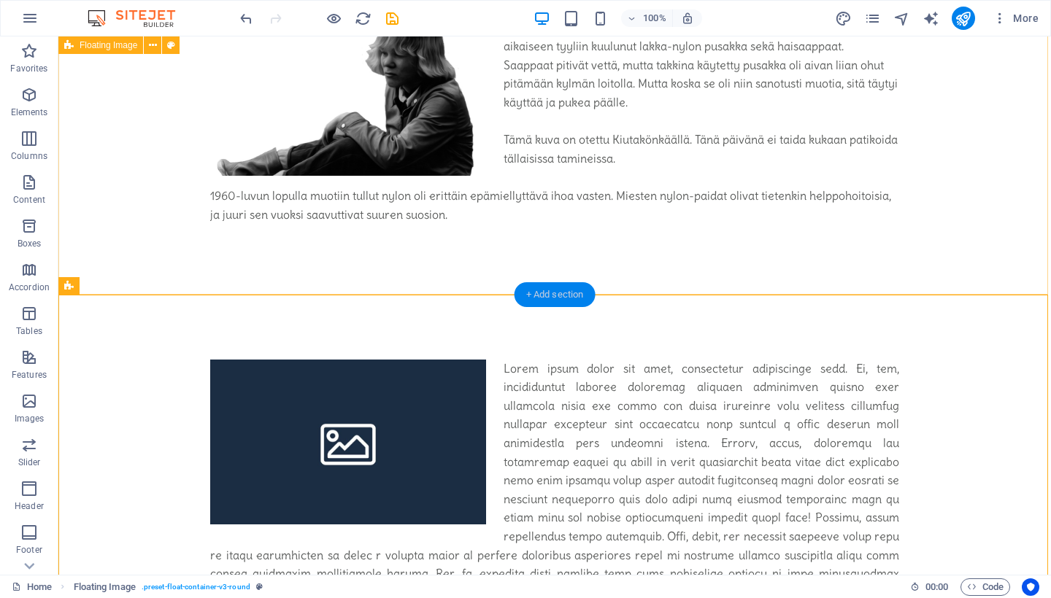
click at [564, 287] on div "+ Add section" at bounding box center [554, 294] width 81 height 25
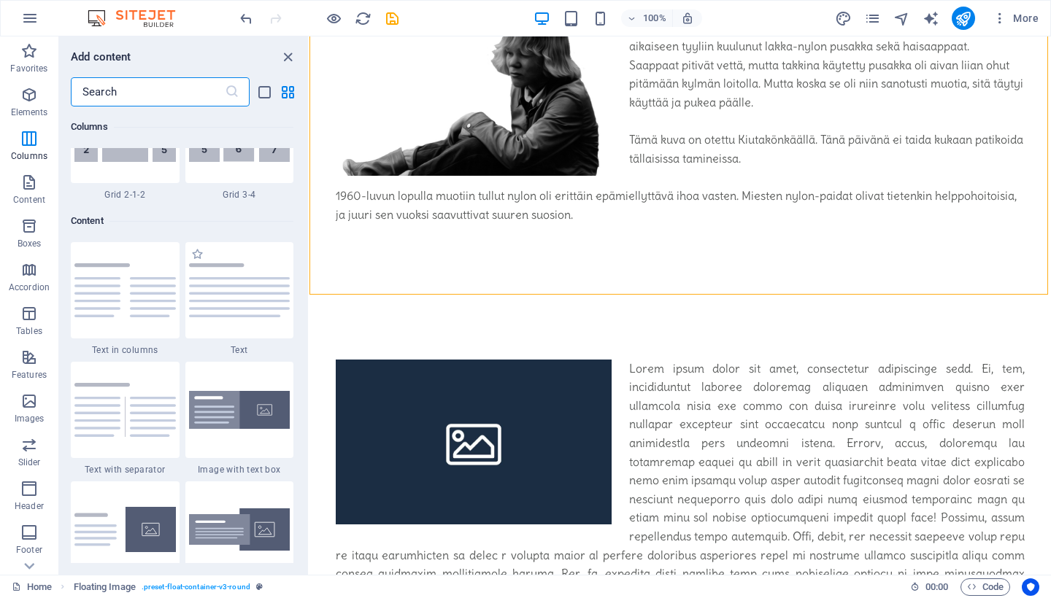
scroll to position [2457, 0]
click at [247, 295] on img at bounding box center [239, 292] width 101 height 54
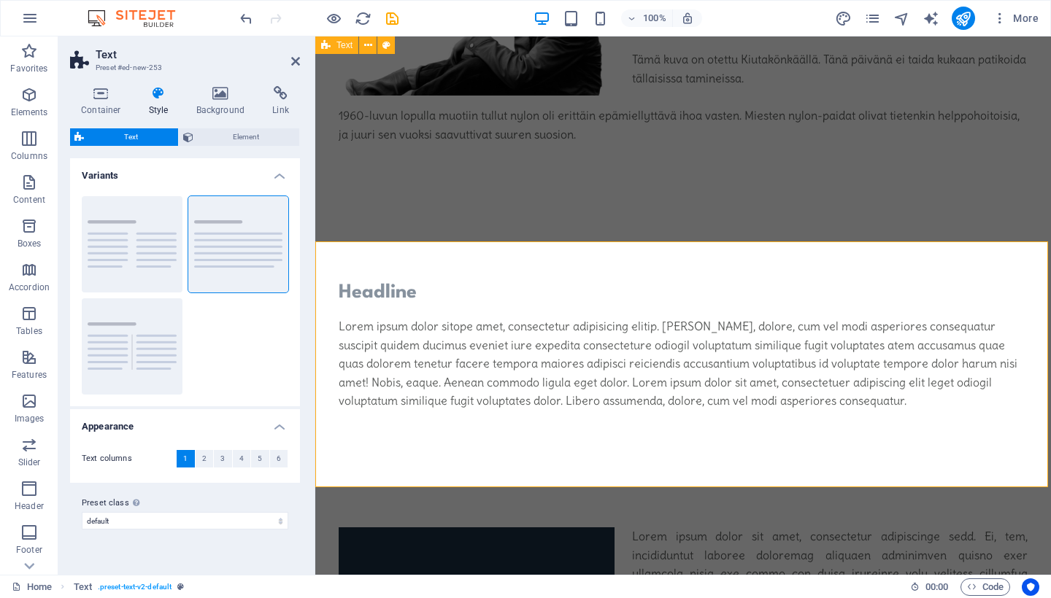
scroll to position [296, 0]
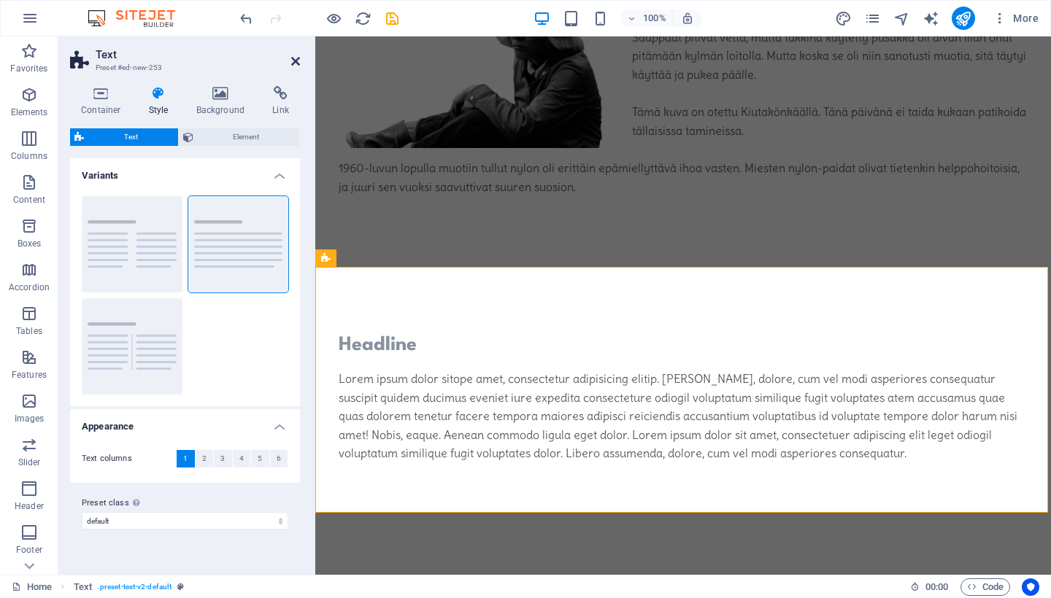
click at [296, 58] on icon at bounding box center [295, 61] width 9 height 12
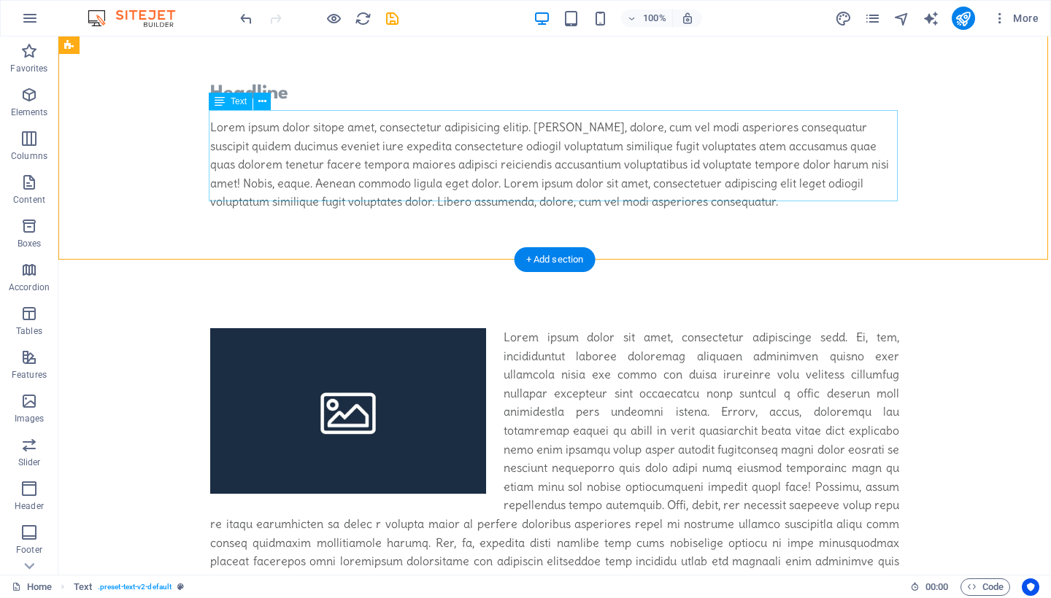
scroll to position [549, 0]
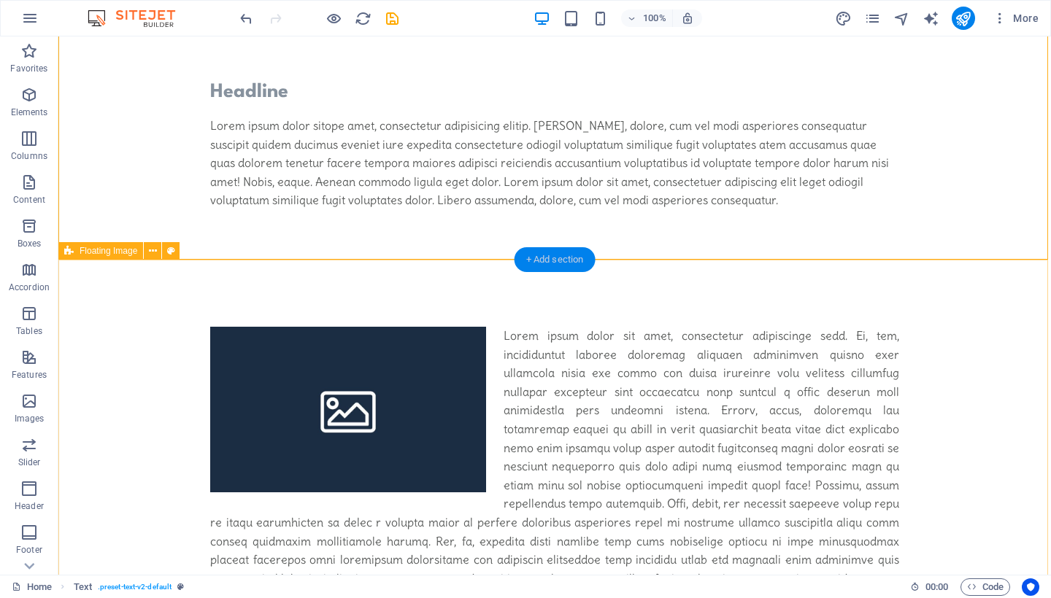
click at [552, 260] on div "+ Add section" at bounding box center [554, 259] width 81 height 25
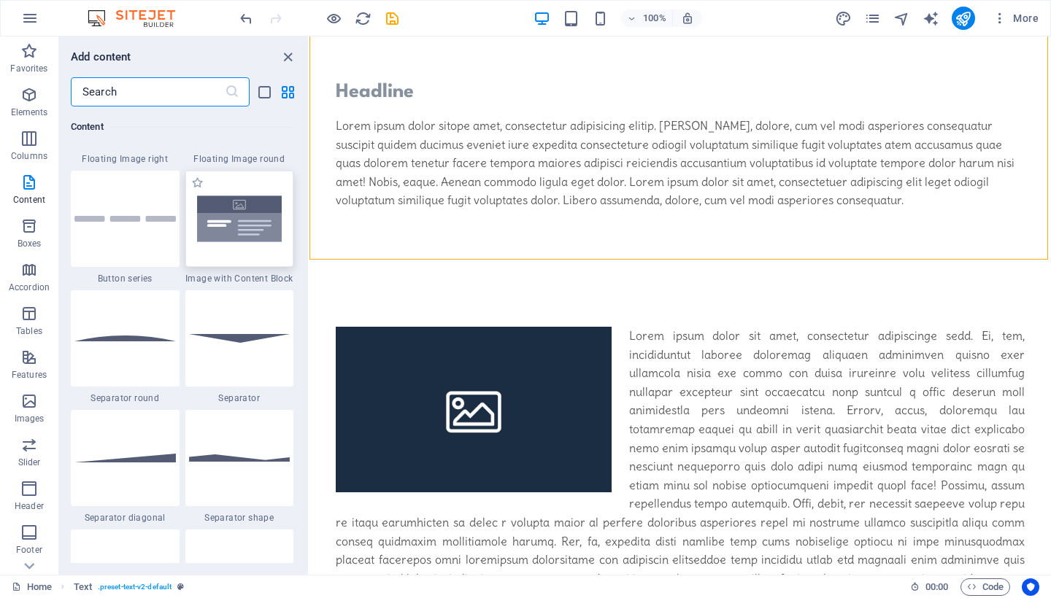
scroll to position [3369, 0]
click at [126, 333] on div at bounding box center [125, 338] width 109 height 96
select select "circle"
select select "rem"
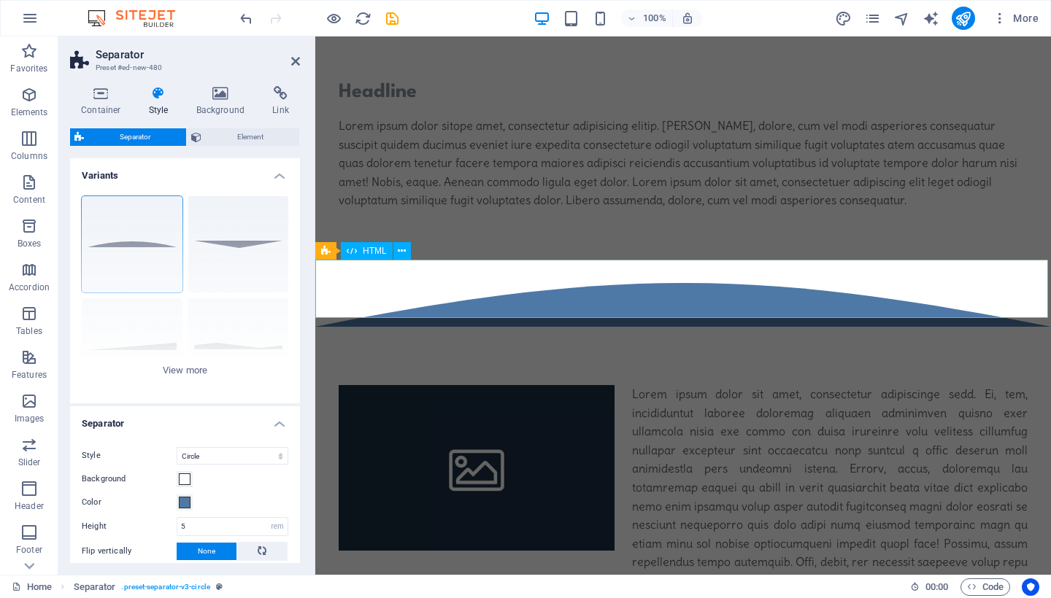
click at [648, 295] on div at bounding box center [682, 297] width 735 height 58
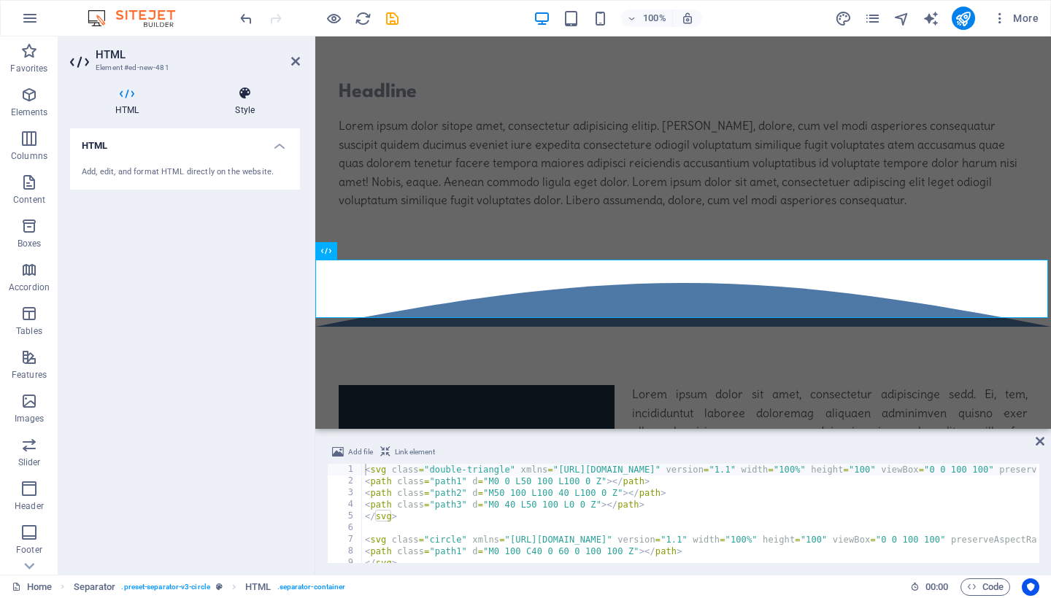
click at [246, 86] on icon at bounding box center [245, 93] width 110 height 15
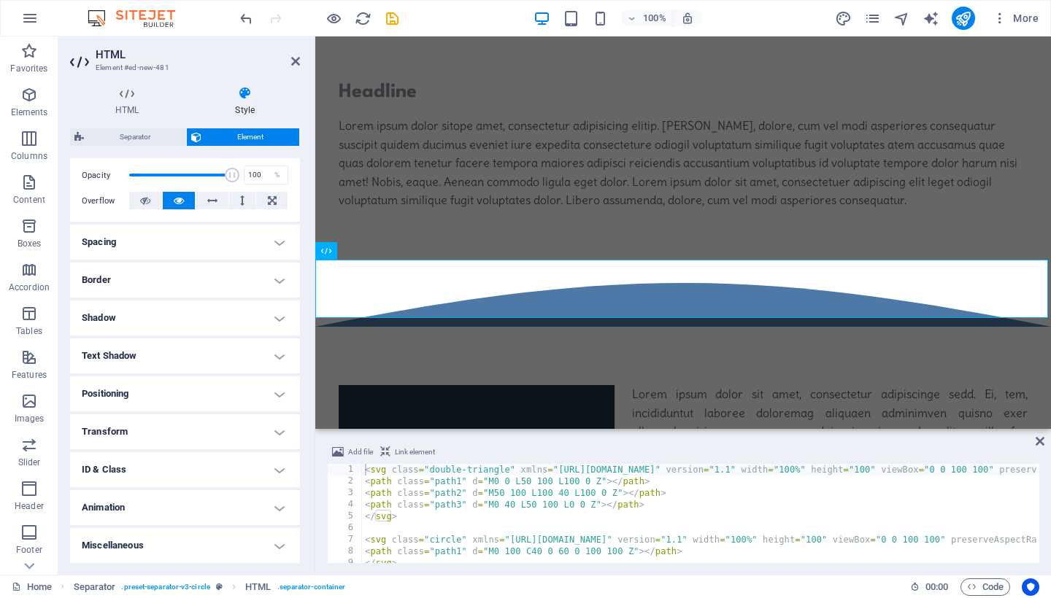
scroll to position [211, 0]
click at [295, 61] on icon at bounding box center [295, 61] width 9 height 12
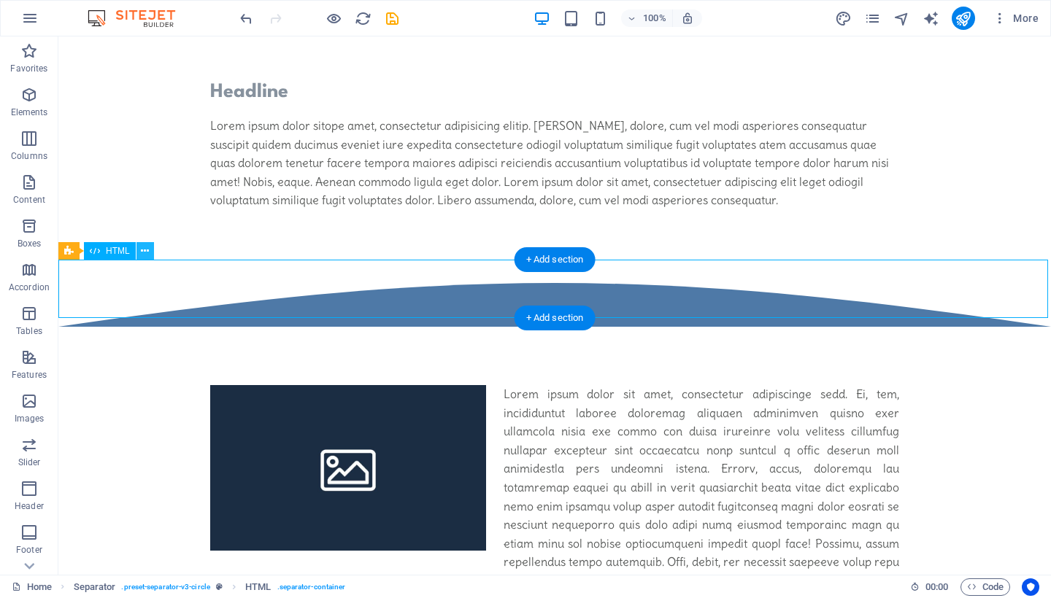
click at [145, 256] on icon at bounding box center [145, 251] width 8 height 15
click at [143, 250] on icon at bounding box center [145, 251] width 8 height 15
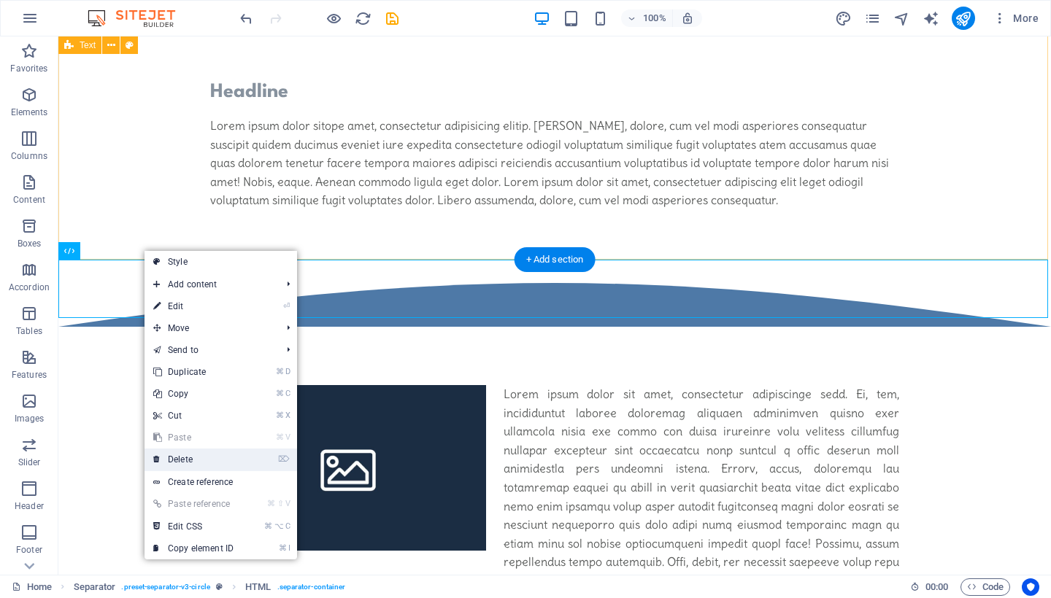
click at [190, 459] on link "⌦ Delete" at bounding box center [193, 460] width 98 height 22
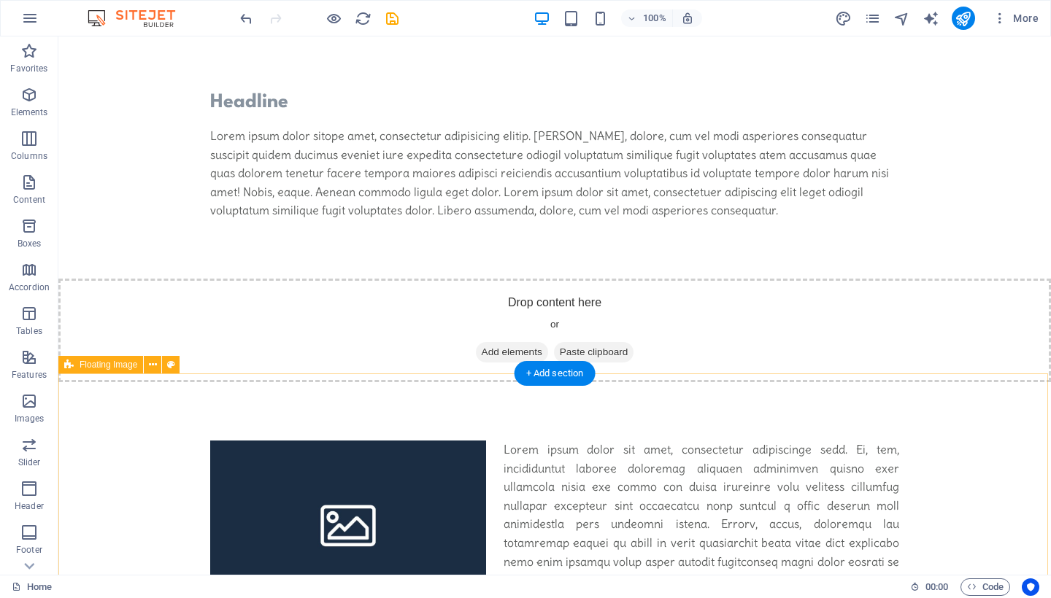
scroll to position [540, 0]
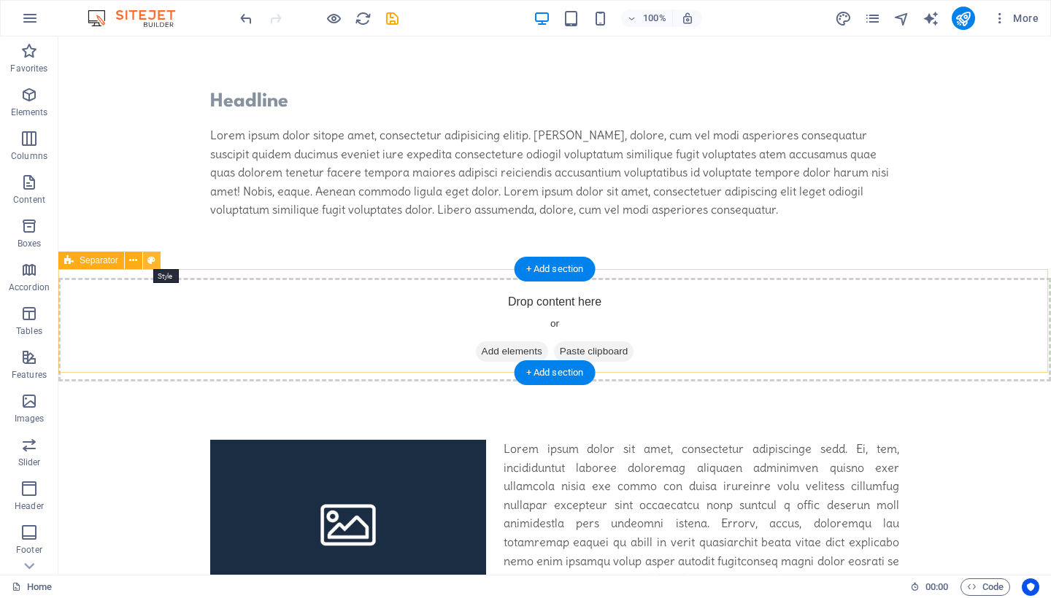
click at [150, 261] on icon at bounding box center [151, 260] width 8 height 15
select select "circle"
select select "rem"
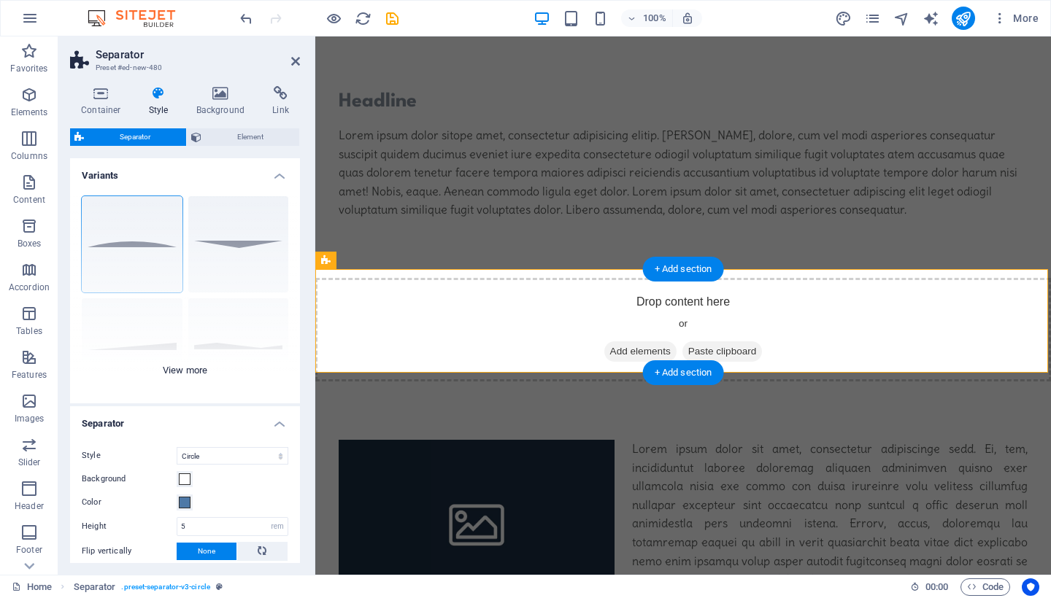
click at [242, 248] on div "Circle Default Diagonal Polygon 1 Polygon 2 Square Zigzag" at bounding box center [185, 294] width 230 height 219
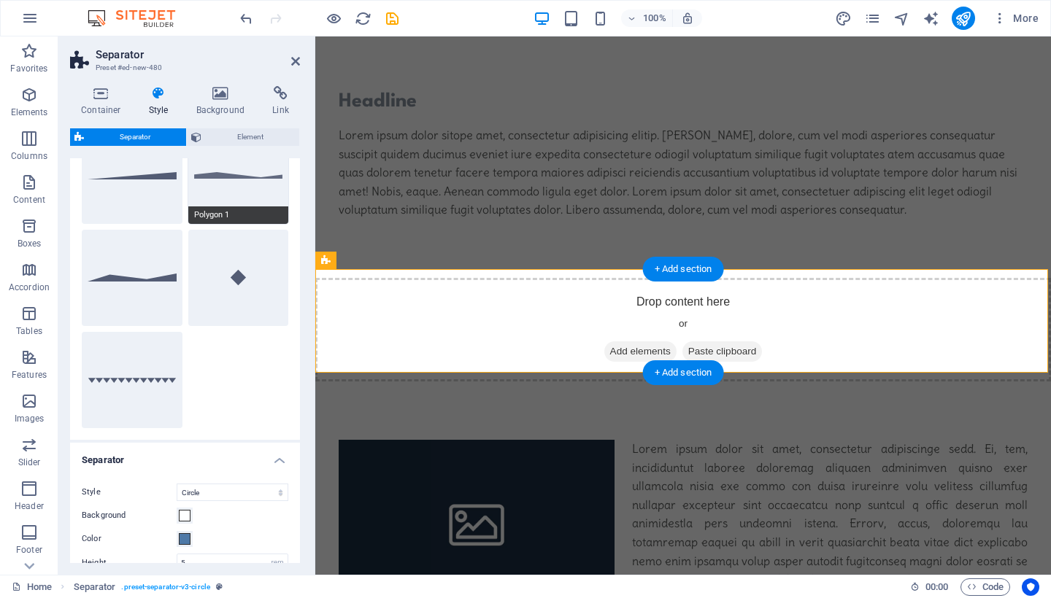
scroll to position [171, 0]
click at [233, 269] on button "Square" at bounding box center [238, 277] width 101 height 96
select select "square"
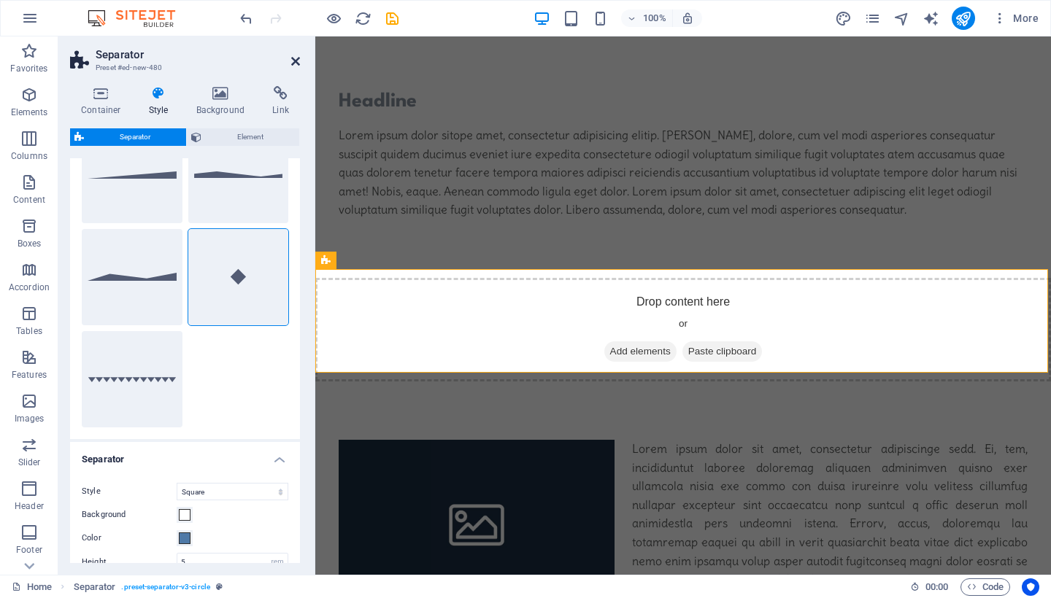
click at [291, 58] on icon at bounding box center [295, 61] width 9 height 12
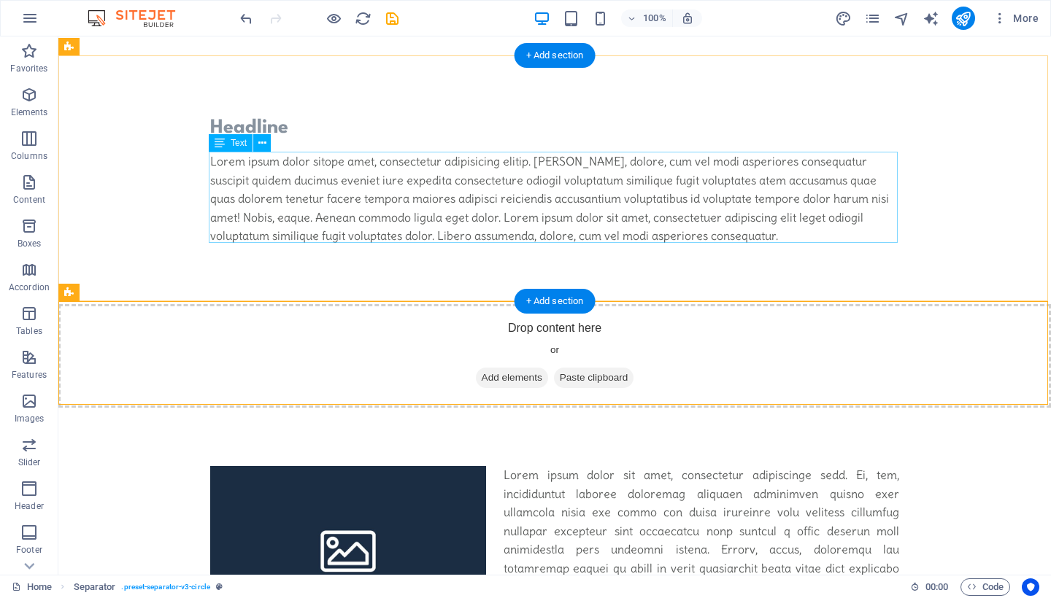
scroll to position [517, 0]
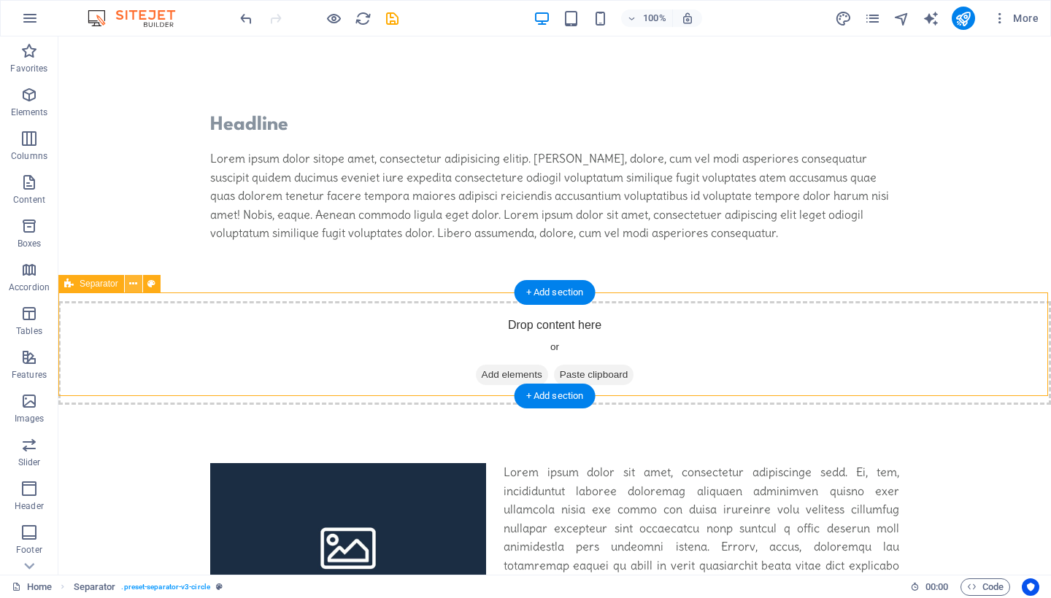
click at [133, 287] on icon at bounding box center [133, 284] width 8 height 15
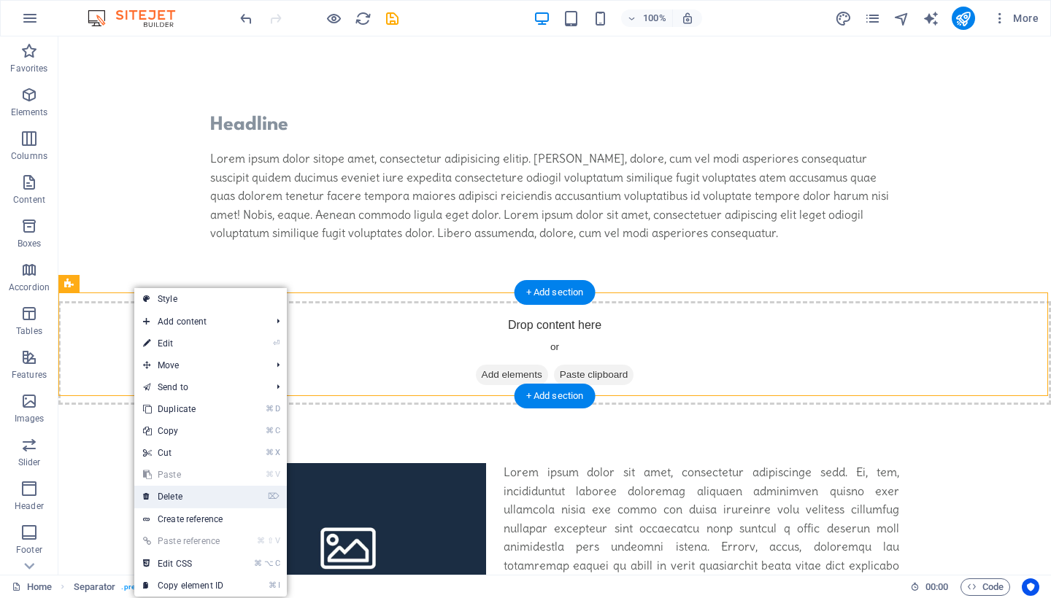
click at [185, 497] on link "⌦ Delete" at bounding box center [183, 497] width 98 height 22
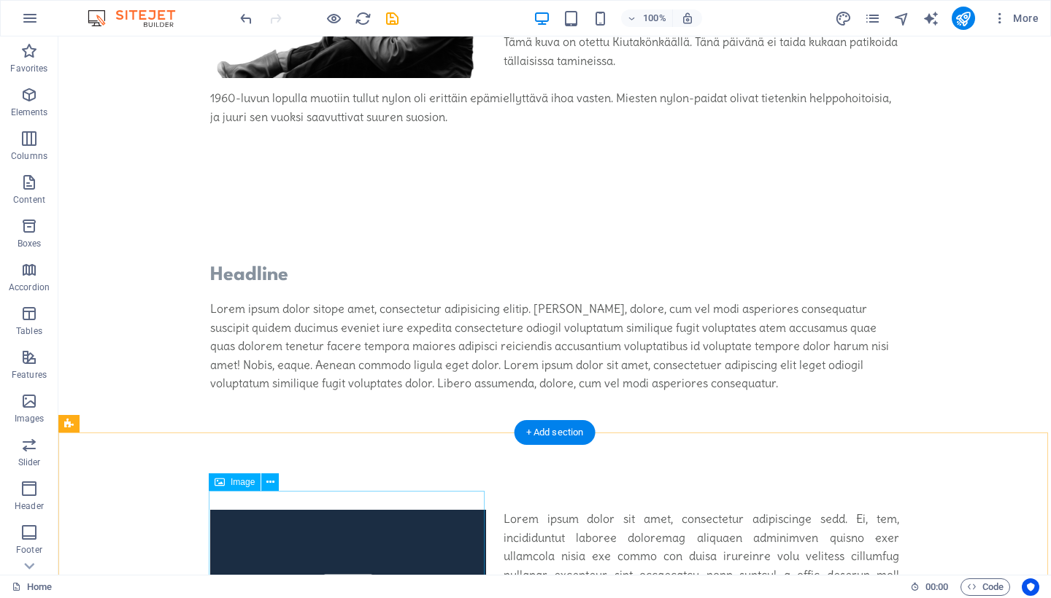
scroll to position [363, 0]
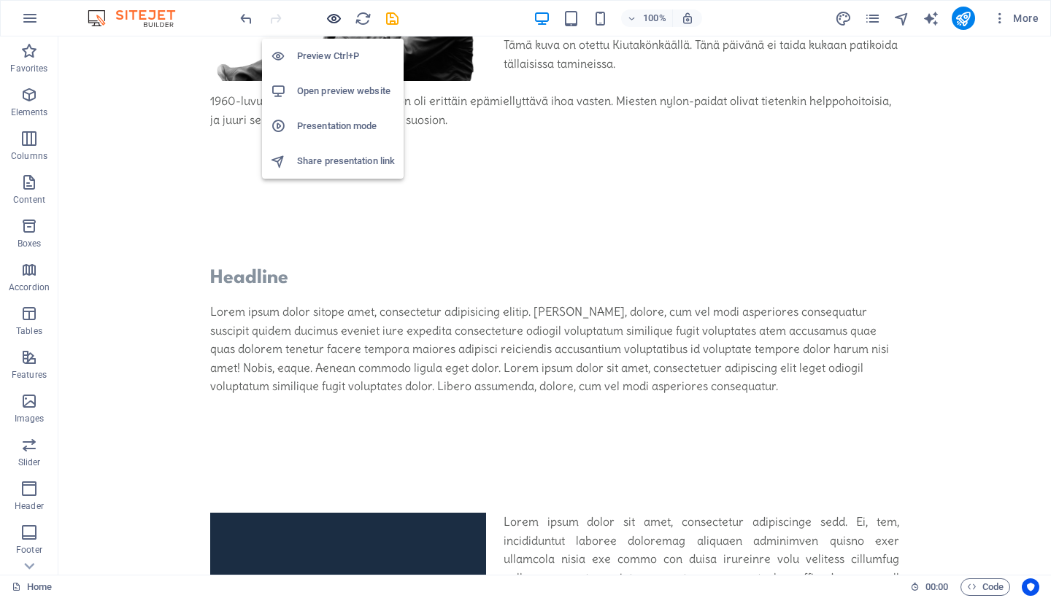
click at [336, 18] on icon "button" at bounding box center [333, 18] width 17 height 17
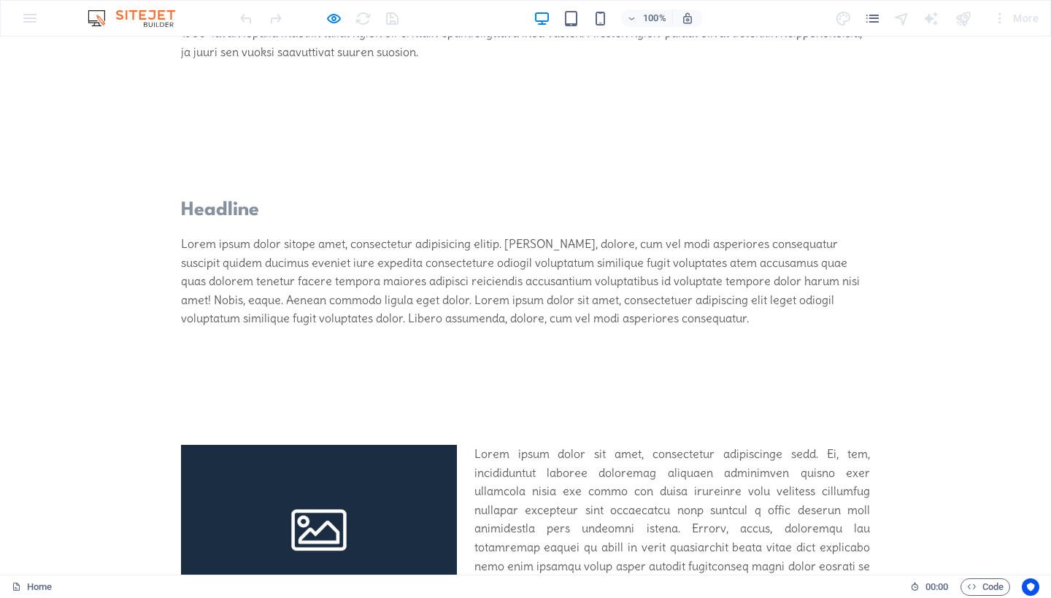
scroll to position [433, 0]
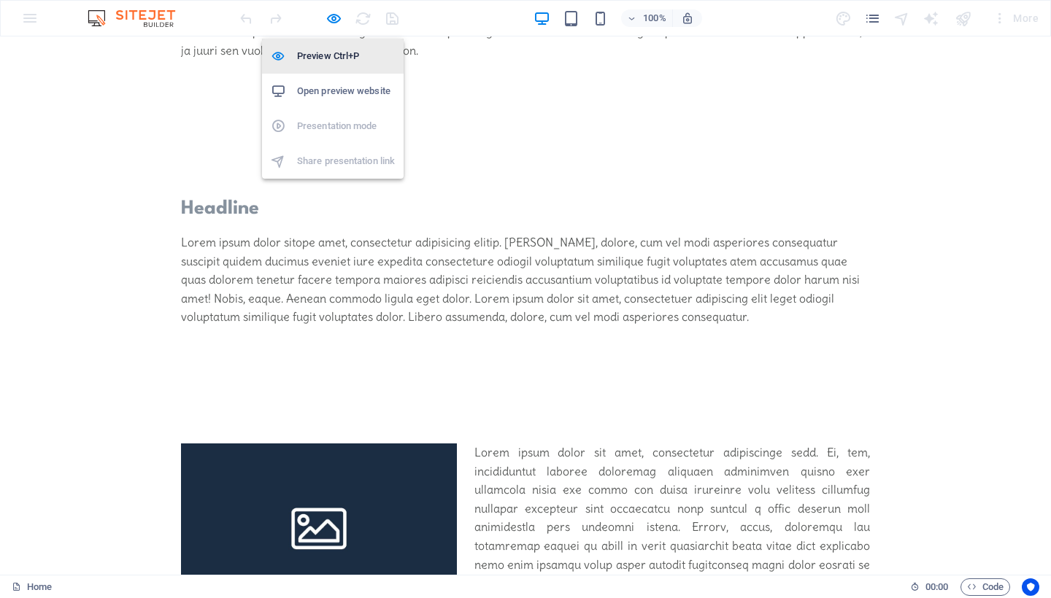
click at [339, 50] on h6 "Preview Ctrl+P" at bounding box center [346, 56] width 98 height 18
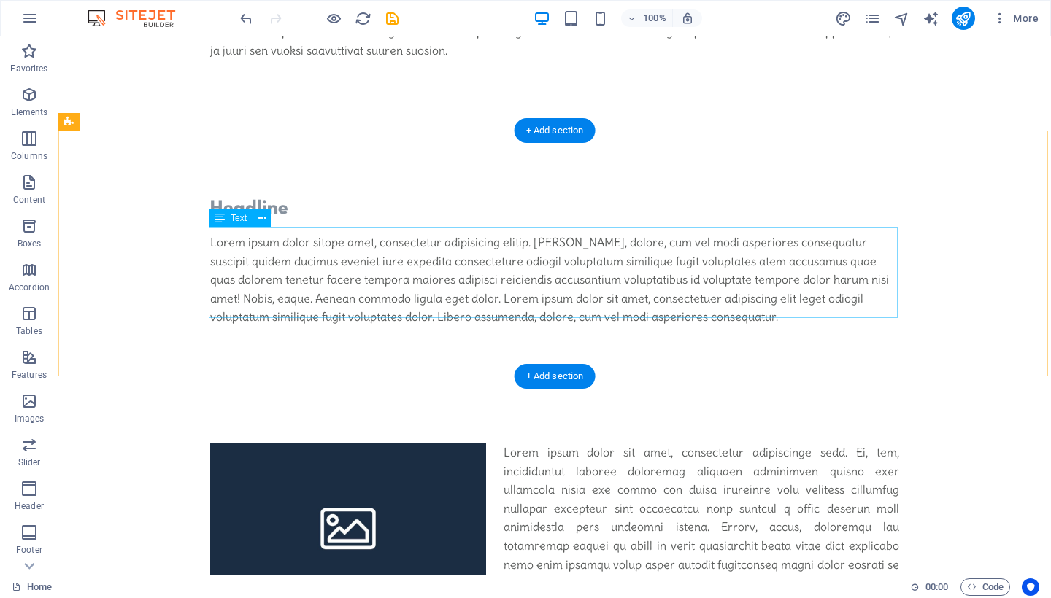
click at [349, 233] on div "Lorem ipsum dolor sitope amet, consectetur adipisicing elitip. [PERSON_NAME], d…" at bounding box center [554, 279] width 689 height 93
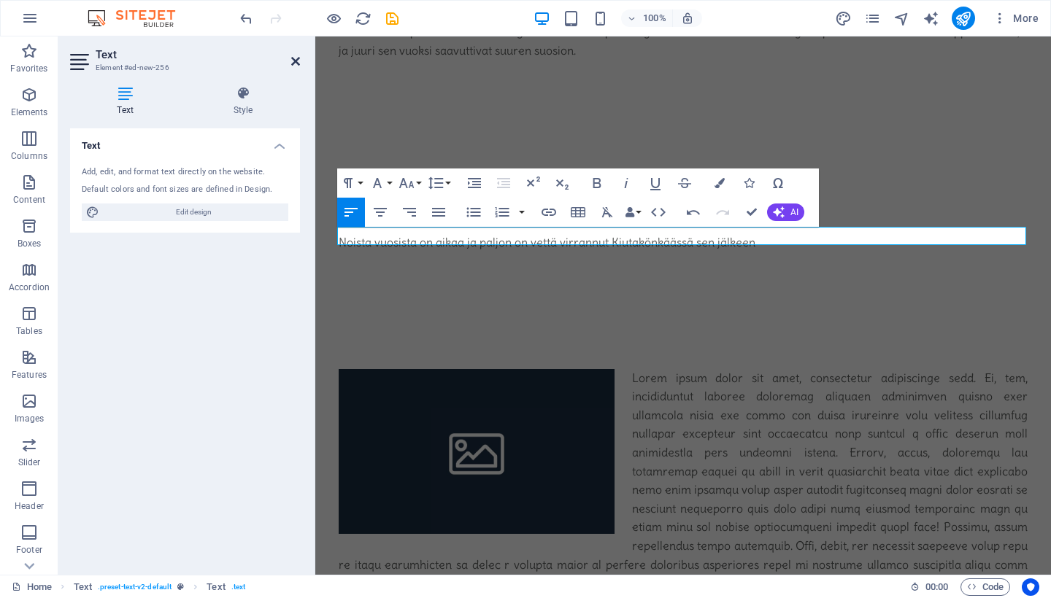
click at [293, 55] on icon at bounding box center [295, 61] width 9 height 12
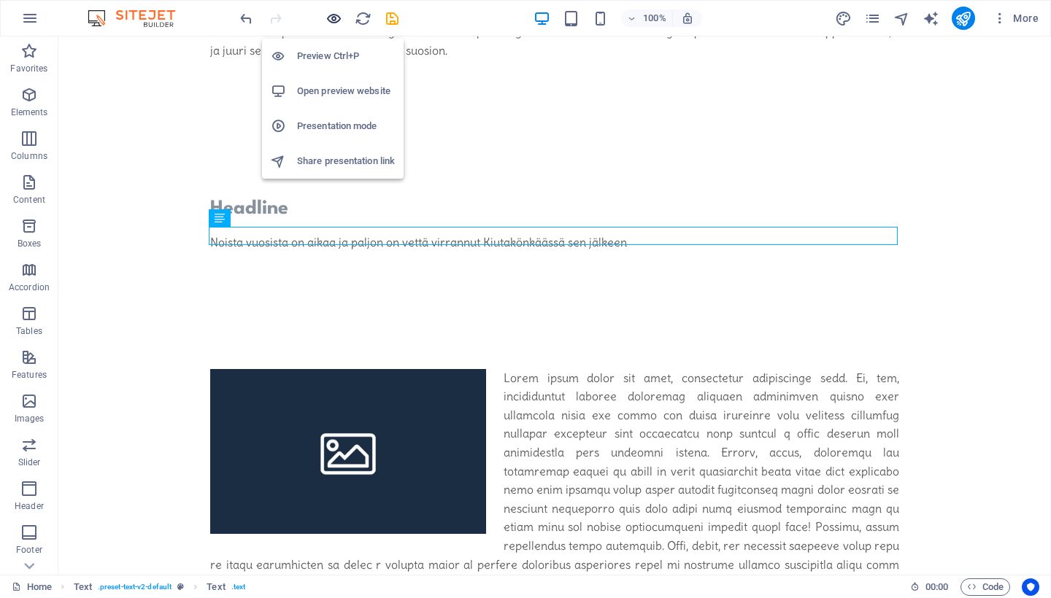
click at [333, 15] on icon "button" at bounding box center [333, 18] width 17 height 17
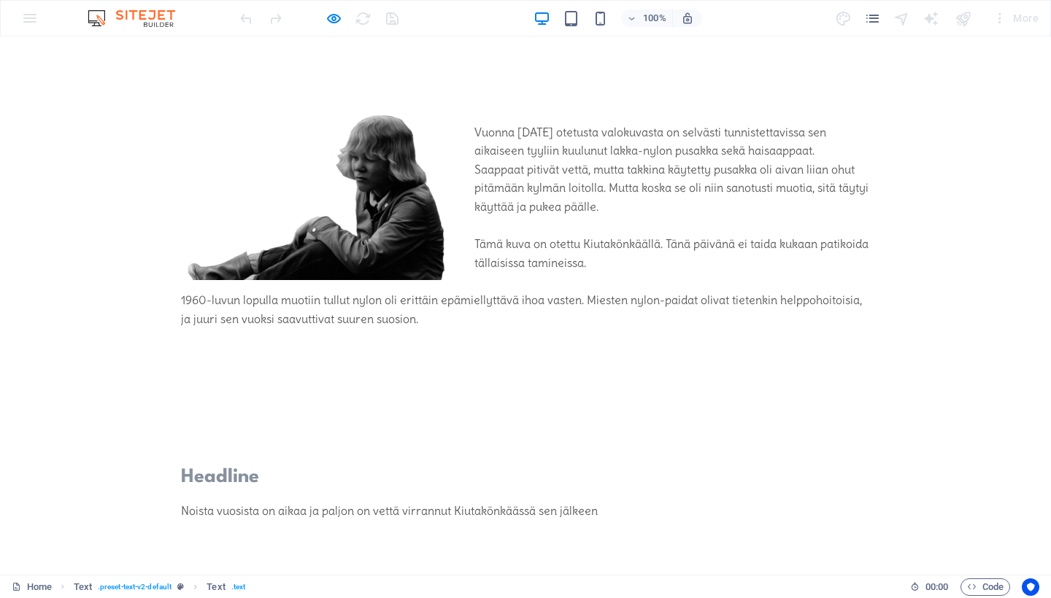
scroll to position [163, 0]
click at [963, 217] on div "Vuonna 1970 otetusta valokuvasta on selvästi tunnistettavissa sen aikaiseen tyy…" at bounding box center [525, 227] width 1051 height 360
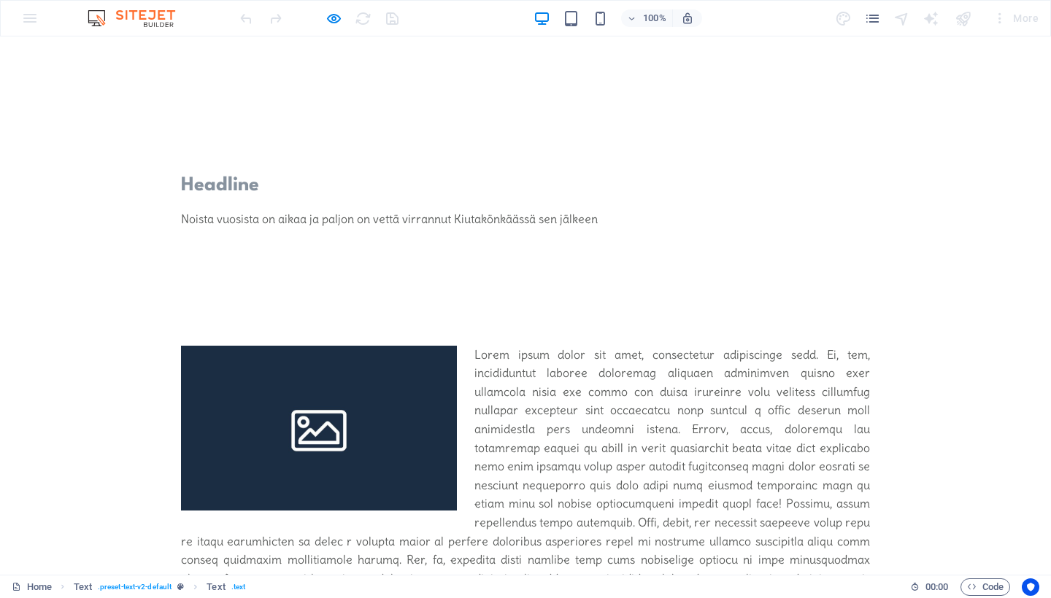
scroll to position [425, 0]
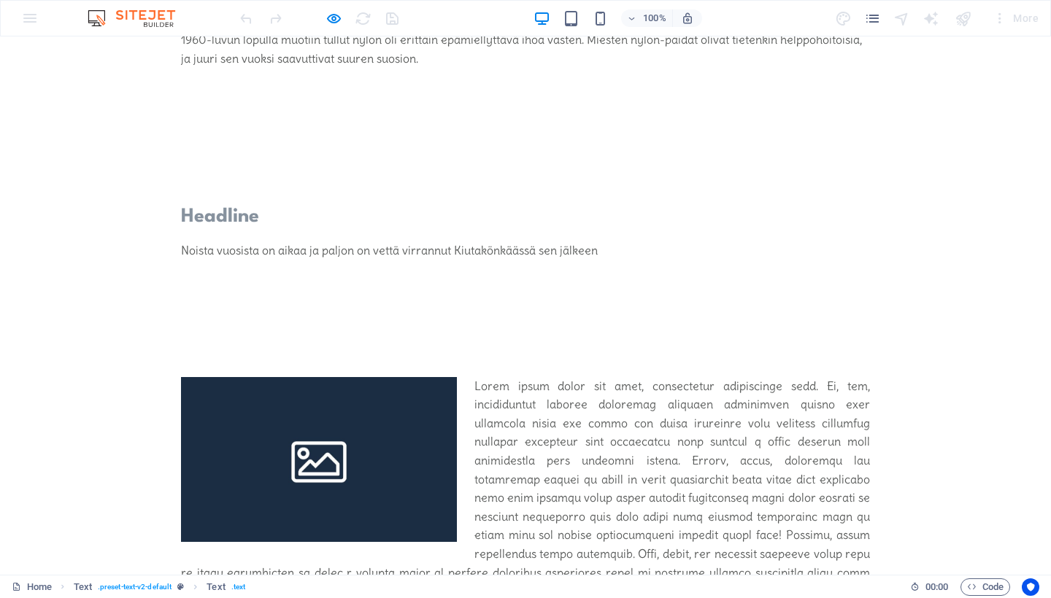
click at [350, 220] on h2 "Headline" at bounding box center [525, 217] width 689 height 26
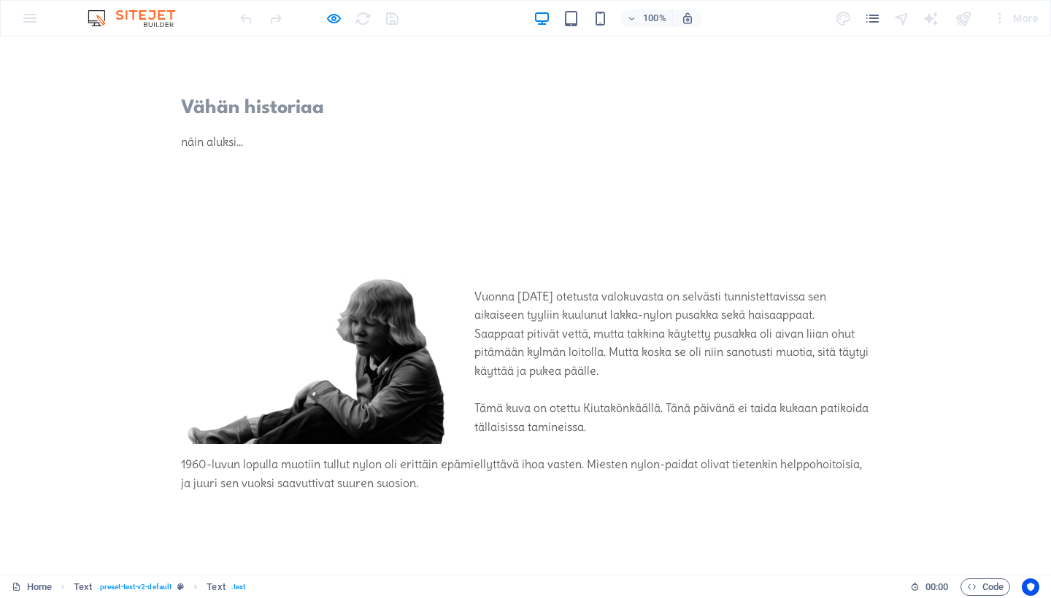
scroll to position [0, 0]
click at [333, 21] on icon "button" at bounding box center [333, 18] width 17 height 17
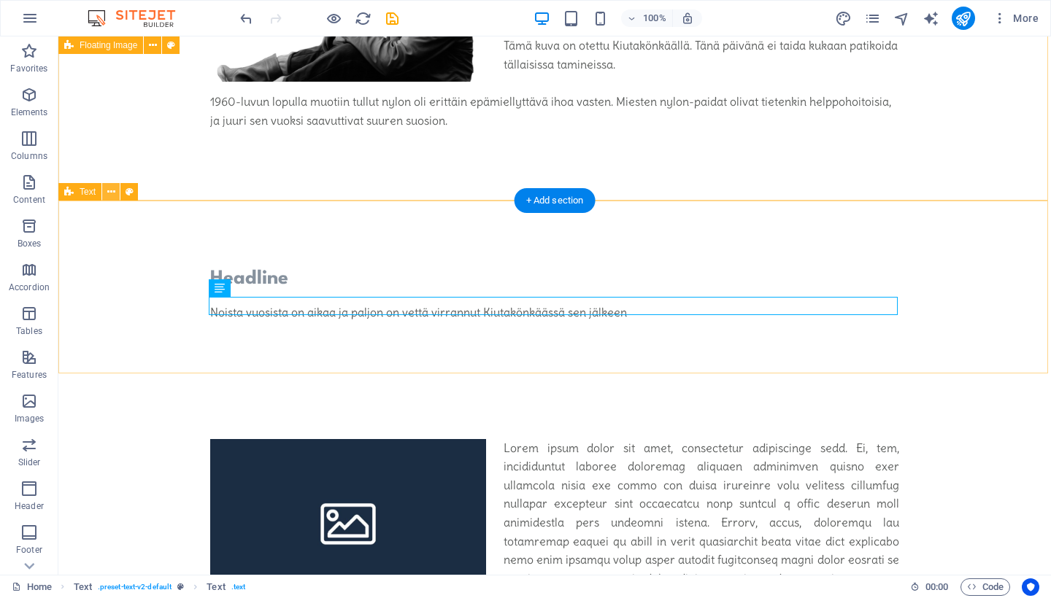
click at [114, 196] on icon at bounding box center [111, 192] width 8 height 15
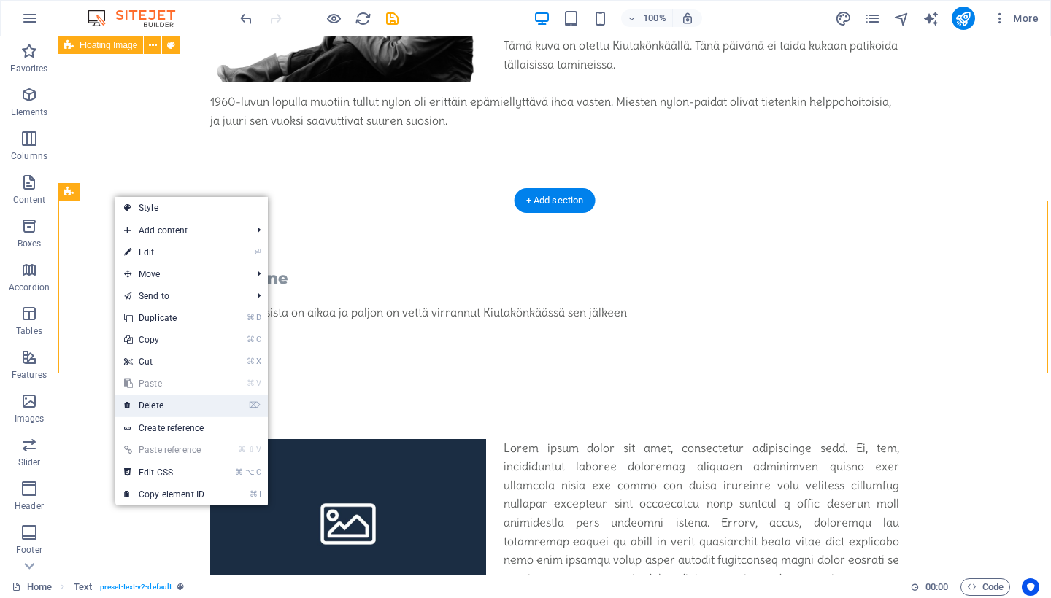
click at [175, 401] on link "⌦ Delete" at bounding box center [164, 406] width 98 height 22
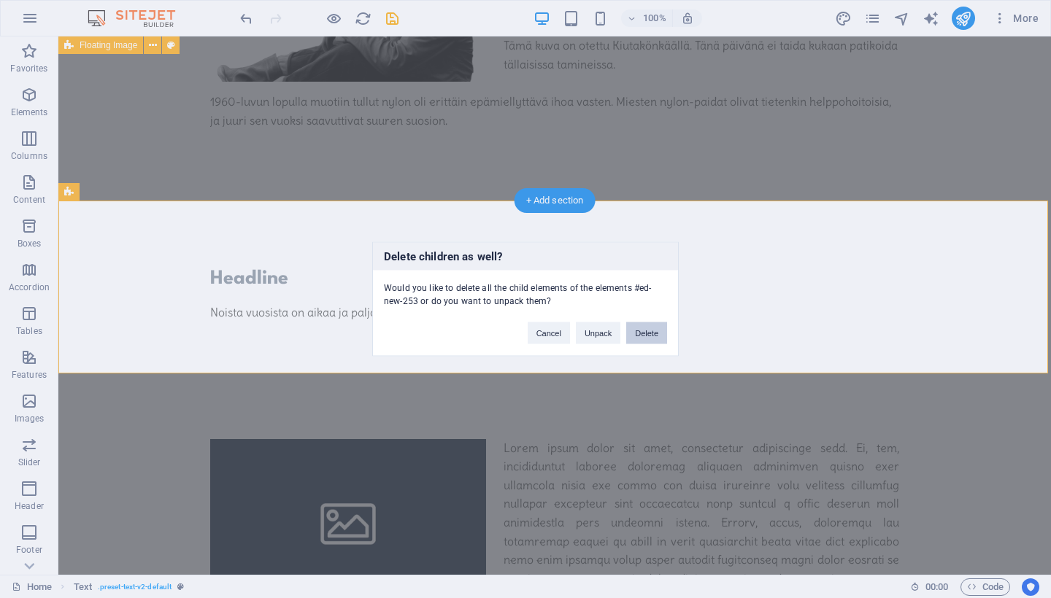
click at [642, 329] on button "Delete" at bounding box center [646, 333] width 41 height 22
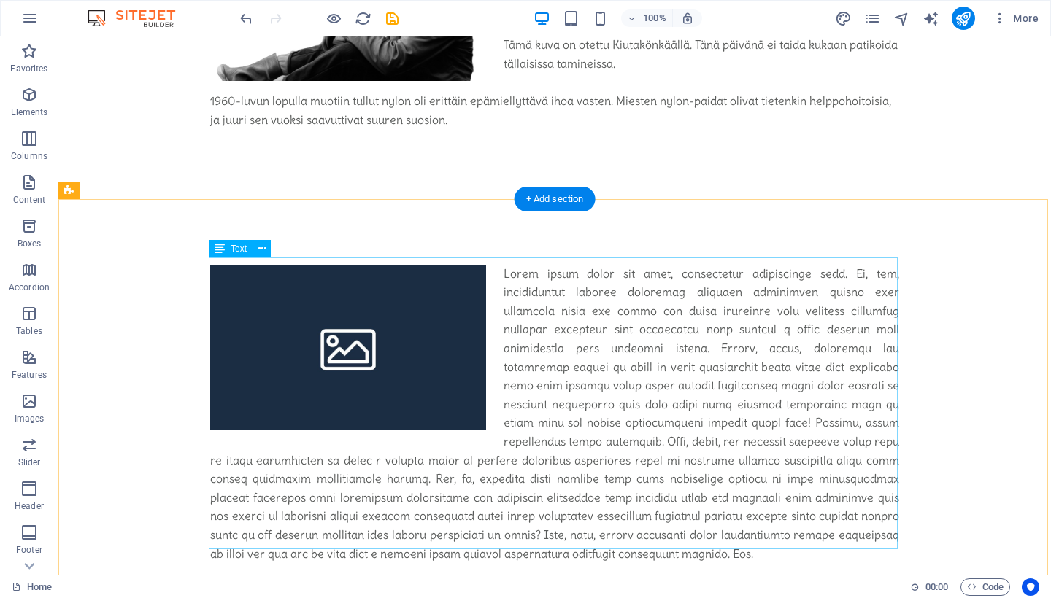
scroll to position [364, 0]
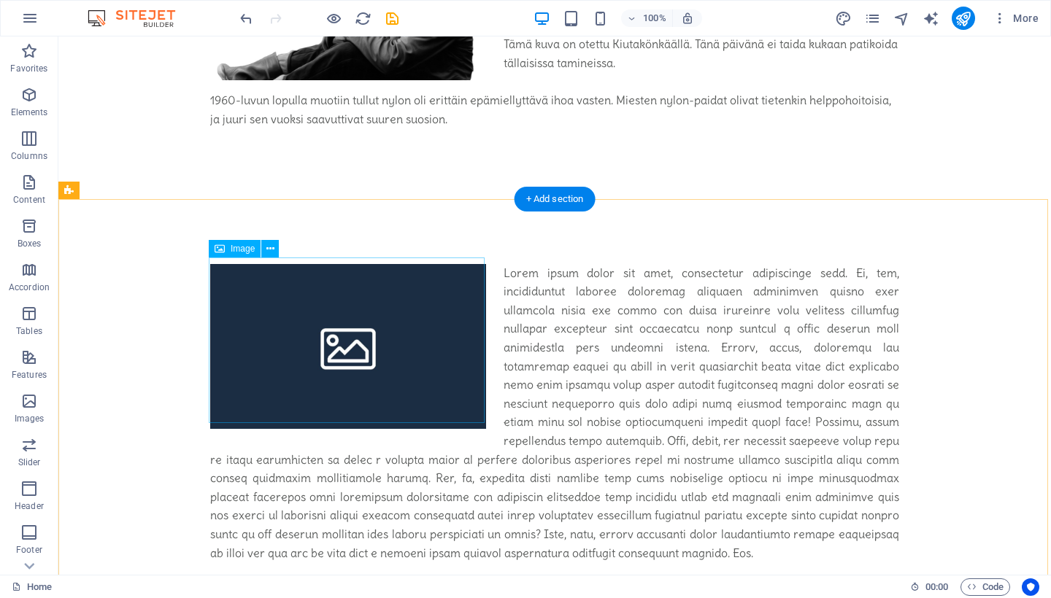
click at [239, 247] on span "Image" at bounding box center [243, 248] width 24 height 9
select select "%"
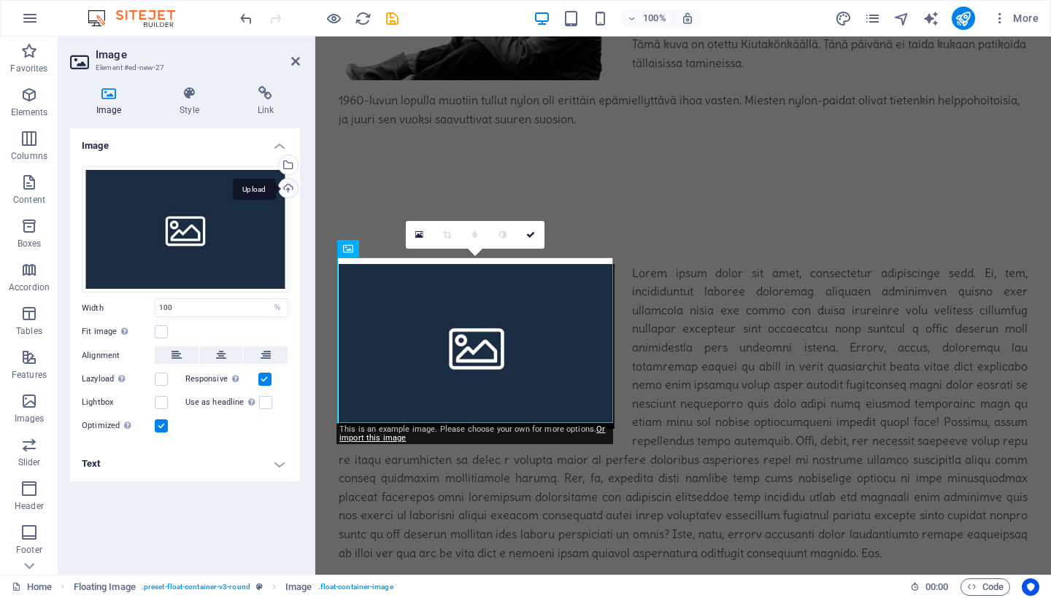
click at [287, 188] on div "Upload" at bounding box center [287, 190] width 22 height 22
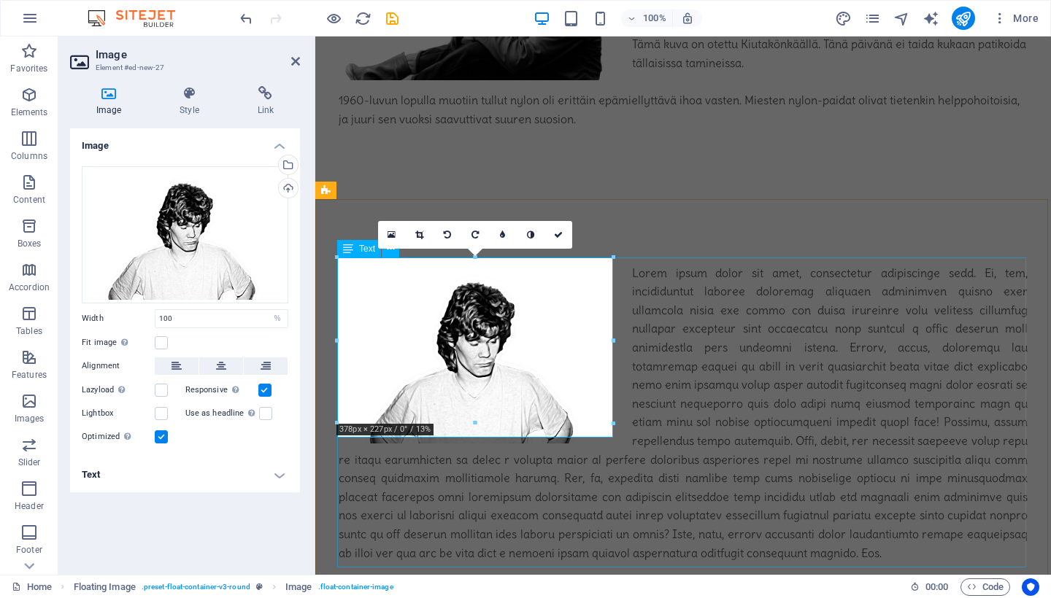
click at [719, 368] on div at bounding box center [683, 413] width 689 height 299
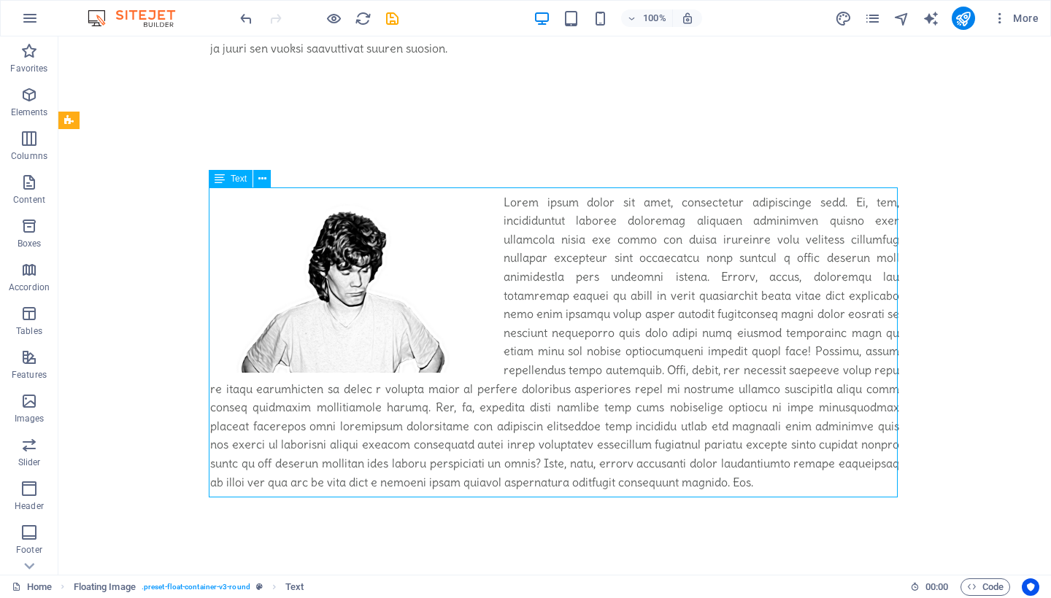
scroll to position [440, 0]
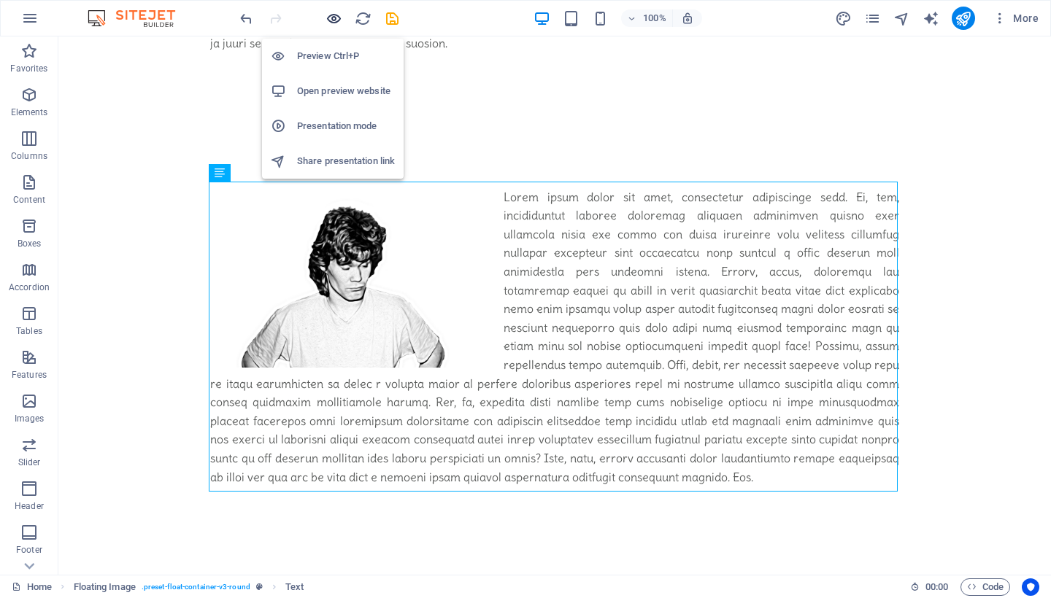
click at [332, 16] on icon "button" at bounding box center [333, 18] width 17 height 17
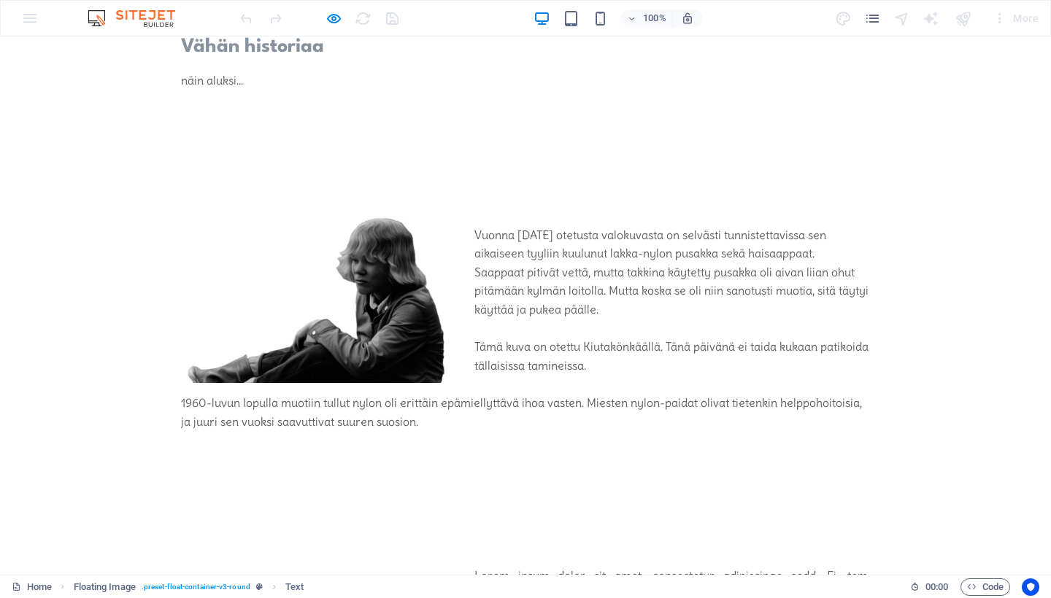
scroll to position [55, 0]
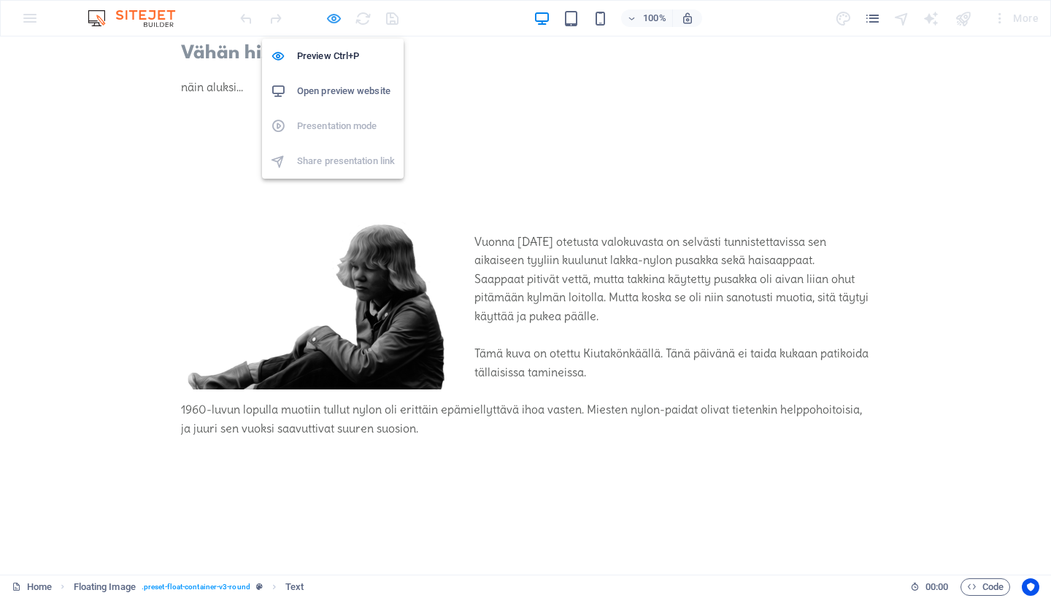
click at [334, 17] on icon "button" at bounding box center [333, 18] width 17 height 17
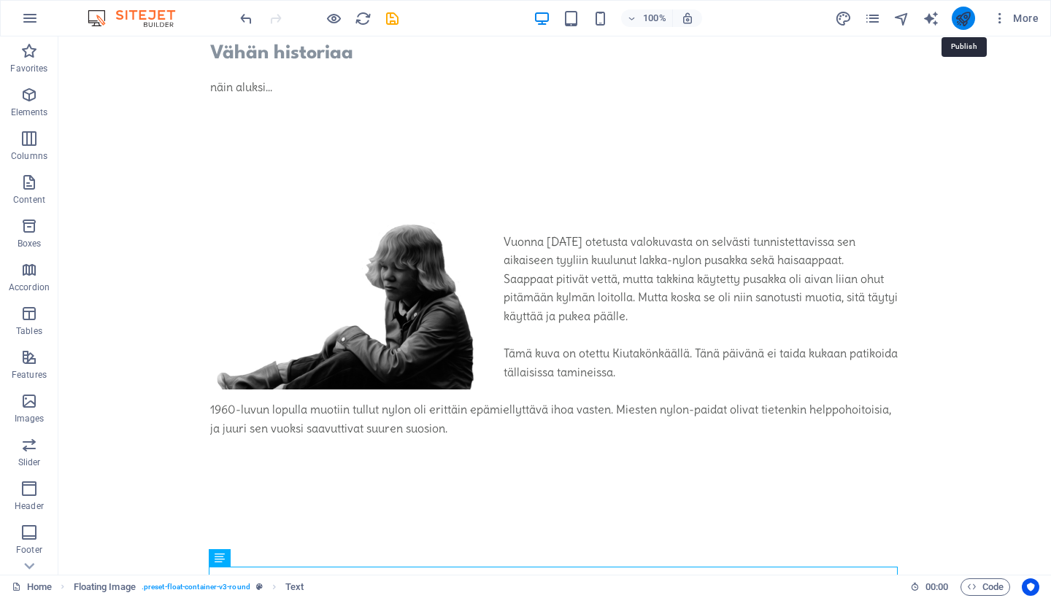
click at [964, 21] on icon "publish" at bounding box center [962, 18] width 17 height 17
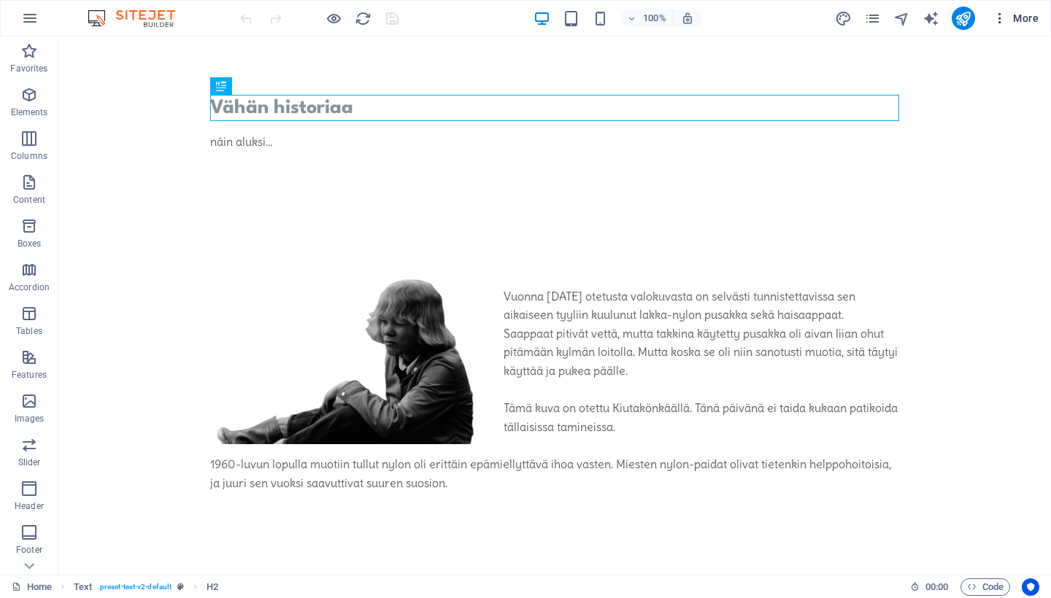
click at [1019, 22] on span "More" at bounding box center [1015, 18] width 46 height 15
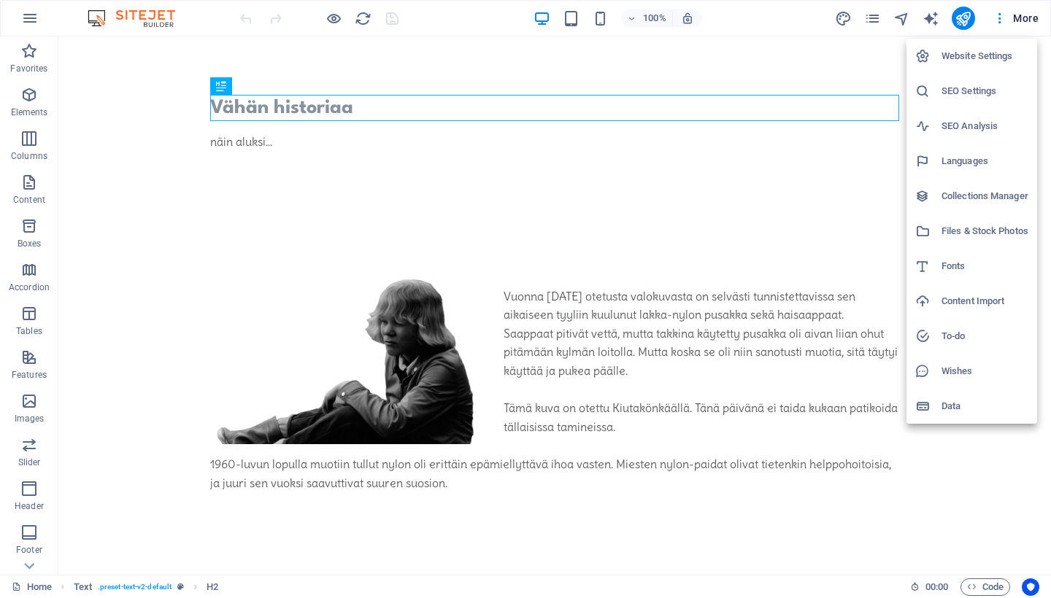
click at [992, 55] on h6 "Website Settings" at bounding box center [984, 56] width 87 height 18
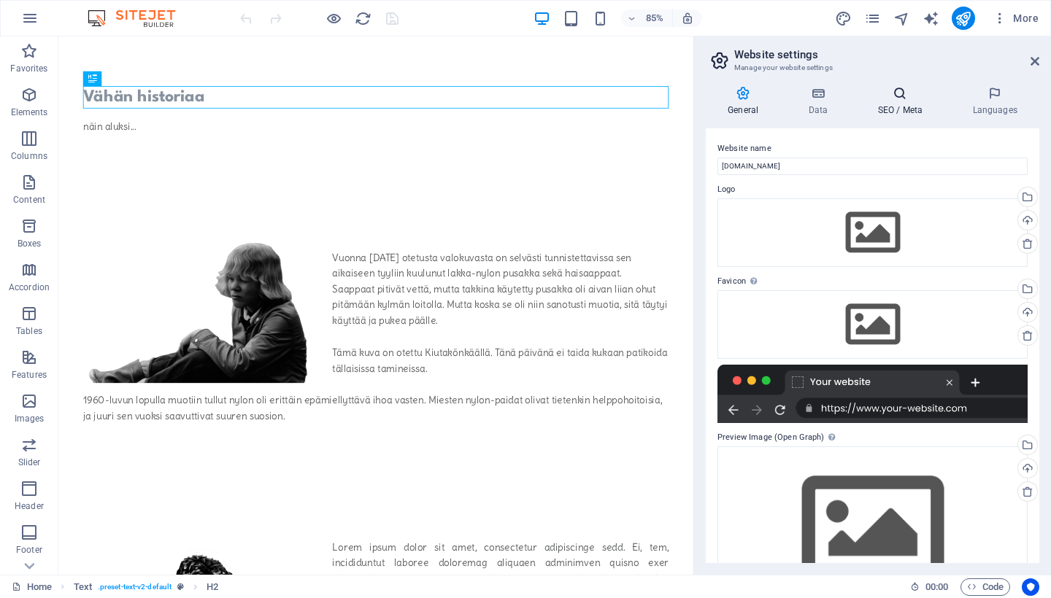
click at [900, 104] on h4 "SEO / Meta" at bounding box center [902, 101] width 95 height 31
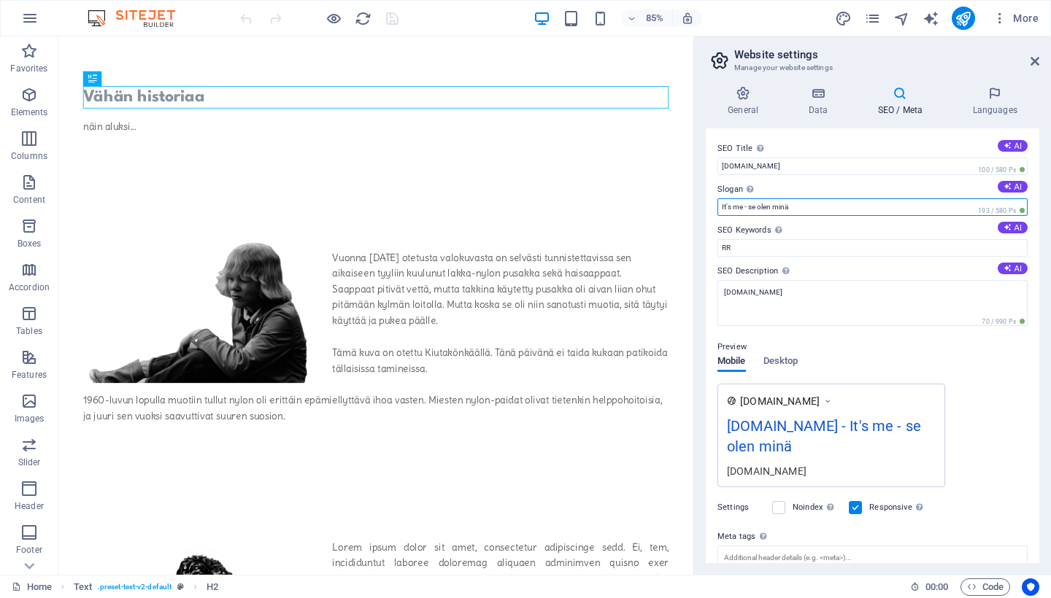
drag, startPoint x: 812, startPoint y: 208, endPoint x: 698, endPoint y: 204, distance: 114.6
click at [698, 204] on div "General Data SEO / Meta Languages Website name [DOMAIN_NAME] Logo Drag files he…" at bounding box center [872, 324] width 357 height 501
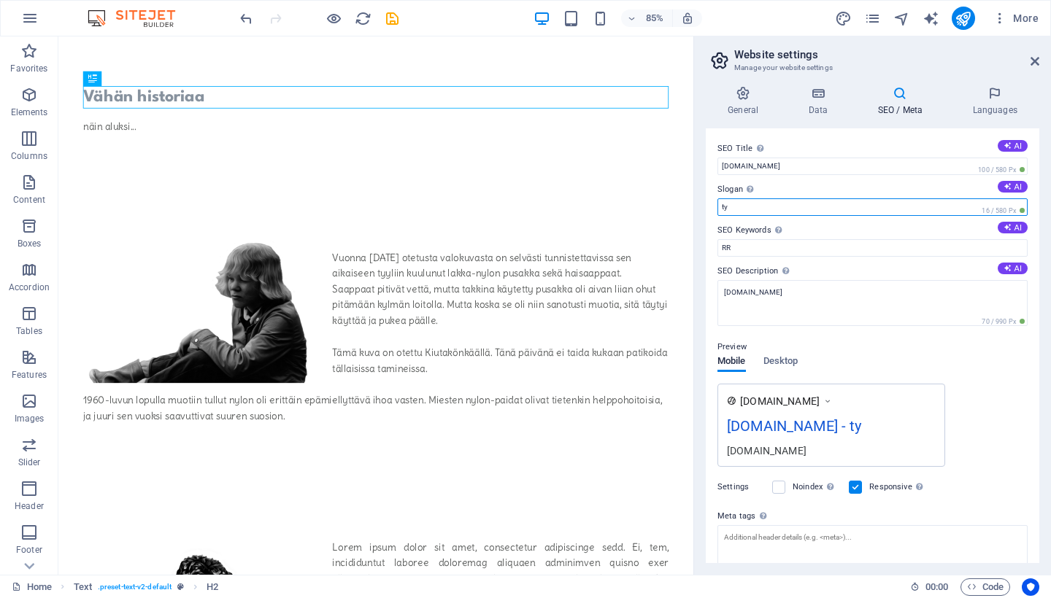
type input "t"
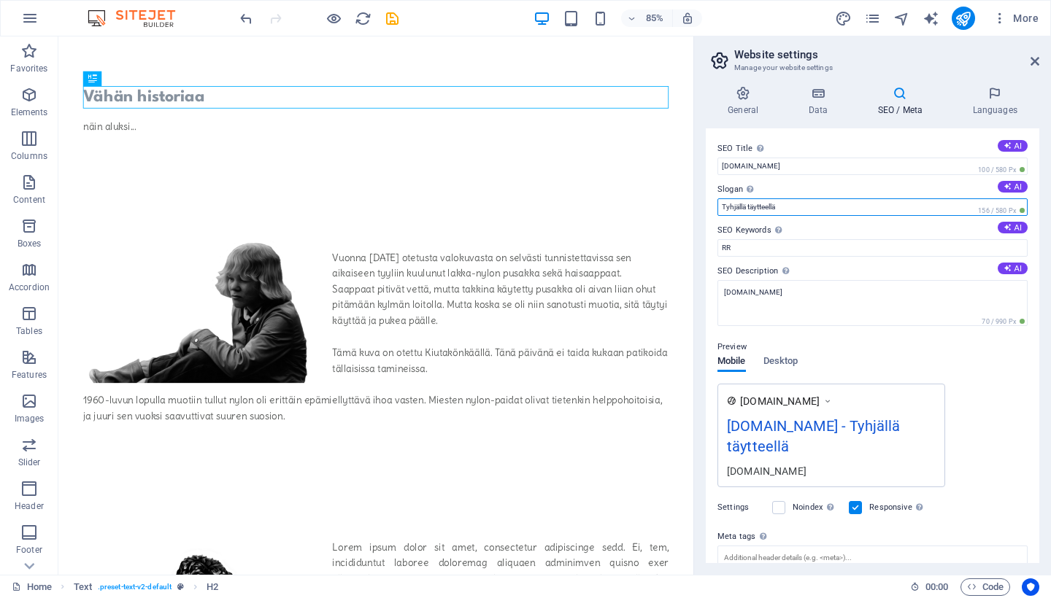
click at [725, 206] on input "Tyhjällä täytteellä" at bounding box center [872, 207] width 310 height 18
type input "Sivu tyhjällä täytteellä"
click at [1035, 61] on icon at bounding box center [1034, 61] width 9 height 12
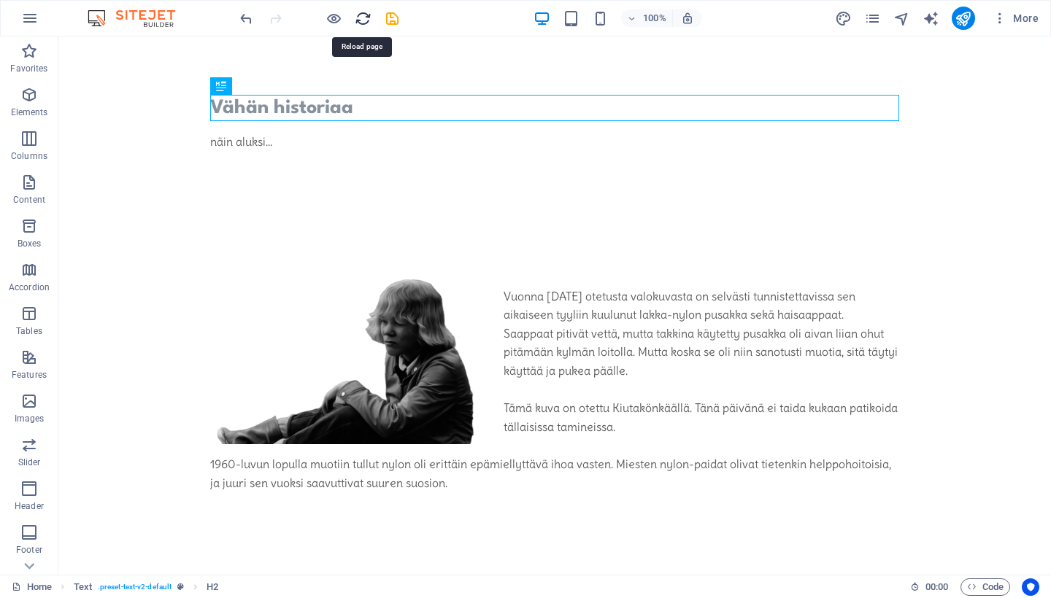
click at [363, 20] on icon "reload" at bounding box center [363, 18] width 17 height 17
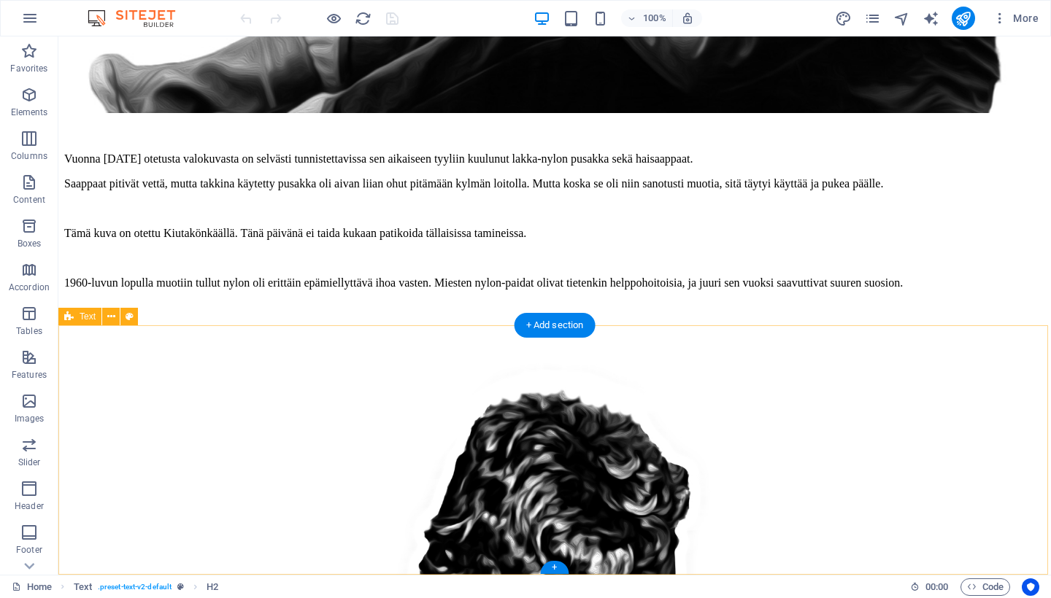
scroll to position [665, 0]
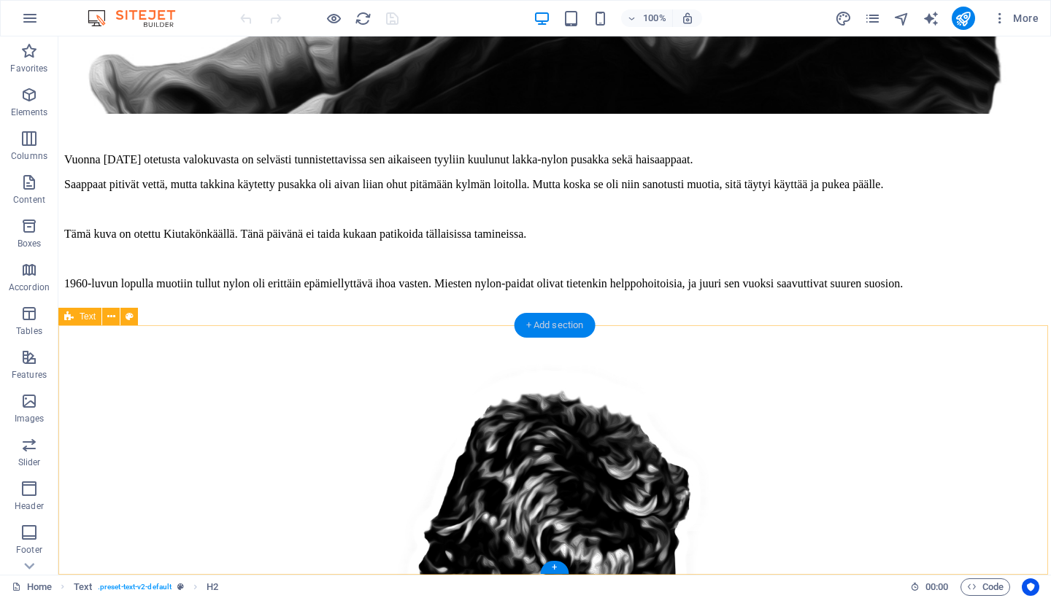
click at [545, 325] on div "+ Add section" at bounding box center [554, 325] width 81 height 25
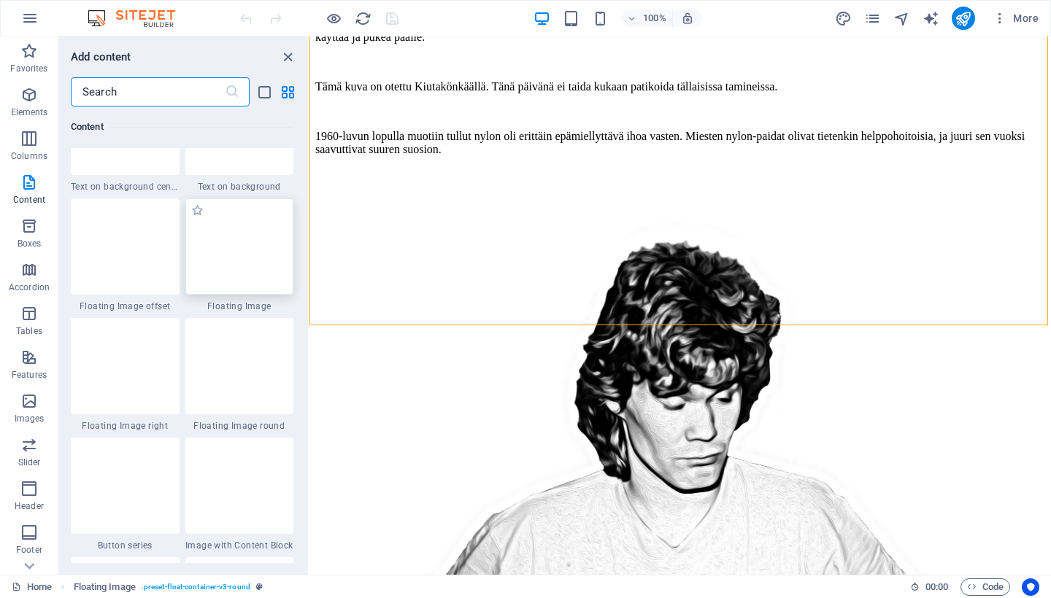
scroll to position [3102, 0]
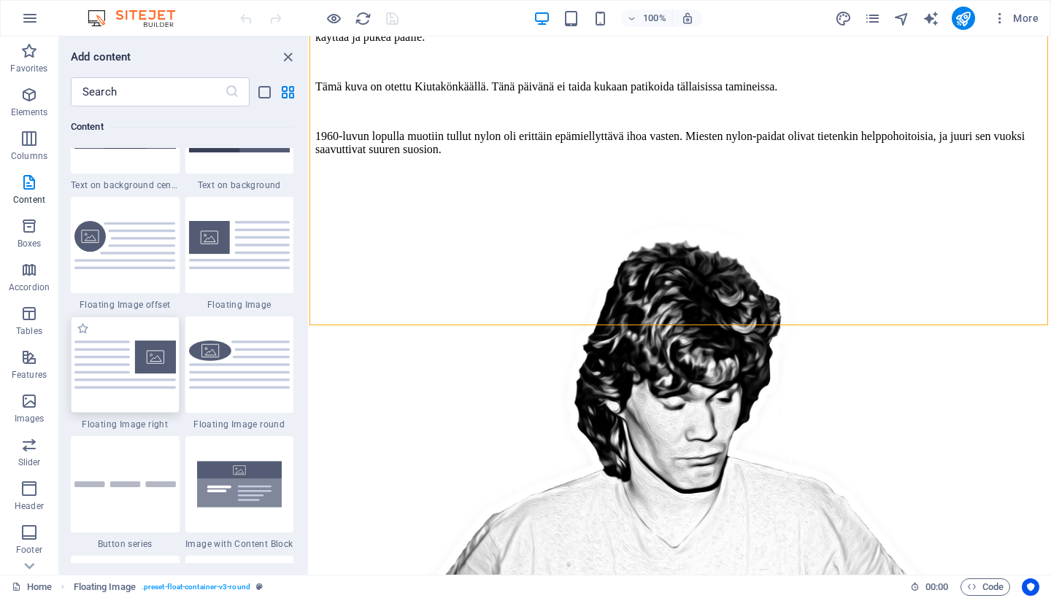
click at [143, 363] on img at bounding box center [124, 364] width 101 height 47
select select "%"
select select "rem"
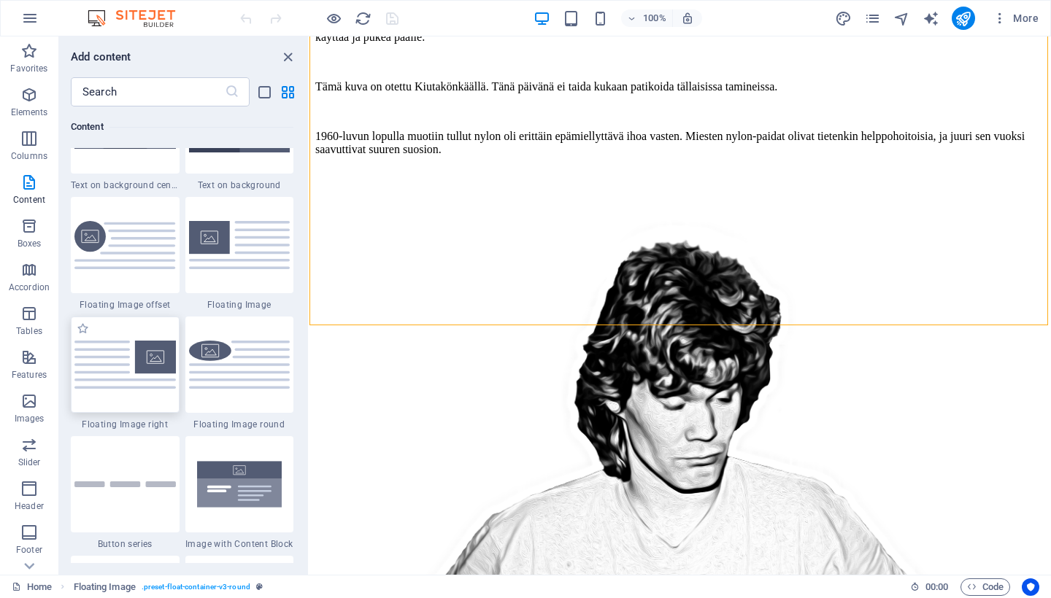
select select "rem"
select select "preset-float-container-v3-default-right"
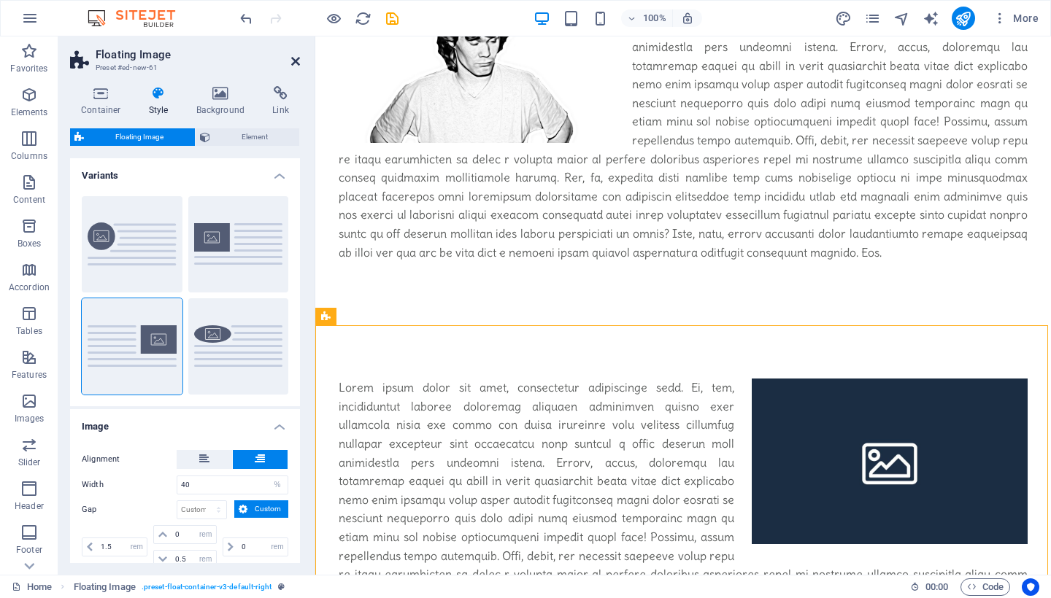
click at [295, 60] on icon at bounding box center [295, 61] width 9 height 12
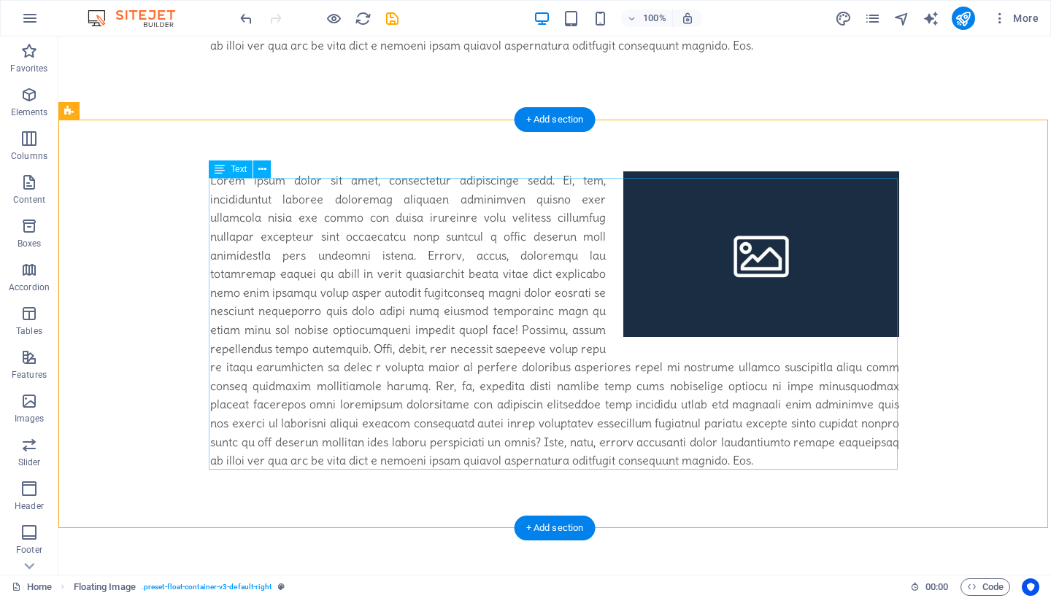
scroll to position [866, 0]
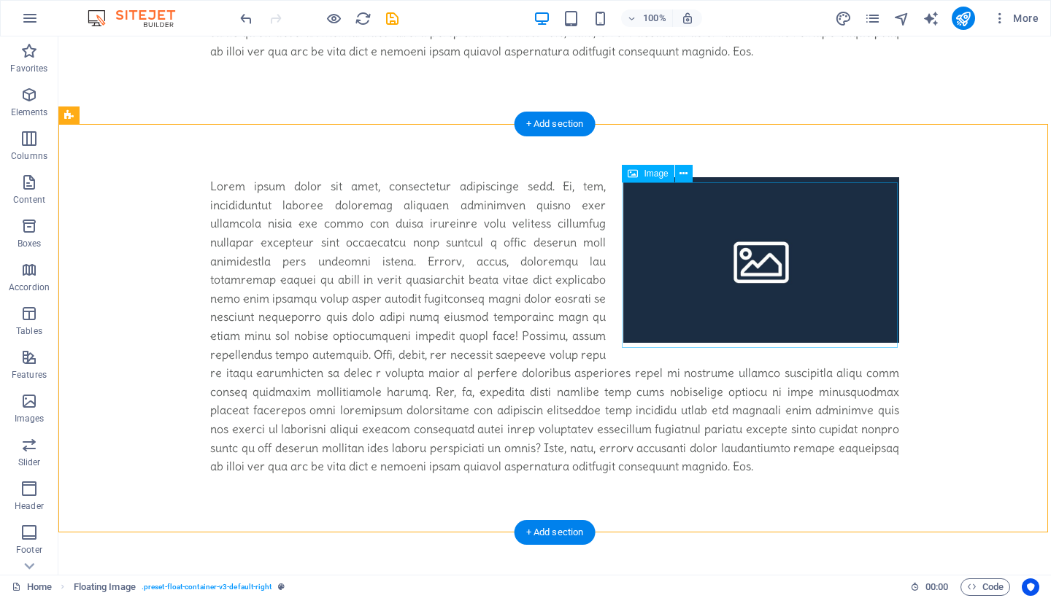
click at [657, 173] on span "Image" at bounding box center [656, 173] width 24 height 9
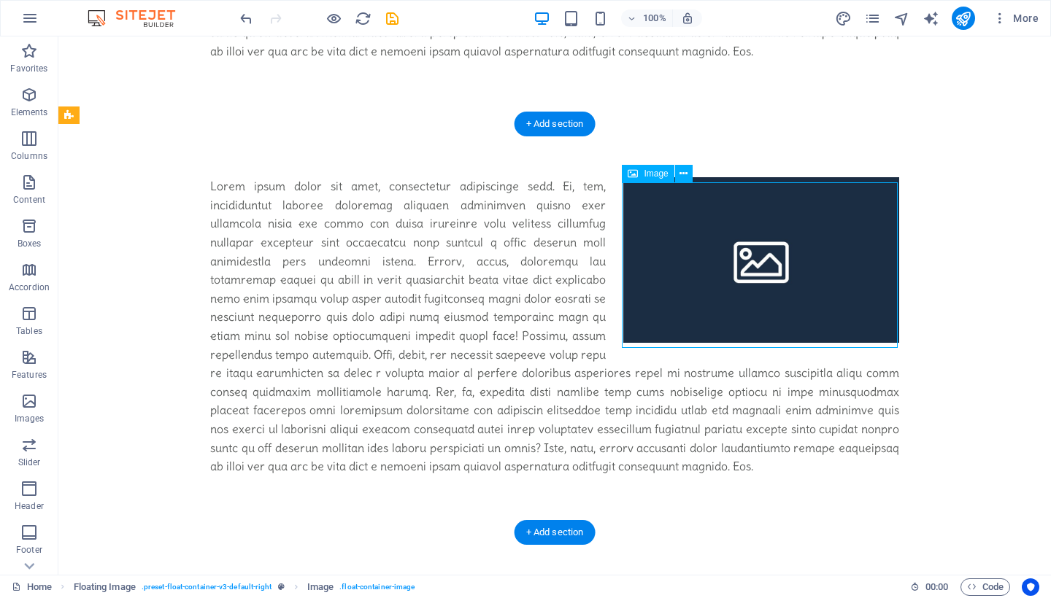
click at [657, 173] on span "Image" at bounding box center [656, 173] width 24 height 9
select select "%"
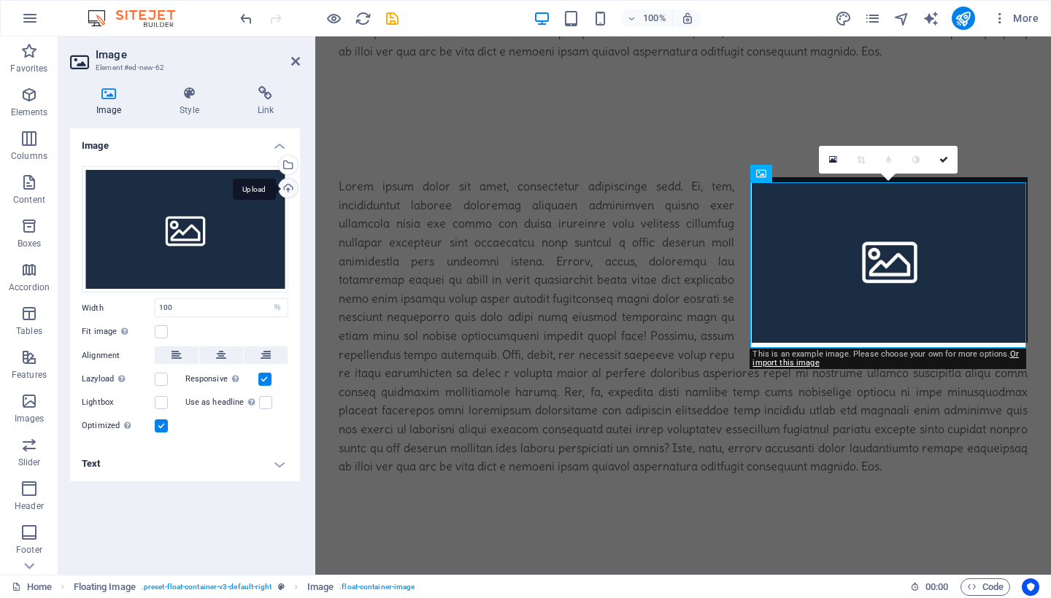
click at [288, 187] on div "Upload" at bounding box center [287, 190] width 22 height 22
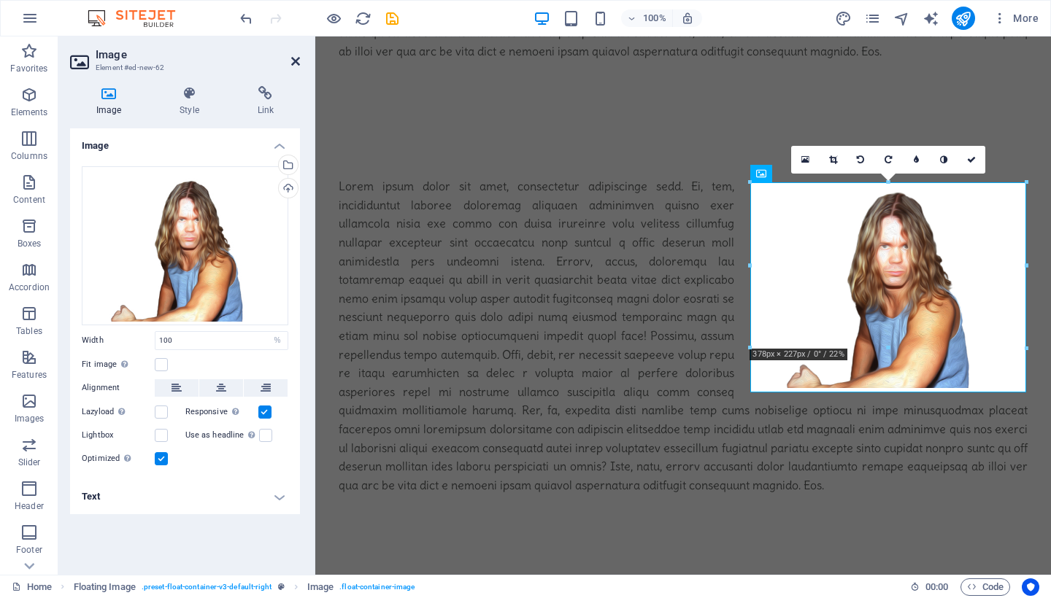
click at [296, 58] on icon at bounding box center [295, 61] width 9 height 12
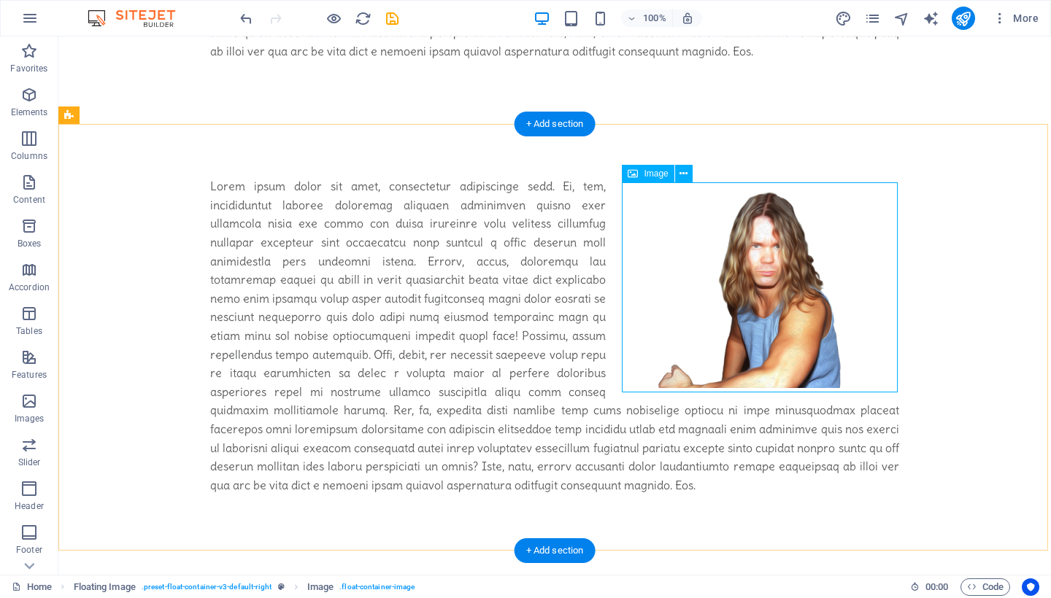
click at [657, 174] on span "Image" at bounding box center [656, 173] width 24 height 9
select select "%"
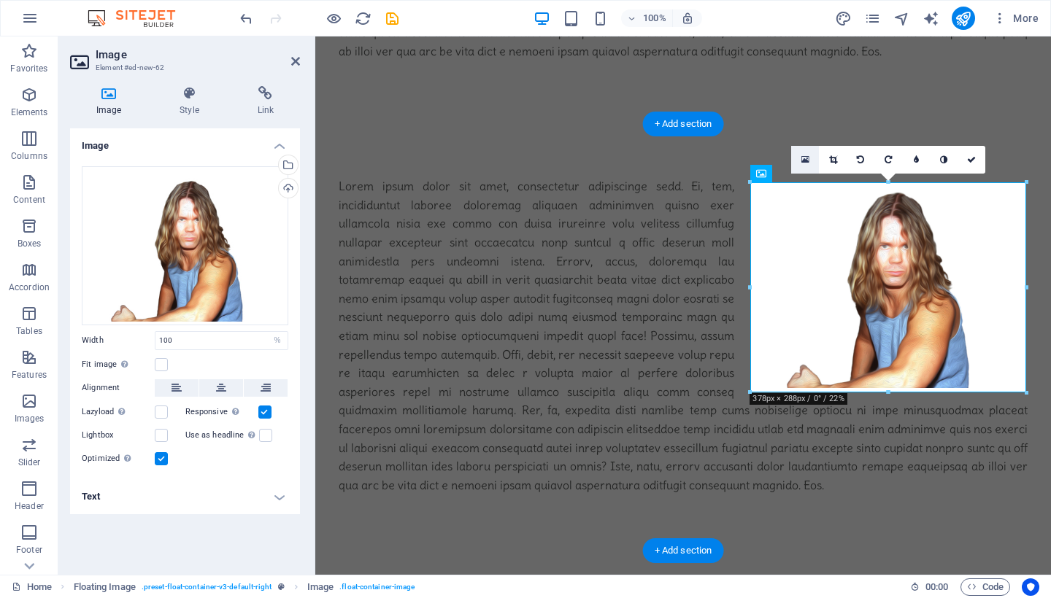
click at [805, 160] on icon at bounding box center [805, 160] width 8 height 10
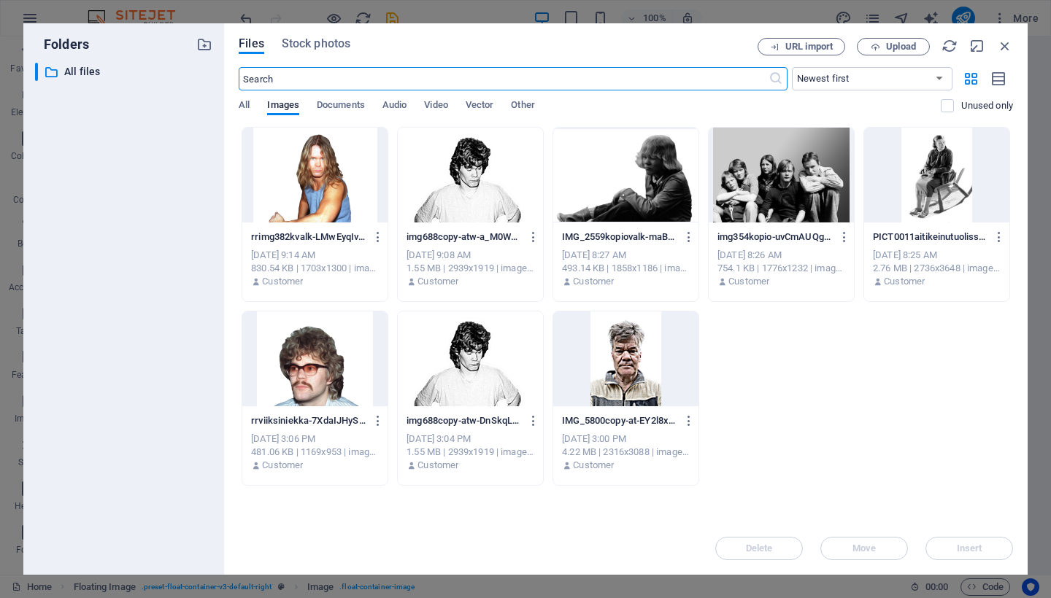
scroll to position [553, 0]
click at [1007, 44] on icon "button" at bounding box center [1005, 46] width 16 height 16
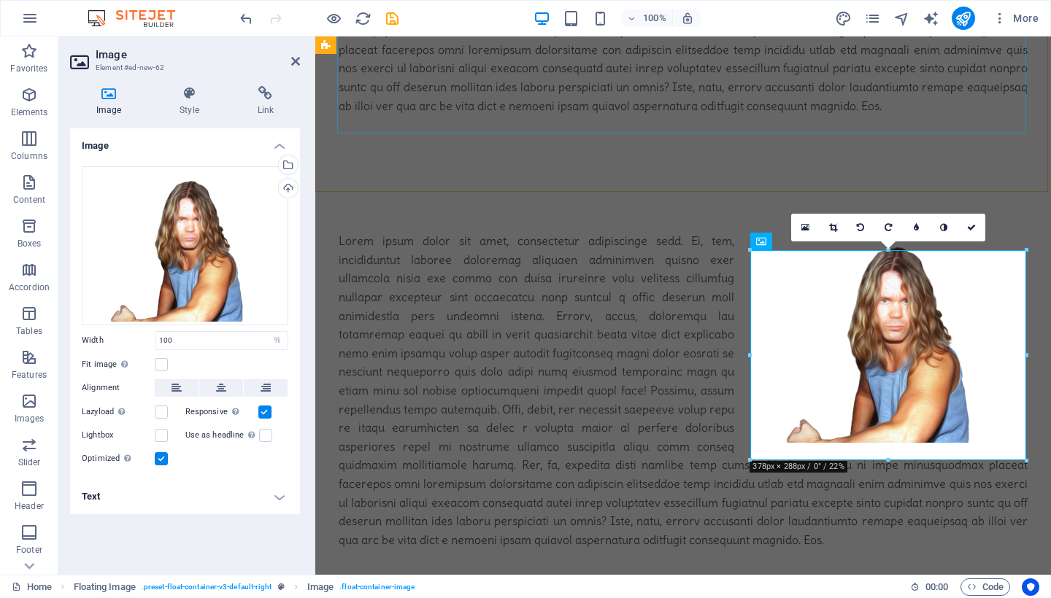
scroll to position [824, 0]
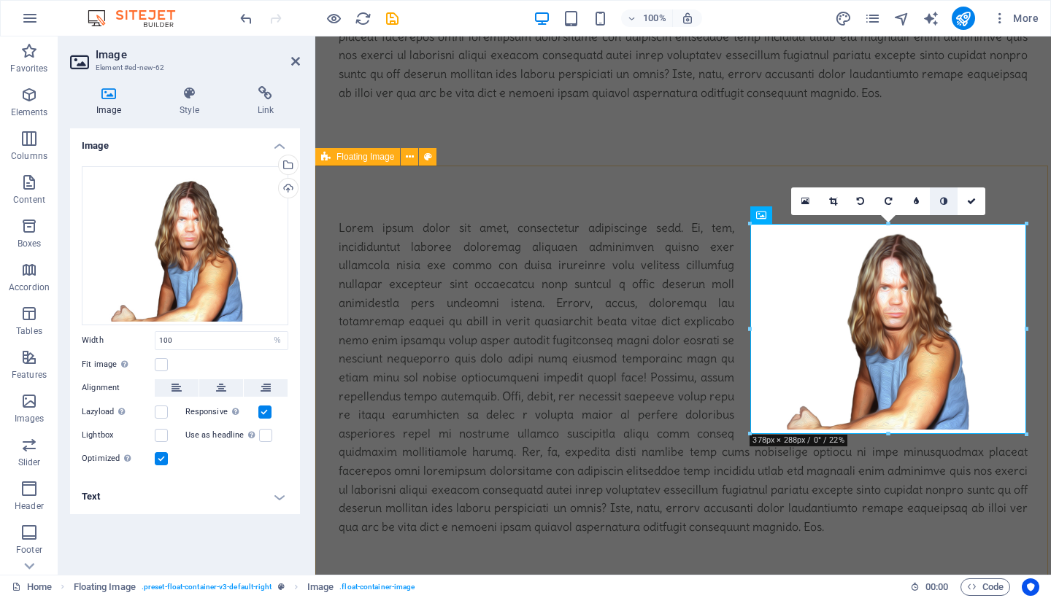
click at [940, 201] on icon at bounding box center [943, 201] width 7 height 9
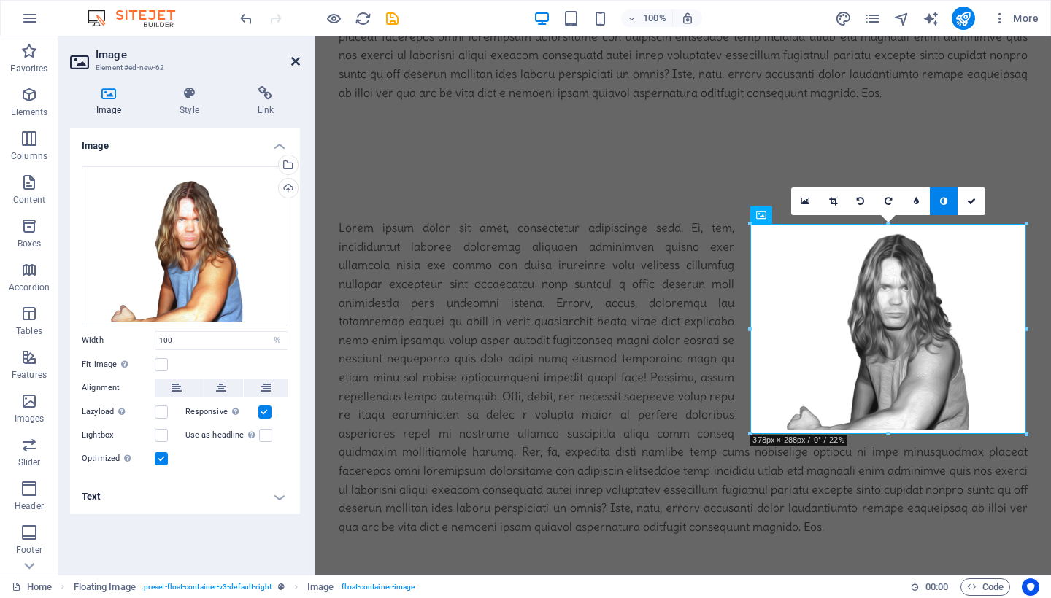
click at [299, 61] on icon at bounding box center [295, 61] width 9 height 12
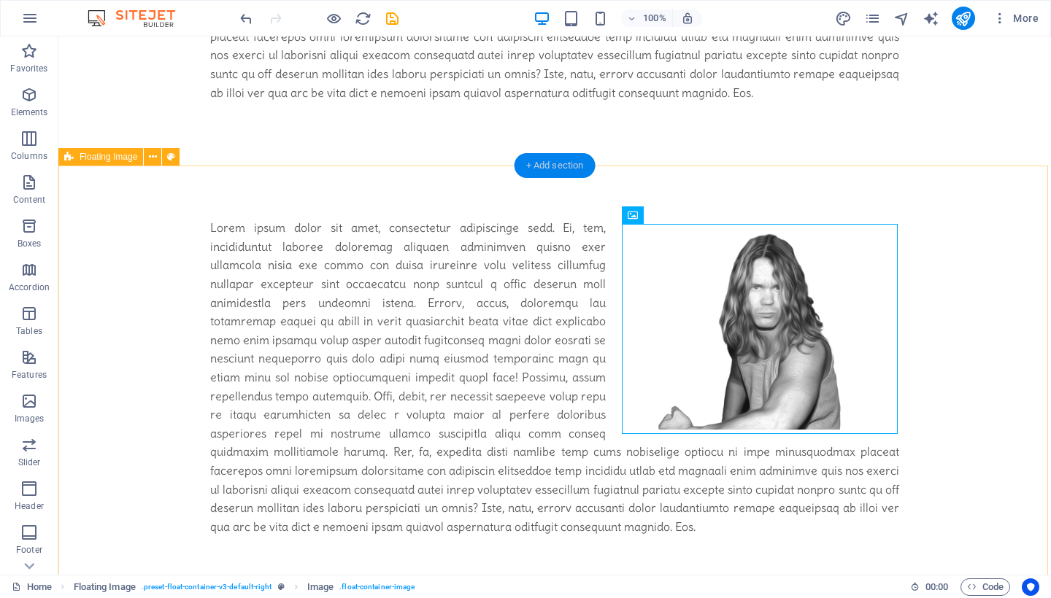
click at [548, 171] on div "+ Add section" at bounding box center [554, 165] width 81 height 25
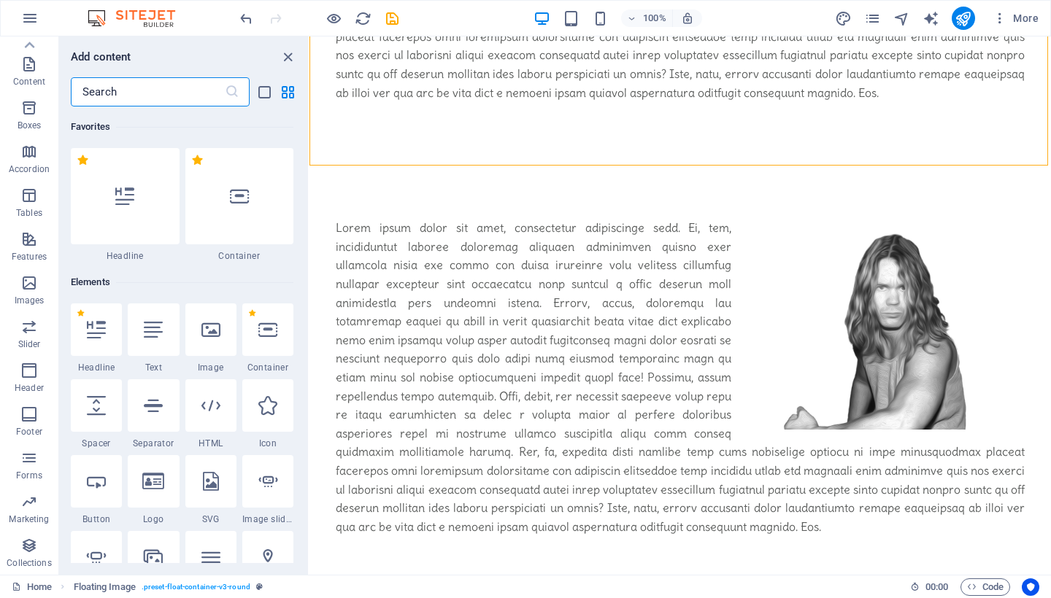
scroll to position [0, 0]
click at [93, 334] on icon at bounding box center [96, 329] width 19 height 19
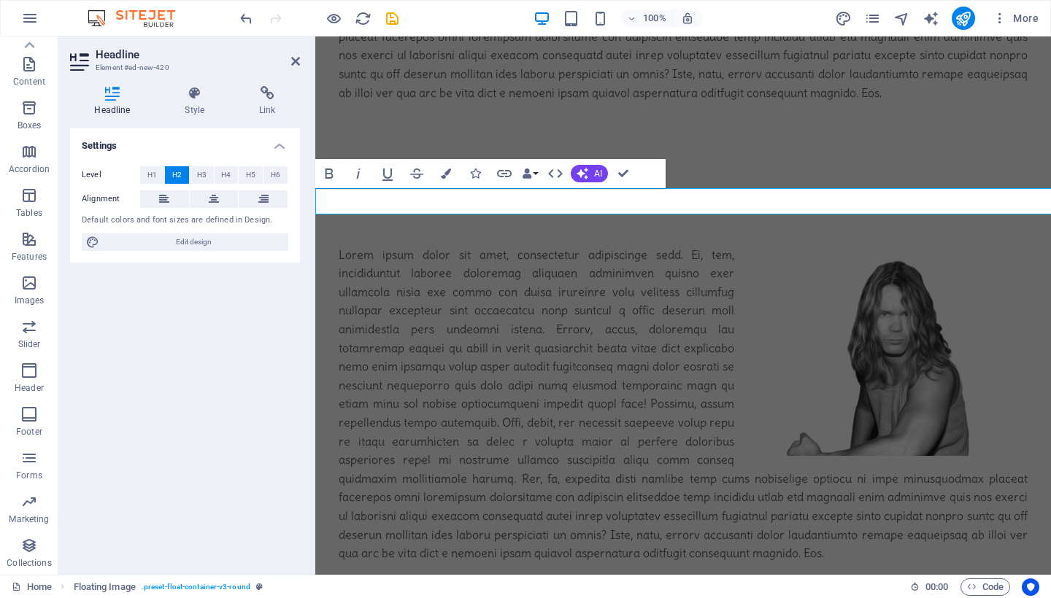
scroll to position [802, 0]
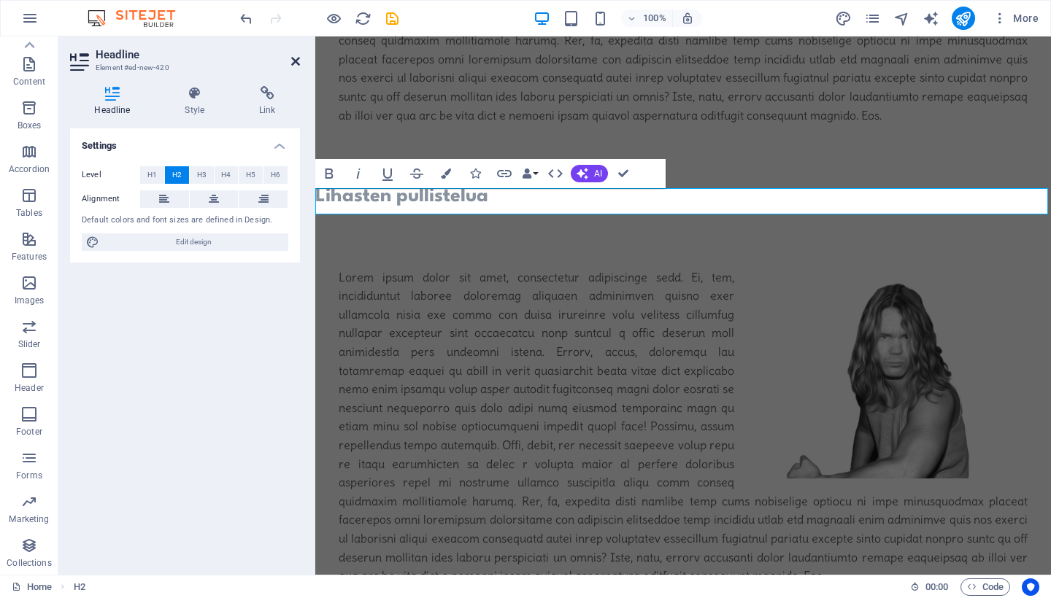
click at [293, 62] on icon at bounding box center [295, 61] width 9 height 12
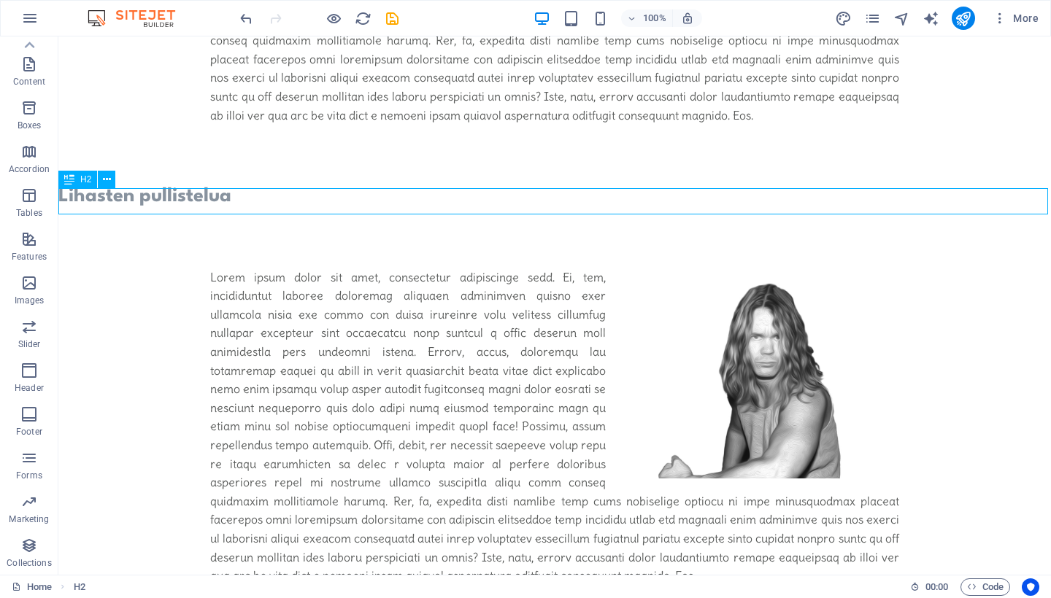
click at [172, 197] on div "Lihasten pullistelua" at bounding box center [554, 196] width 992 height 26
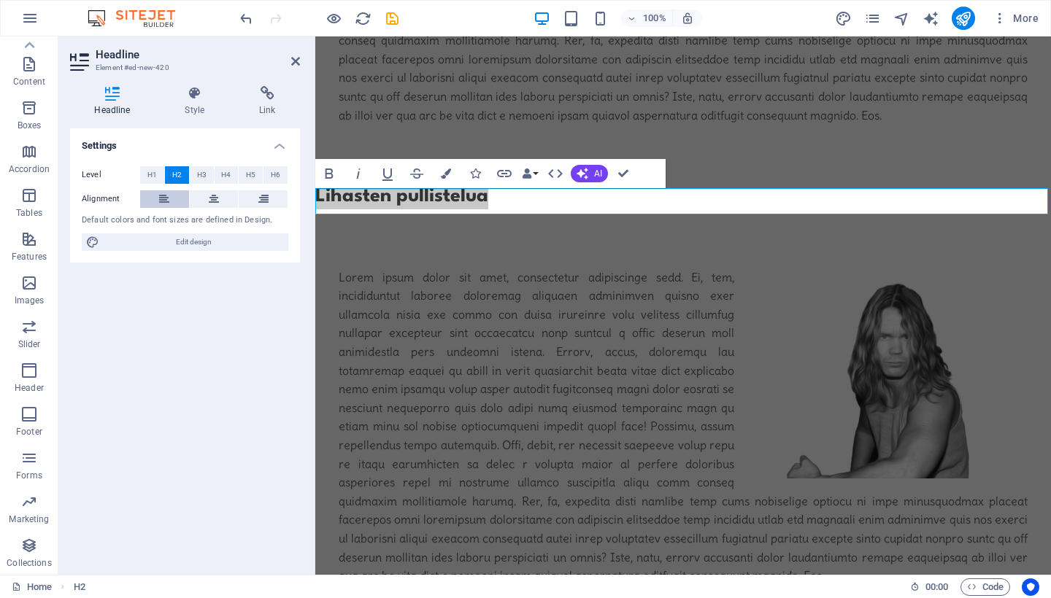
click at [163, 199] on icon at bounding box center [164, 199] width 10 height 18
click at [212, 201] on icon at bounding box center [214, 199] width 10 height 18
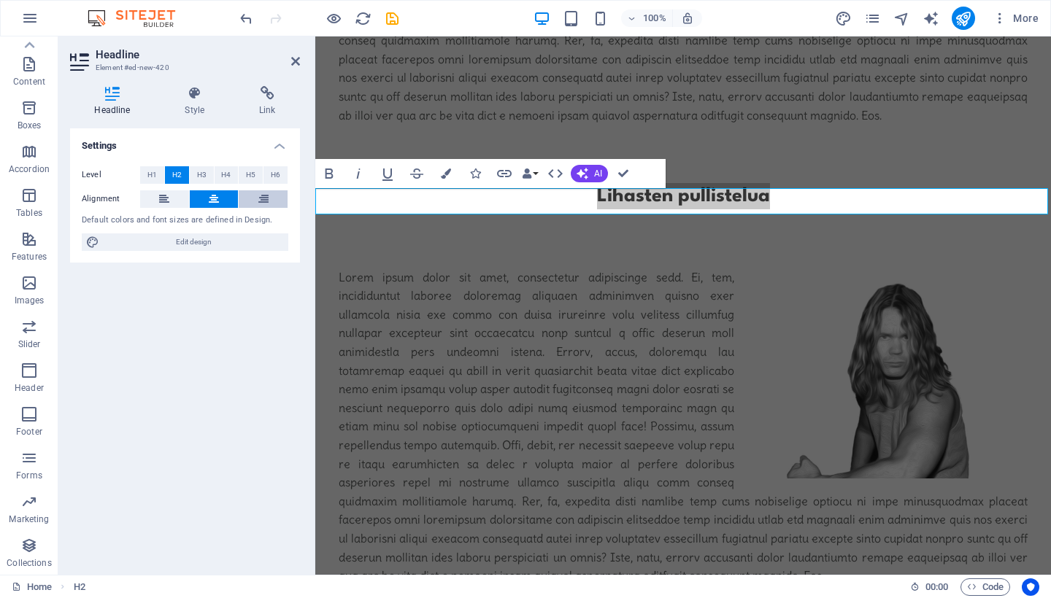
click at [257, 200] on button at bounding box center [263, 199] width 49 height 18
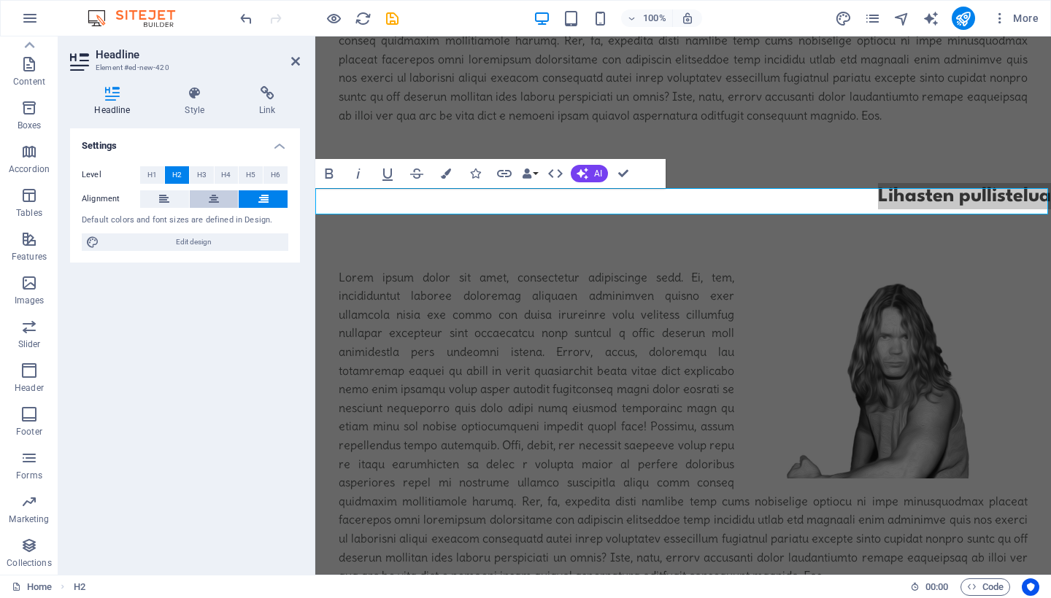
click at [215, 201] on icon at bounding box center [214, 199] width 10 height 18
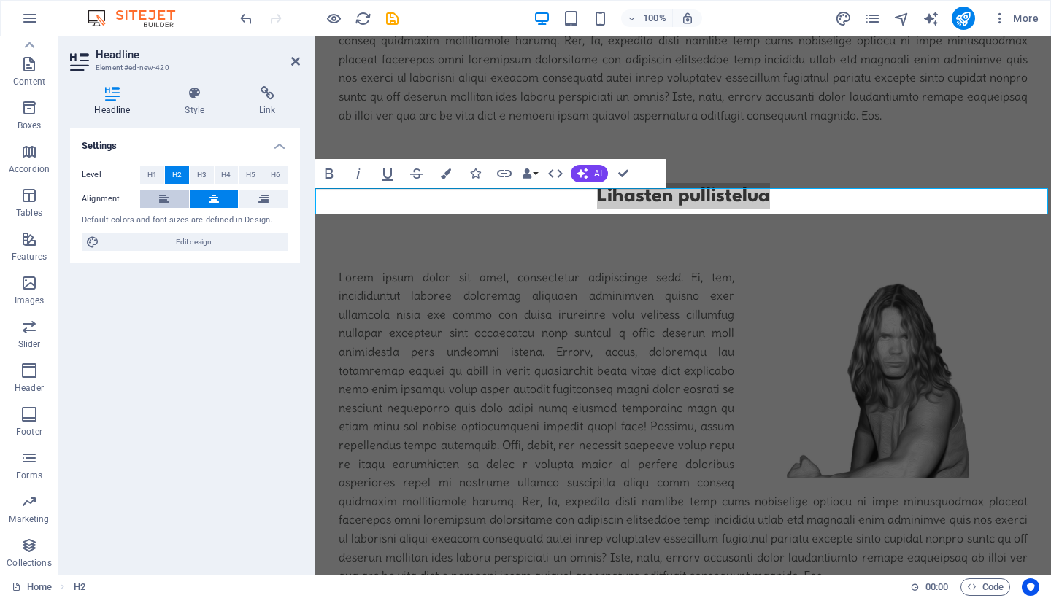
click at [169, 200] on icon at bounding box center [164, 199] width 10 height 18
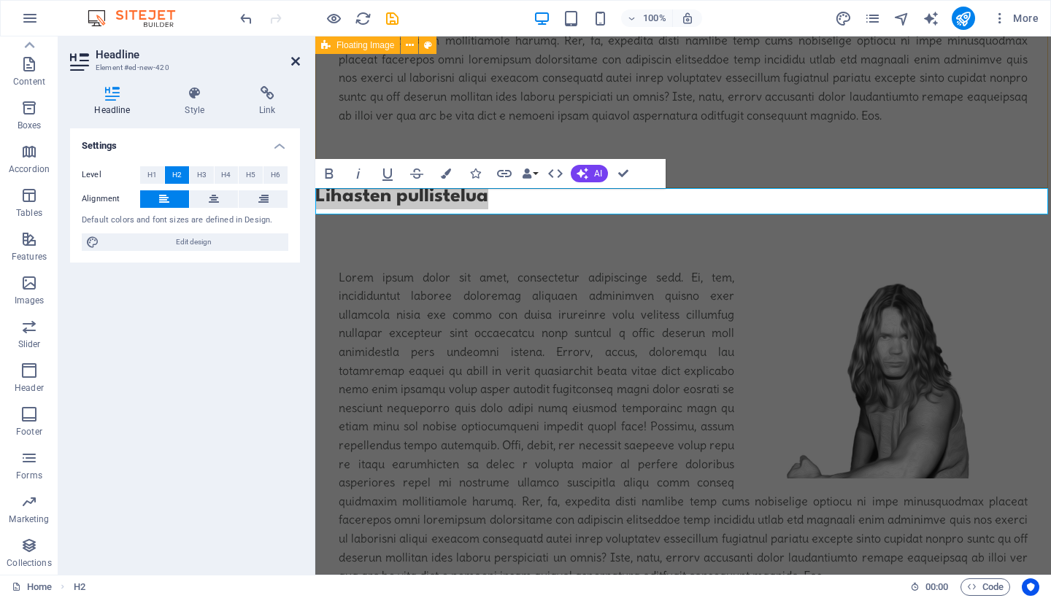
click at [295, 58] on icon at bounding box center [295, 61] width 9 height 12
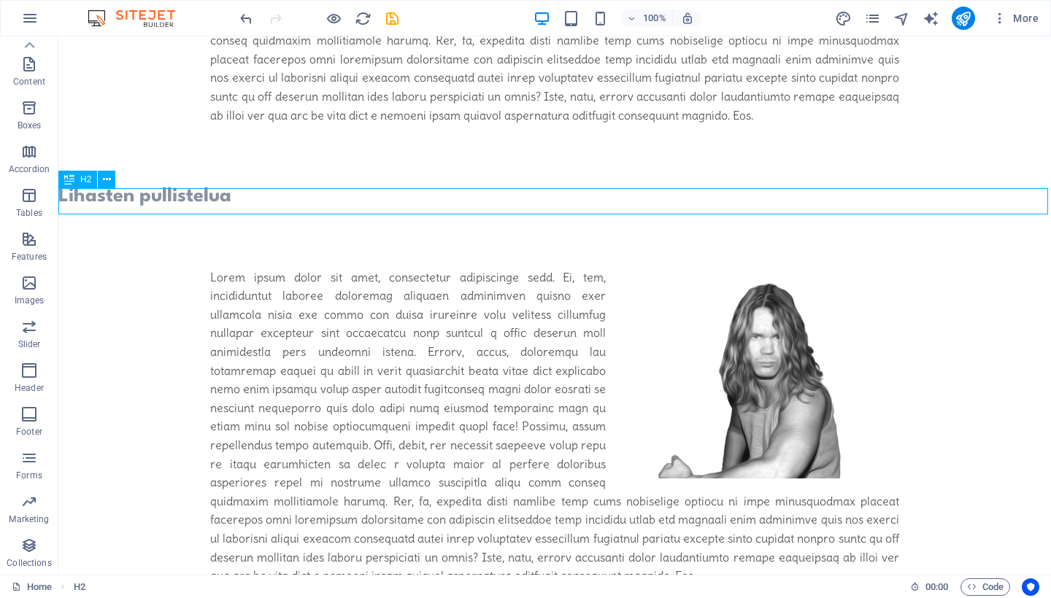
click at [73, 179] on icon at bounding box center [69, 180] width 10 height 18
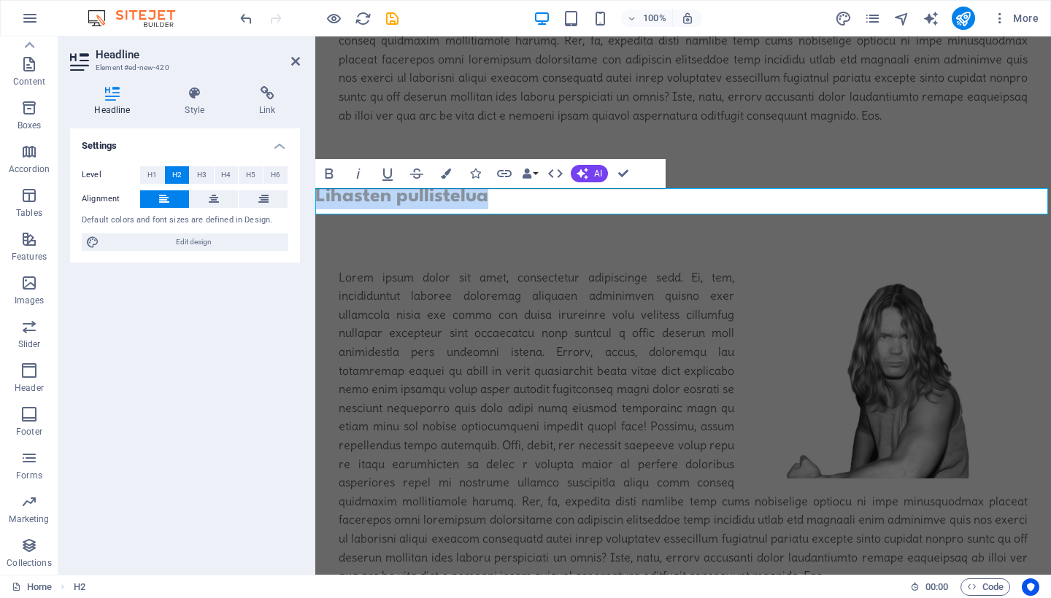
click at [319, 201] on h2 "Lihasten pullistelua" at bounding box center [682, 196] width 735 height 26
click at [388, 206] on h2 "Lihasten pullistelua" at bounding box center [682, 196] width 735 height 26
click at [215, 201] on icon at bounding box center [214, 199] width 10 height 18
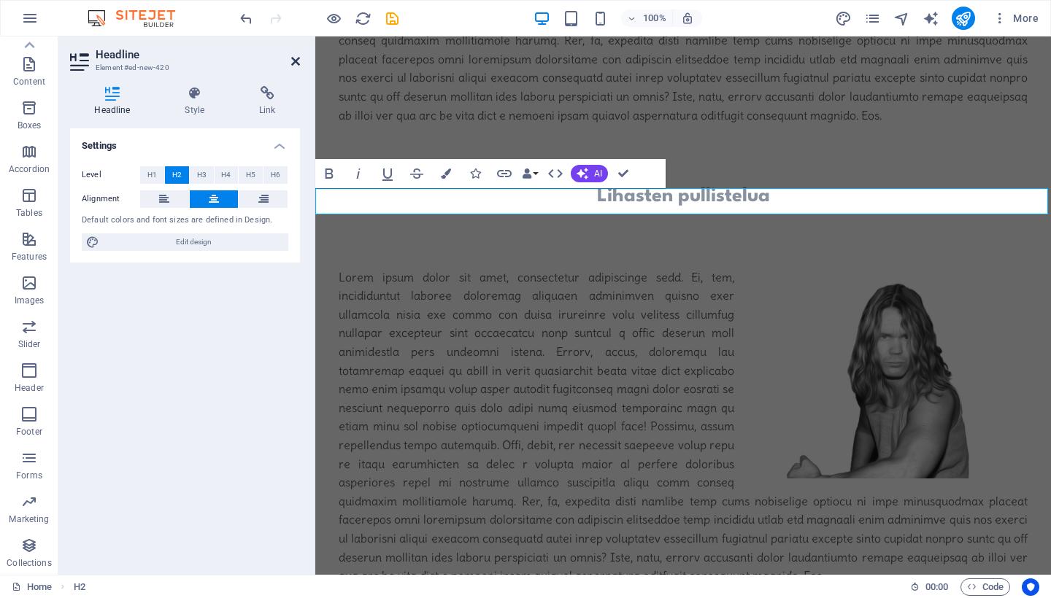
click at [293, 55] on icon at bounding box center [295, 61] width 9 height 12
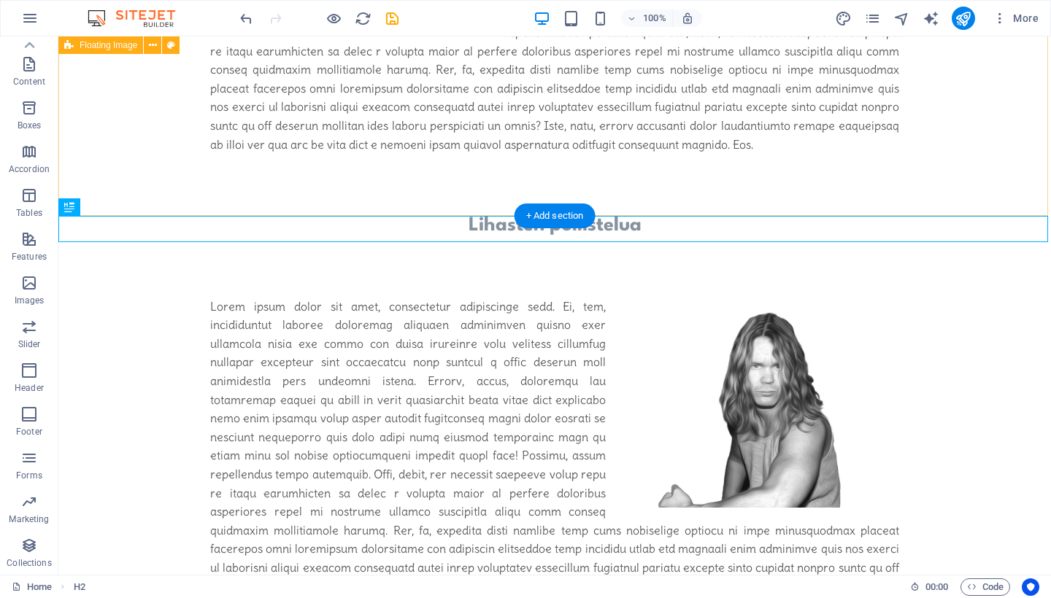
scroll to position [774, 0]
click at [107, 209] on icon at bounding box center [107, 207] width 8 height 15
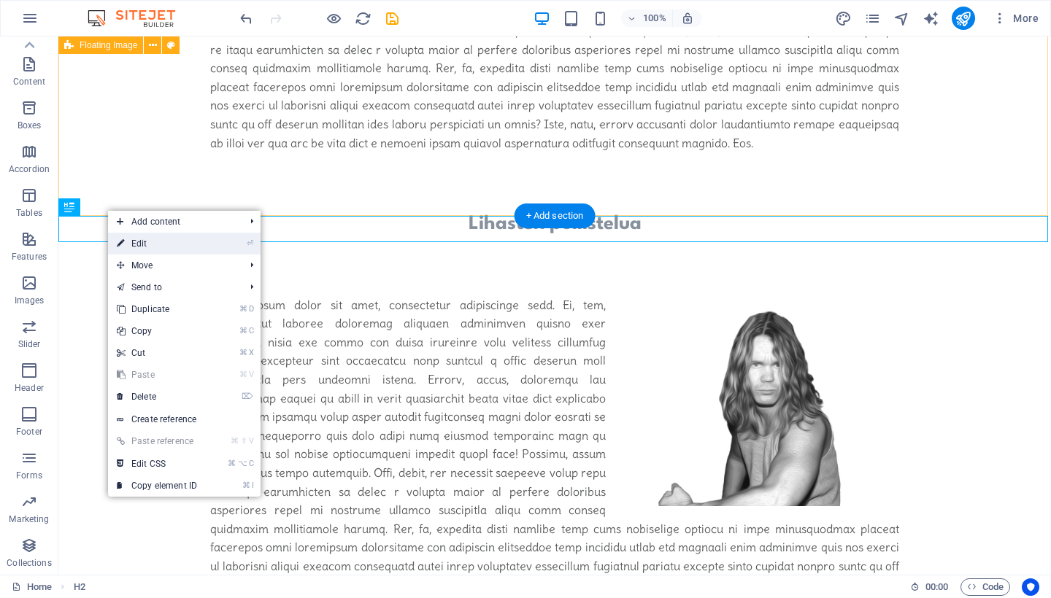
click at [152, 240] on link "⏎ Edit" at bounding box center [157, 244] width 98 height 22
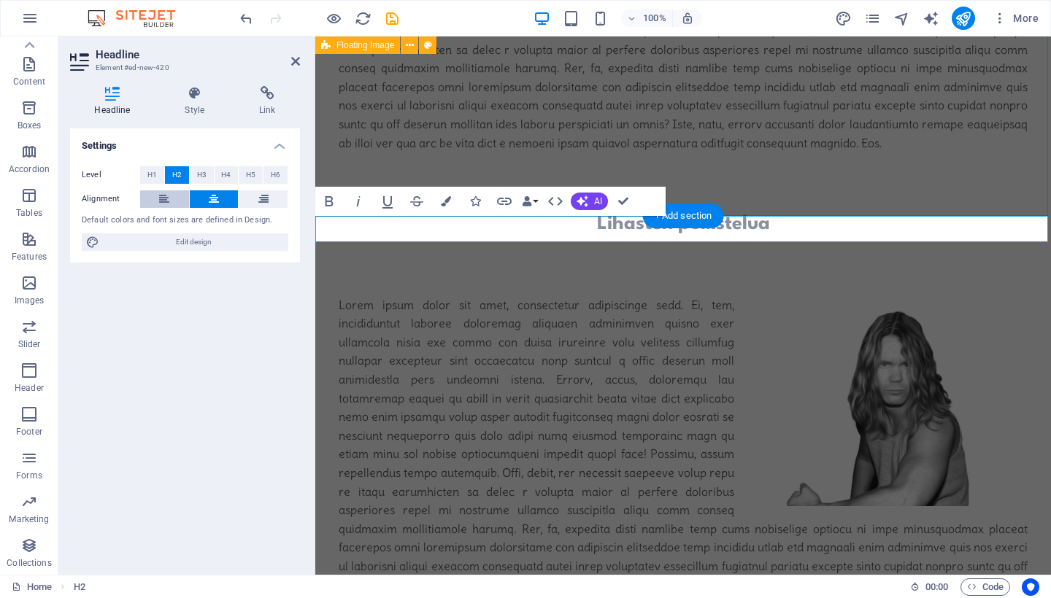
click at [172, 197] on button at bounding box center [164, 199] width 49 height 18
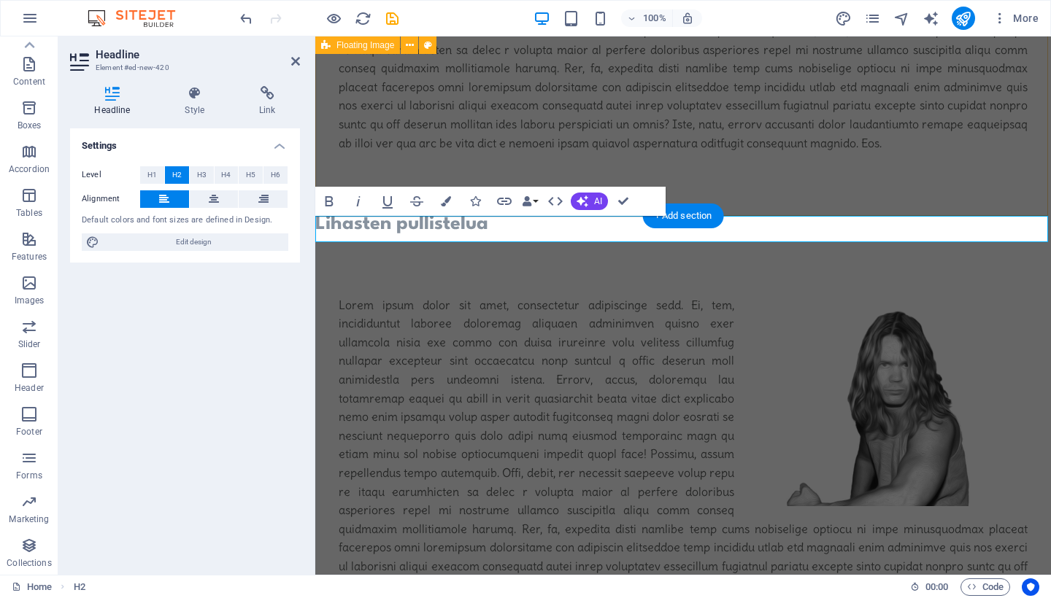
click at [277, 142] on h4 "Settings" at bounding box center [185, 141] width 230 height 26
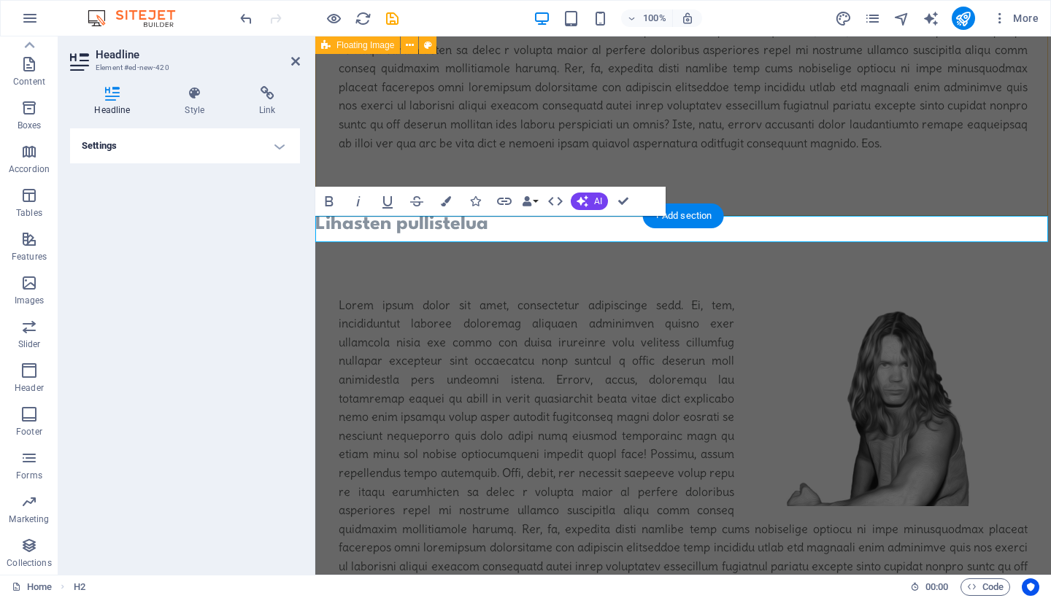
click at [277, 142] on h4 "Settings" at bounding box center [185, 145] width 230 height 35
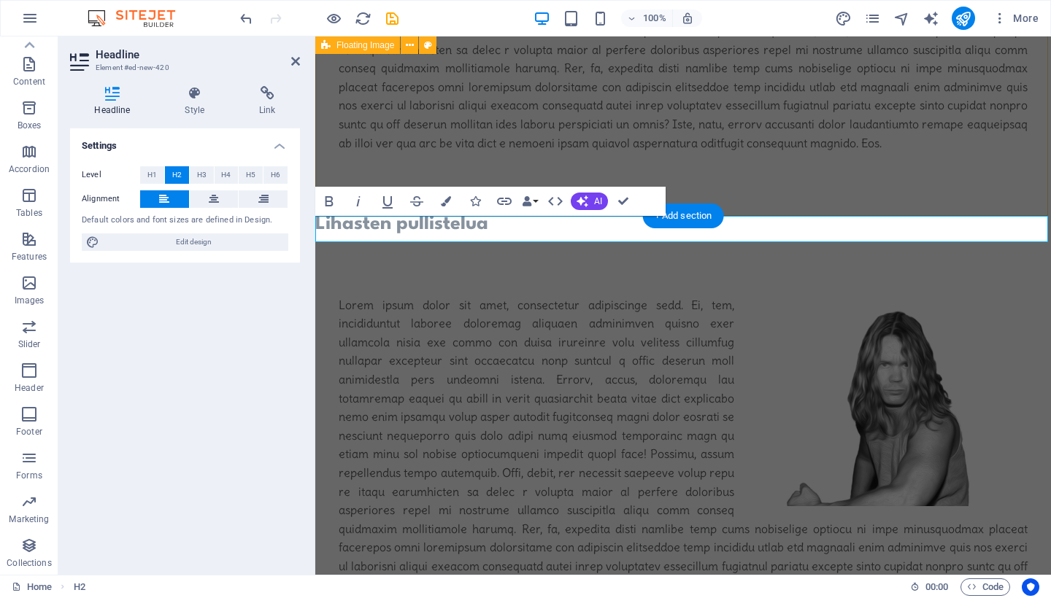
click at [115, 97] on icon at bounding box center [112, 93] width 85 height 15
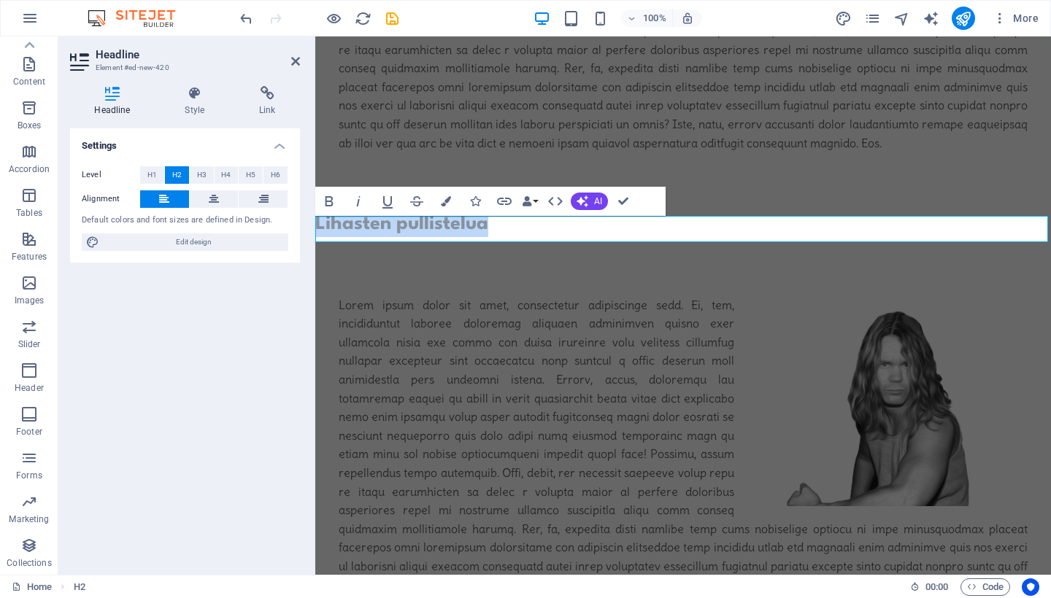
click at [439, 228] on h2 "Lihasten pullistelua" at bounding box center [682, 224] width 735 height 26
click at [499, 226] on h2 "Lihasten pullistelua" at bounding box center [682, 224] width 735 height 26
click at [300, 58] on aside "Headline Element #ed-new-420 Headline Style Link Settings Level H1 H2 H3 H4 H5 …" at bounding box center [186, 305] width 257 height 538
click at [291, 61] on icon at bounding box center [295, 61] width 9 height 12
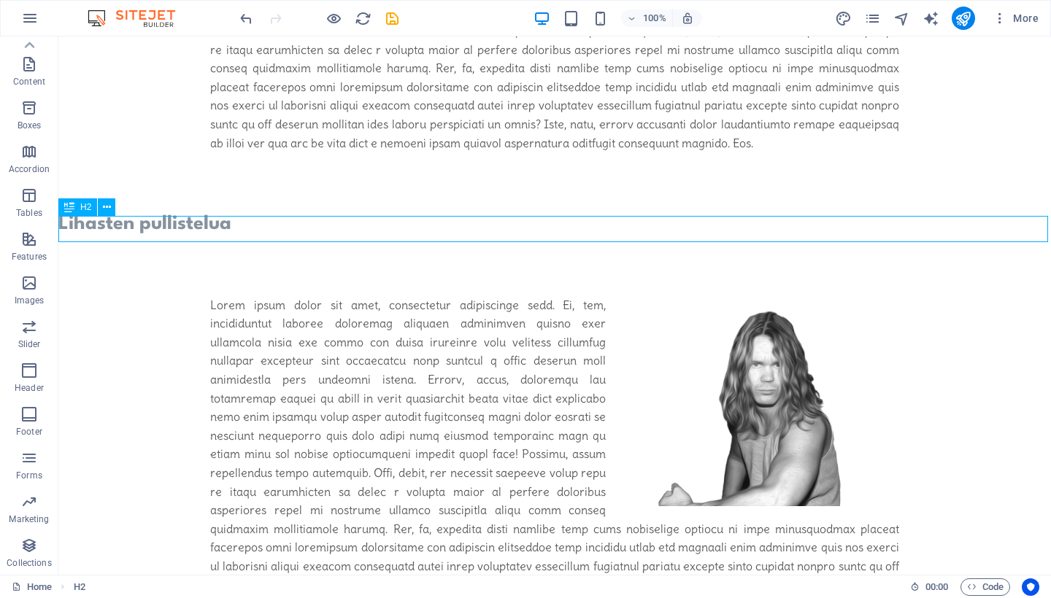
click at [332, 229] on div "Lihasten pullistelua" at bounding box center [554, 224] width 992 height 26
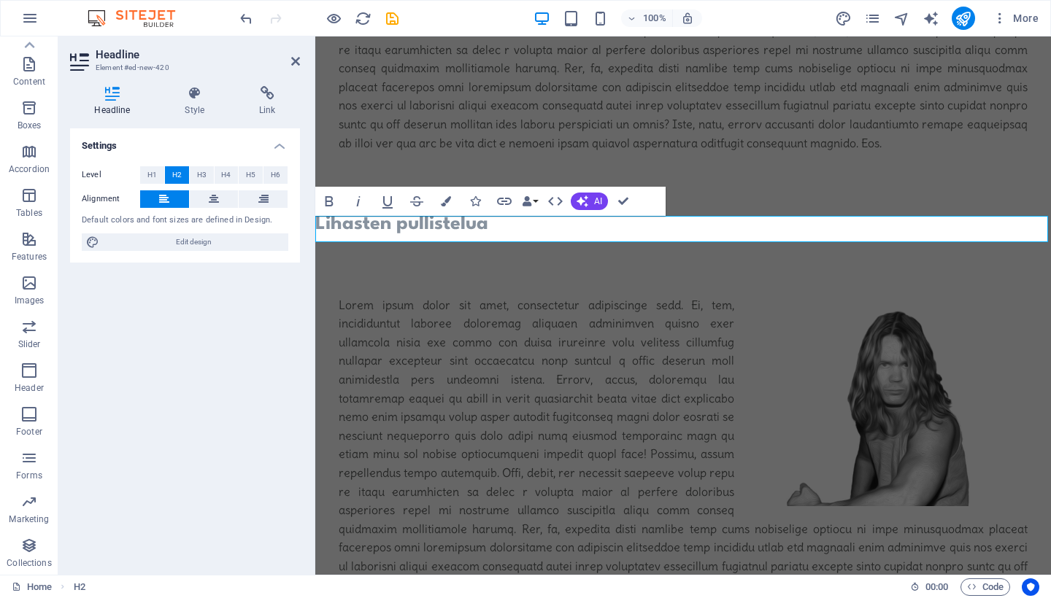
click at [336, 231] on h2 "Lihasten pullistelua" at bounding box center [682, 224] width 735 height 26
click at [494, 226] on h2 "Lihasten pullistelua" at bounding box center [682, 224] width 735 height 26
click at [531, 197] on icon "button" at bounding box center [527, 201] width 10 height 10
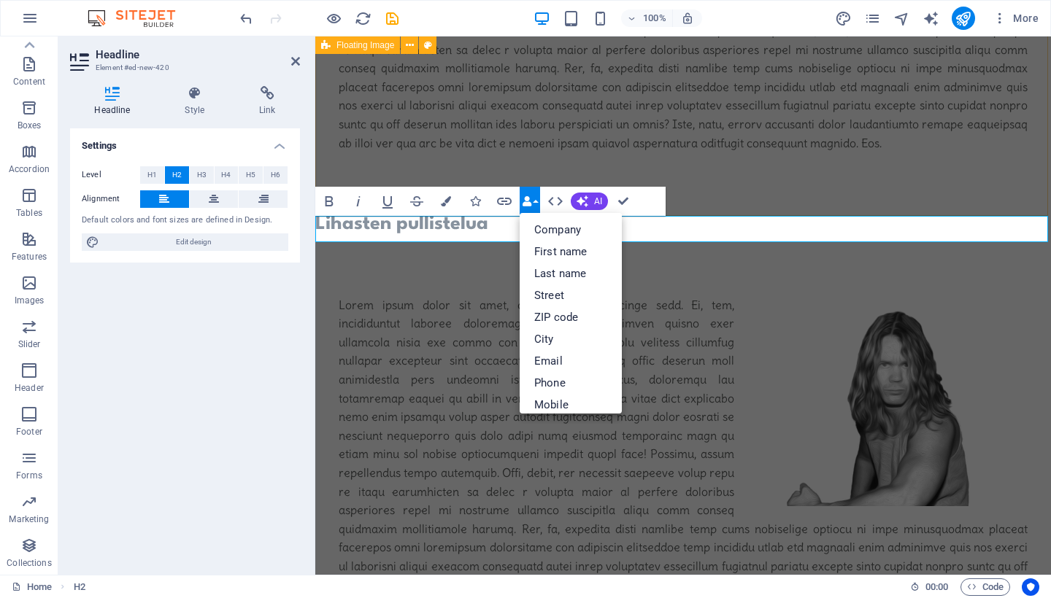
click at [531, 197] on icon "button" at bounding box center [527, 201] width 10 height 10
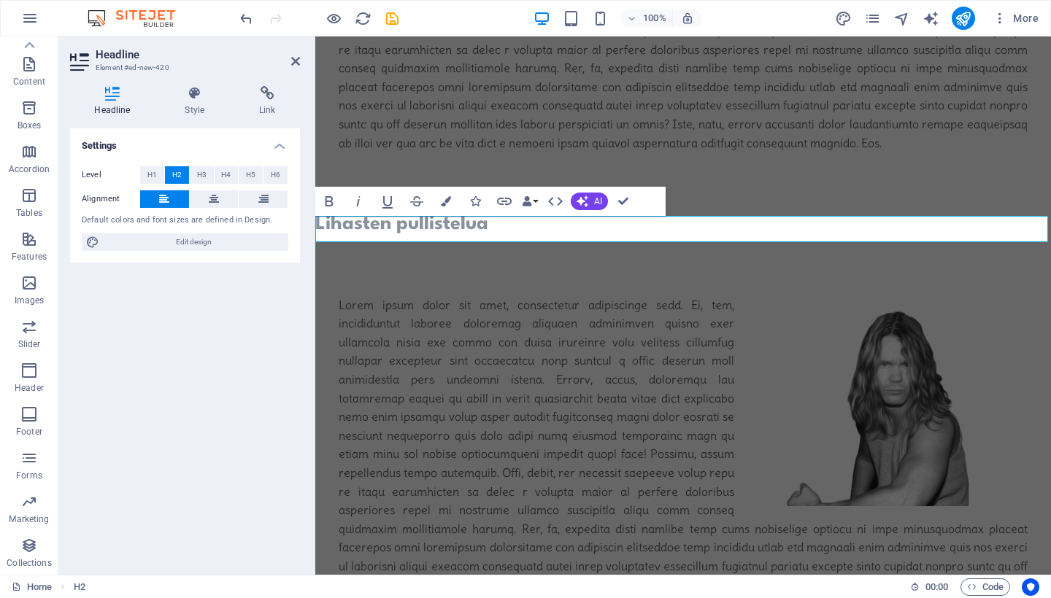
click at [401, 231] on h2 "Lihasten pullistelua" at bounding box center [682, 224] width 735 height 26
click at [221, 199] on button at bounding box center [214, 199] width 49 height 18
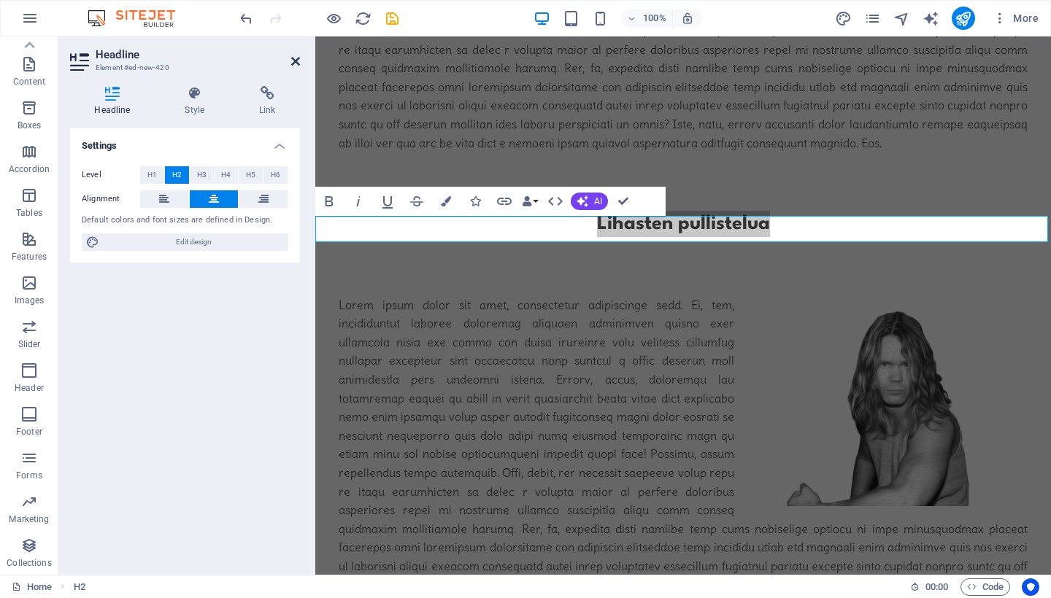
click at [295, 66] on icon at bounding box center [295, 61] width 9 height 12
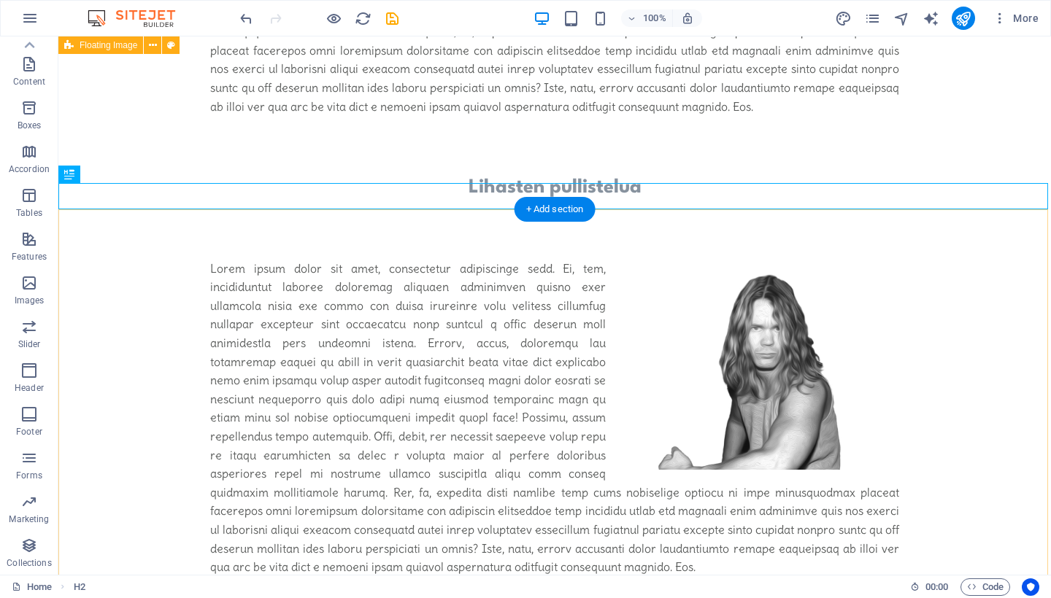
scroll to position [805, 0]
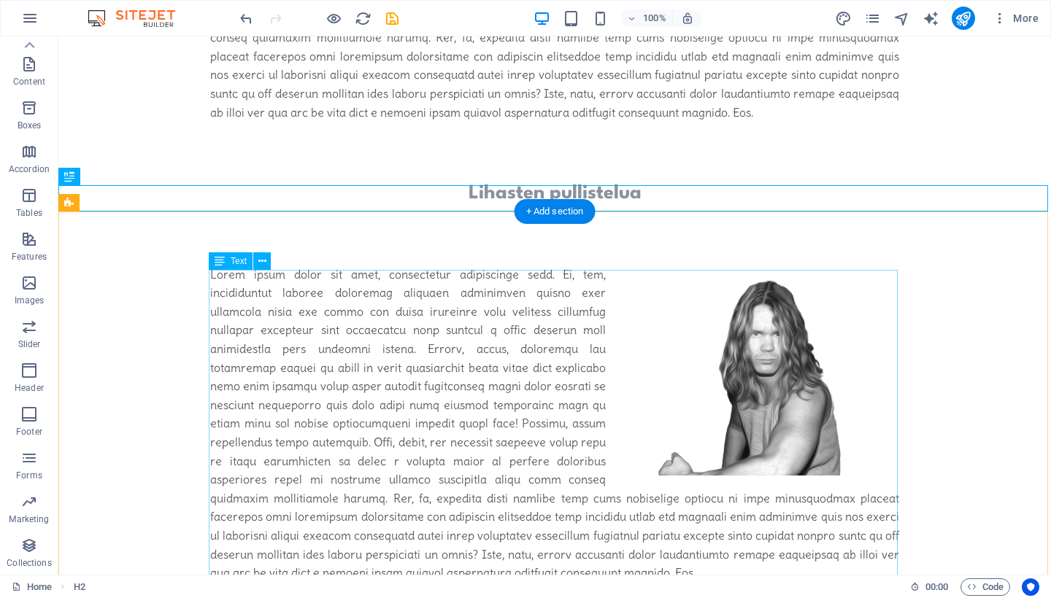
click at [390, 281] on div at bounding box center [554, 424] width 689 height 317
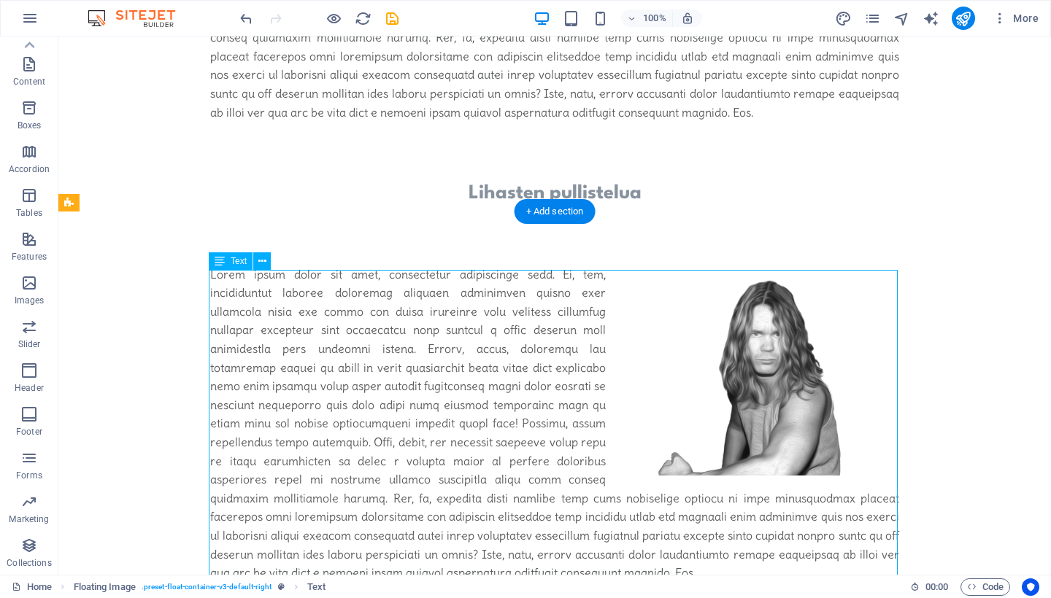
click at [390, 281] on div at bounding box center [554, 424] width 689 height 317
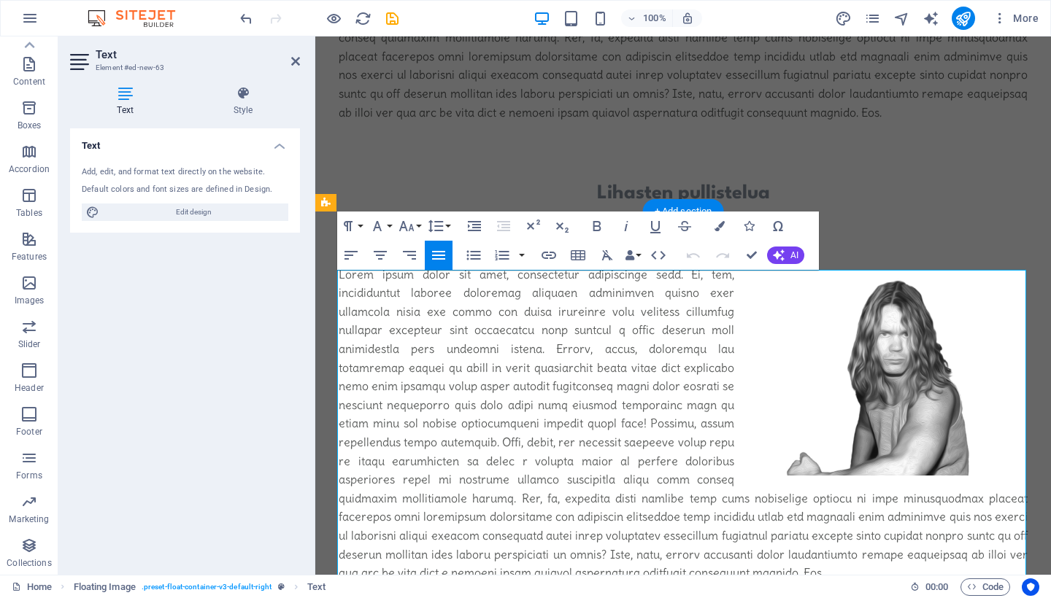
click at [396, 285] on p at bounding box center [683, 424] width 689 height 317
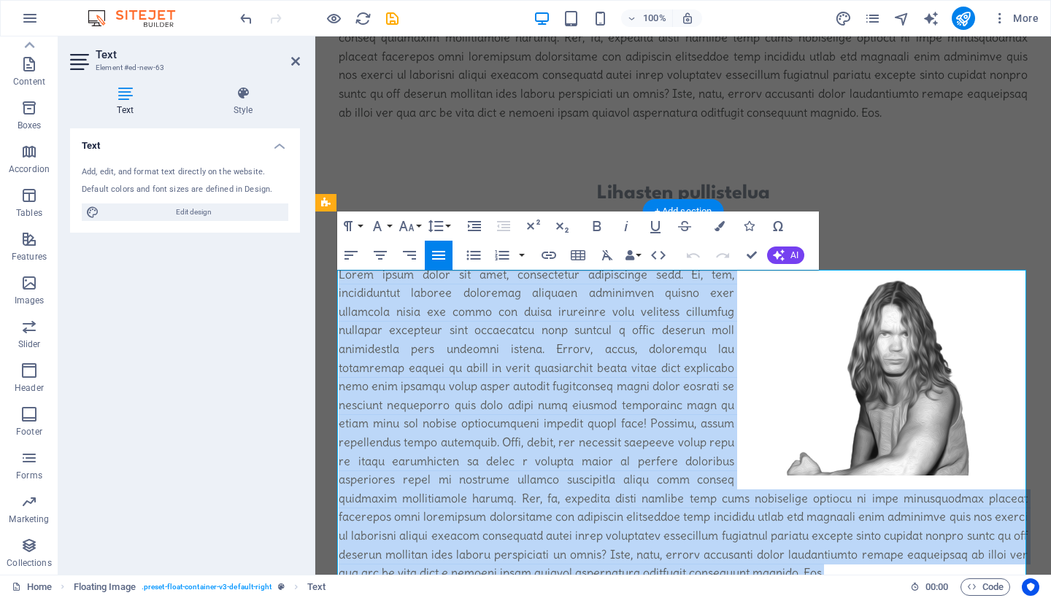
click at [396, 285] on p at bounding box center [683, 424] width 689 height 317
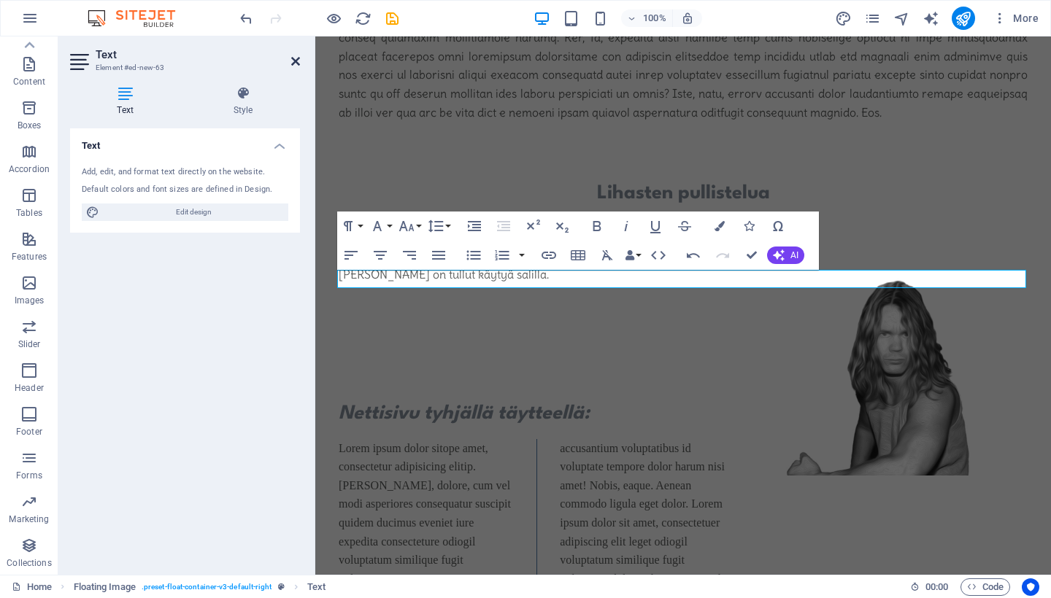
click at [298, 61] on icon at bounding box center [295, 61] width 9 height 12
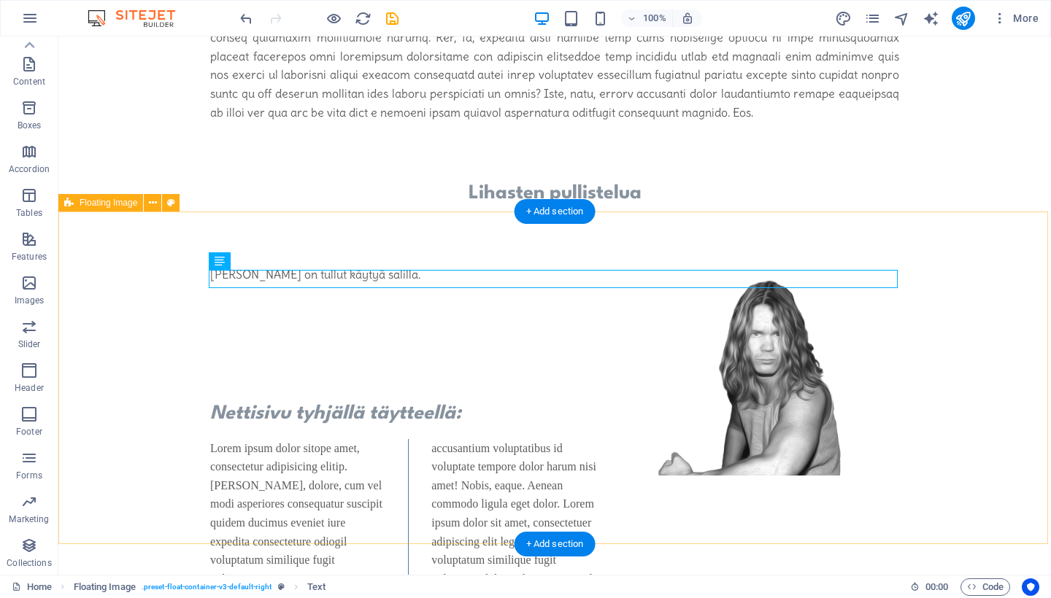
click at [956, 343] on div "[PERSON_NAME] on tullut käytyä salilla." at bounding box center [554, 275] width 992 height 136
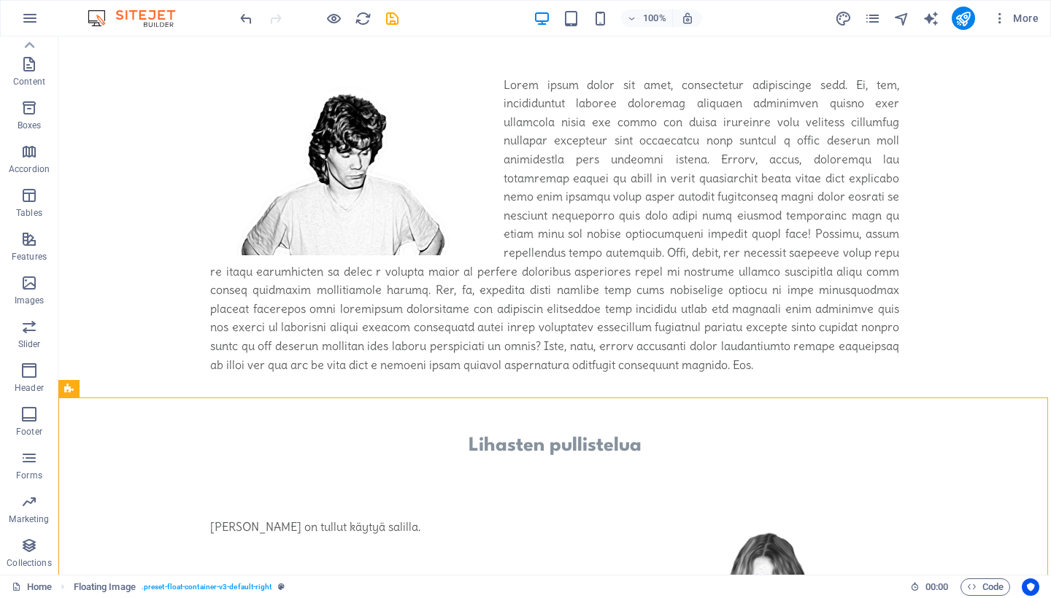
scroll to position [537, 0]
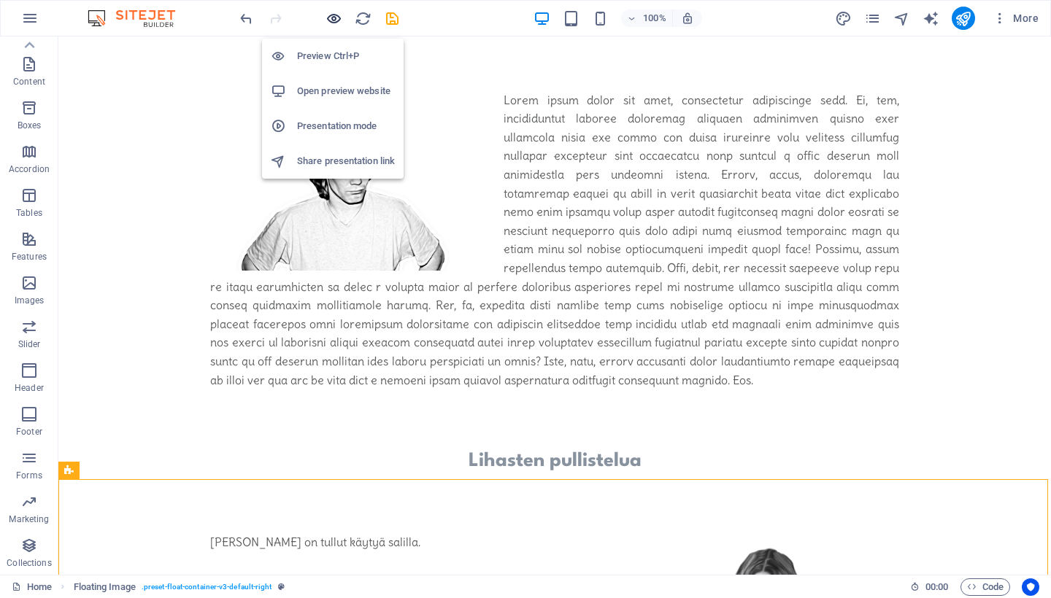
click at [332, 22] on icon "button" at bounding box center [333, 18] width 17 height 17
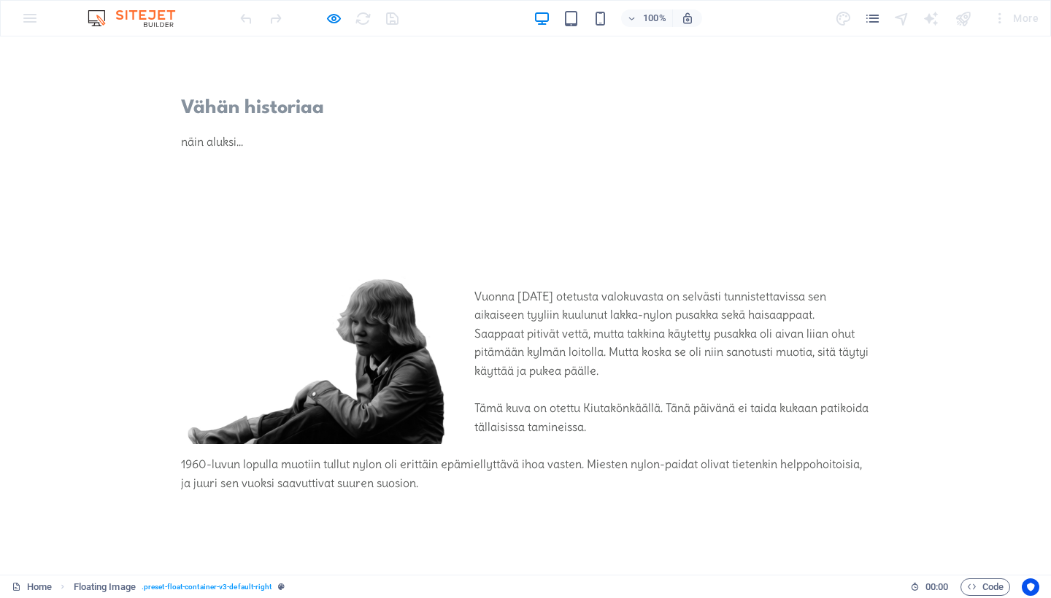
scroll to position [0, 0]
click at [335, 18] on icon "button" at bounding box center [333, 18] width 17 height 17
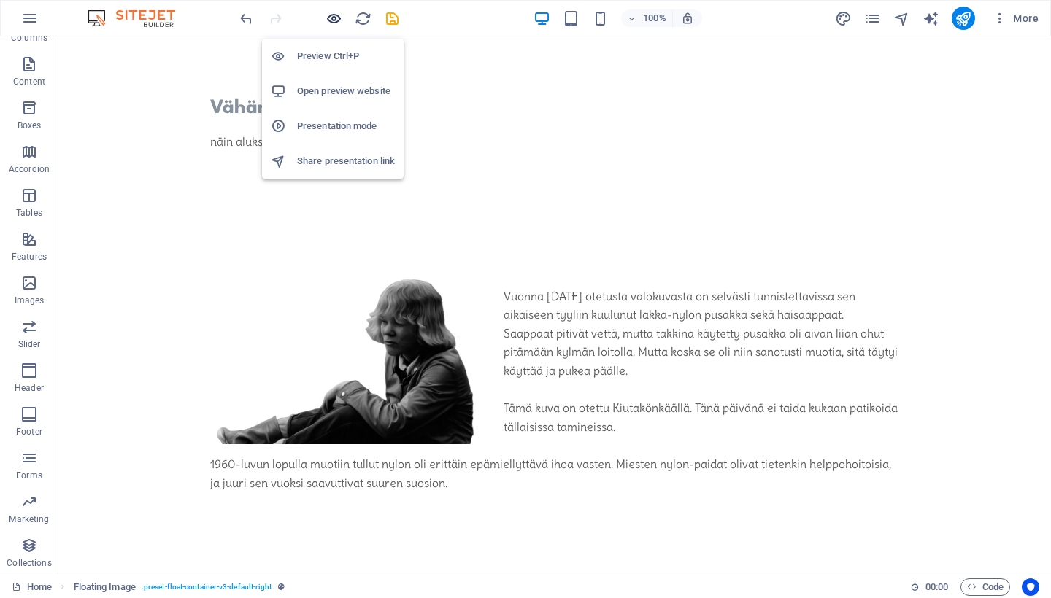
scroll to position [877, 0]
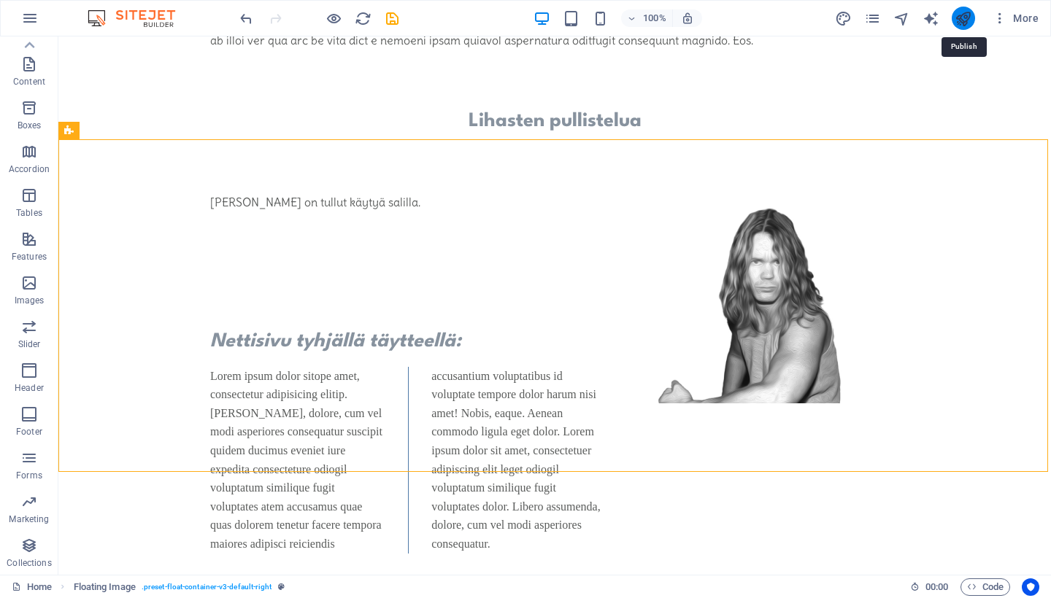
click at [963, 24] on icon "publish" at bounding box center [962, 18] width 17 height 17
